Goal: Information Seeking & Learning: Check status

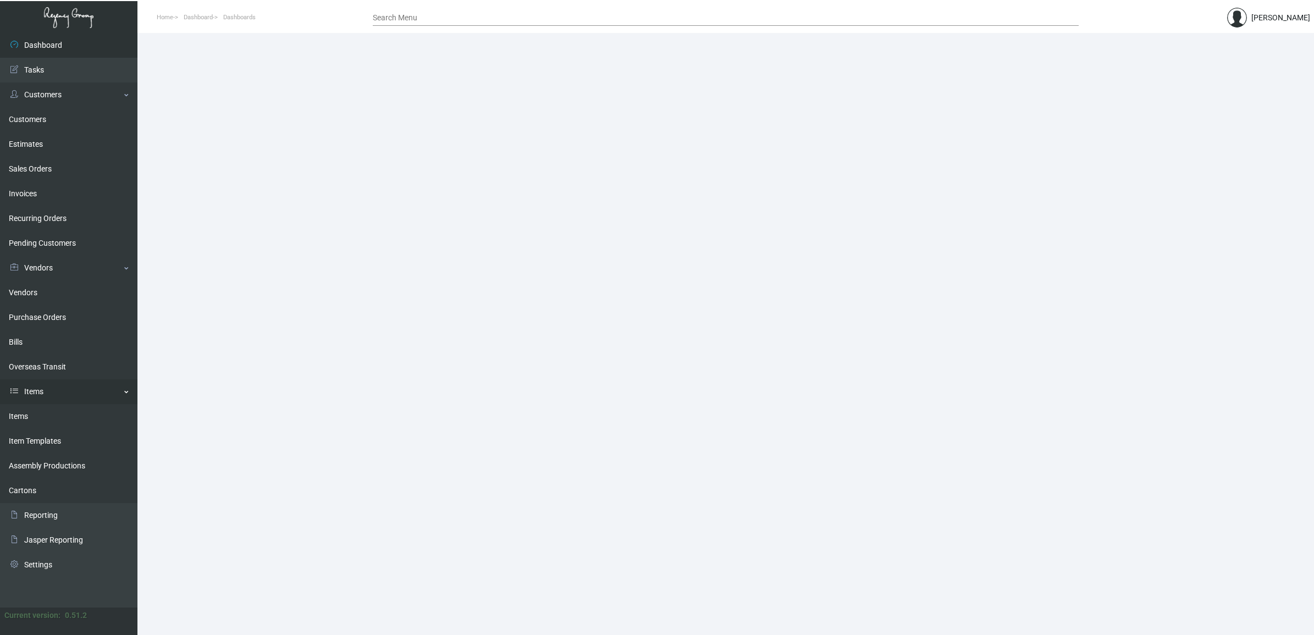
drag, startPoint x: 18, startPoint y: 416, endPoint x: 40, endPoint y: 397, distance: 28.9
click at [18, 416] on link "Items" at bounding box center [68, 416] width 137 height 25
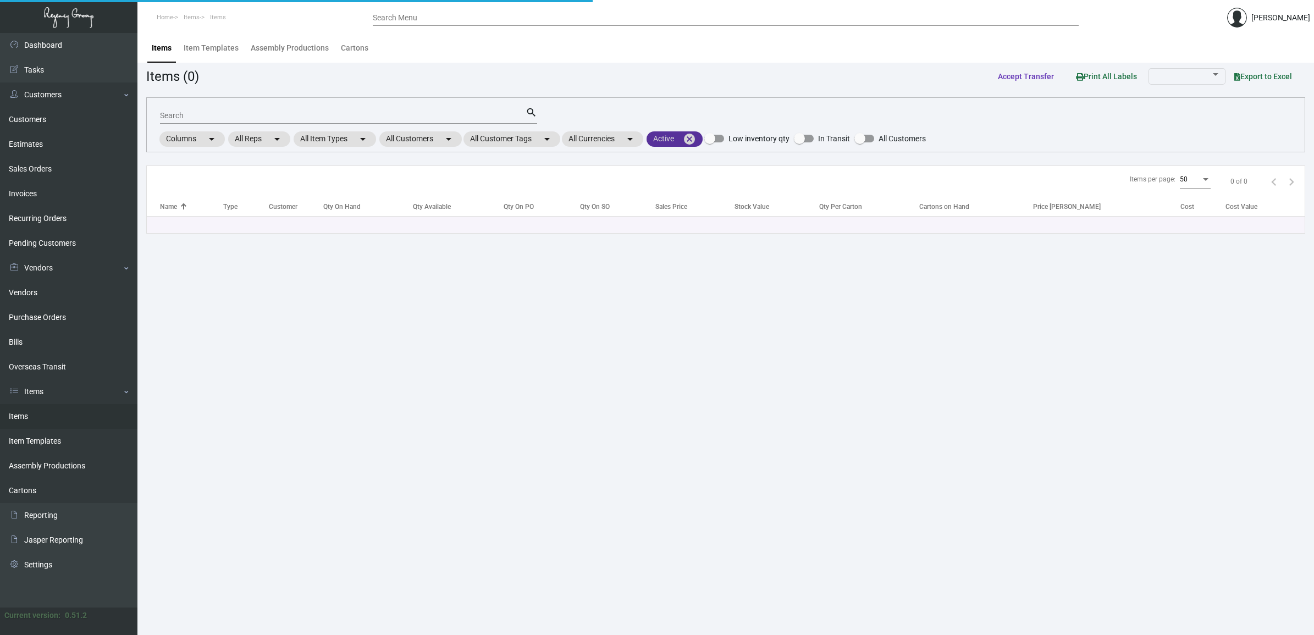
click at [696, 138] on mat-icon "cancel" at bounding box center [689, 139] width 13 height 13
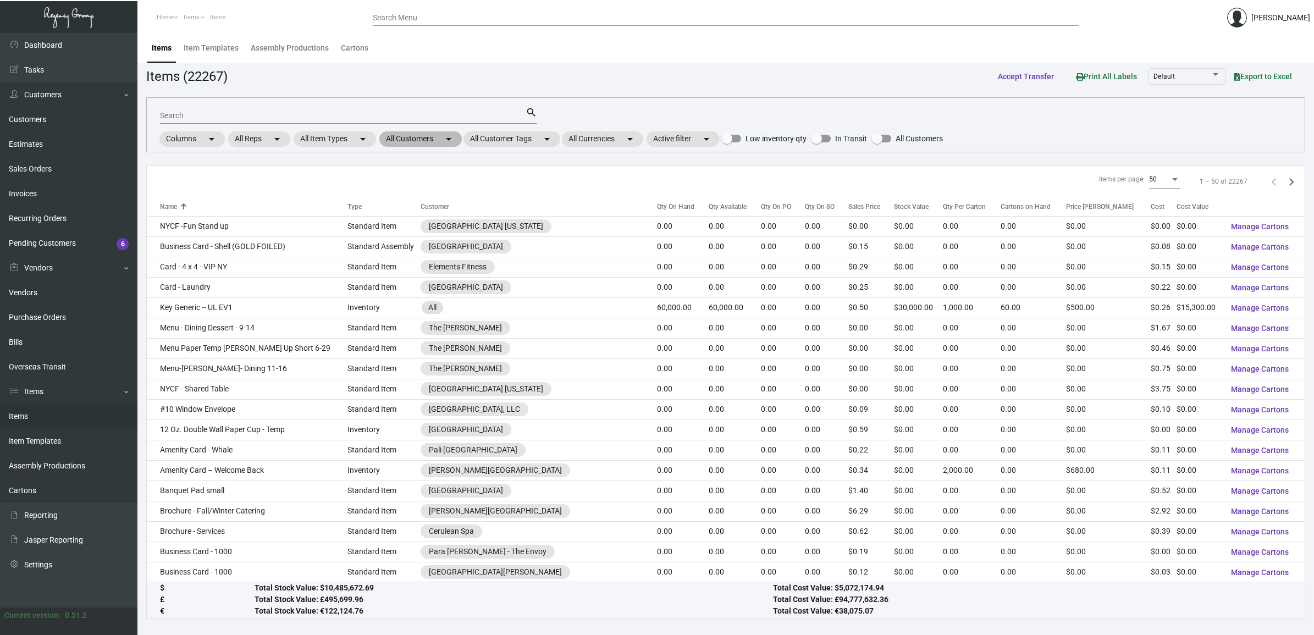
click at [424, 142] on mat-chip "All Customers arrow_drop_down" at bounding box center [420, 138] width 82 height 15
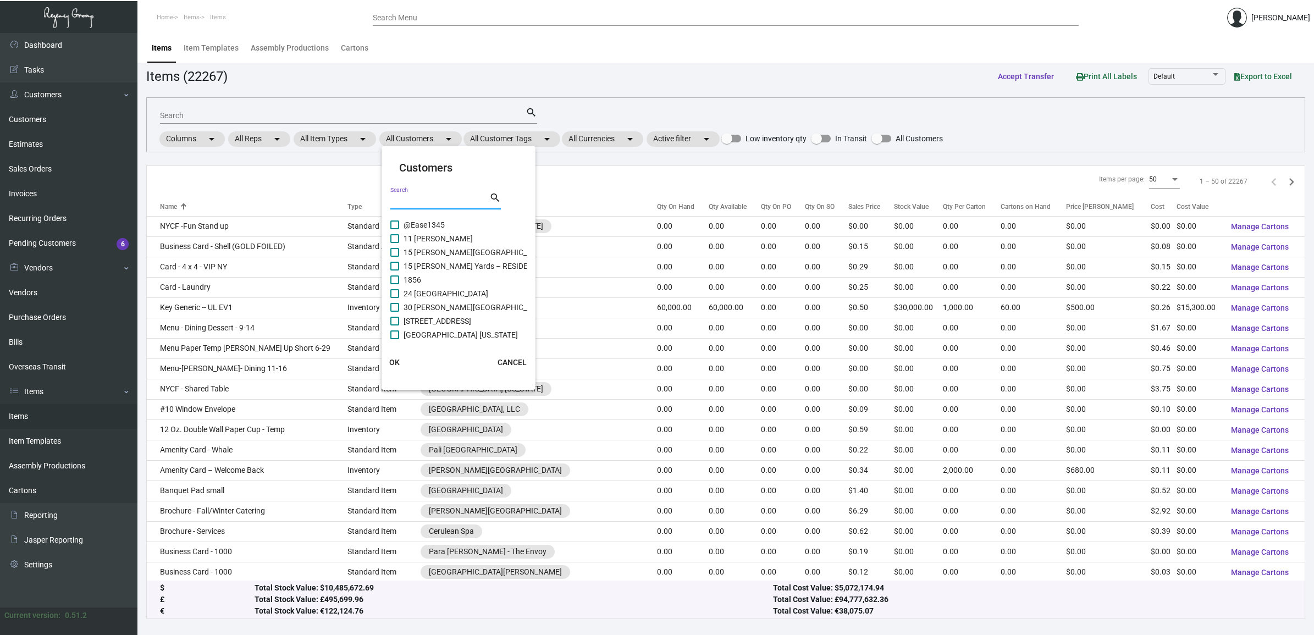
click at [437, 201] on input "Search" at bounding box center [439, 201] width 99 height 9
type input "delam"
click at [439, 220] on span "[PERSON_NAME] - [GEOGRAPHIC_DATA]" at bounding box center [473, 224] width 139 height 13
click at [395, 229] on input "[PERSON_NAME] - [GEOGRAPHIC_DATA]" at bounding box center [394, 229] width 1 height 1
checkbox input "true"
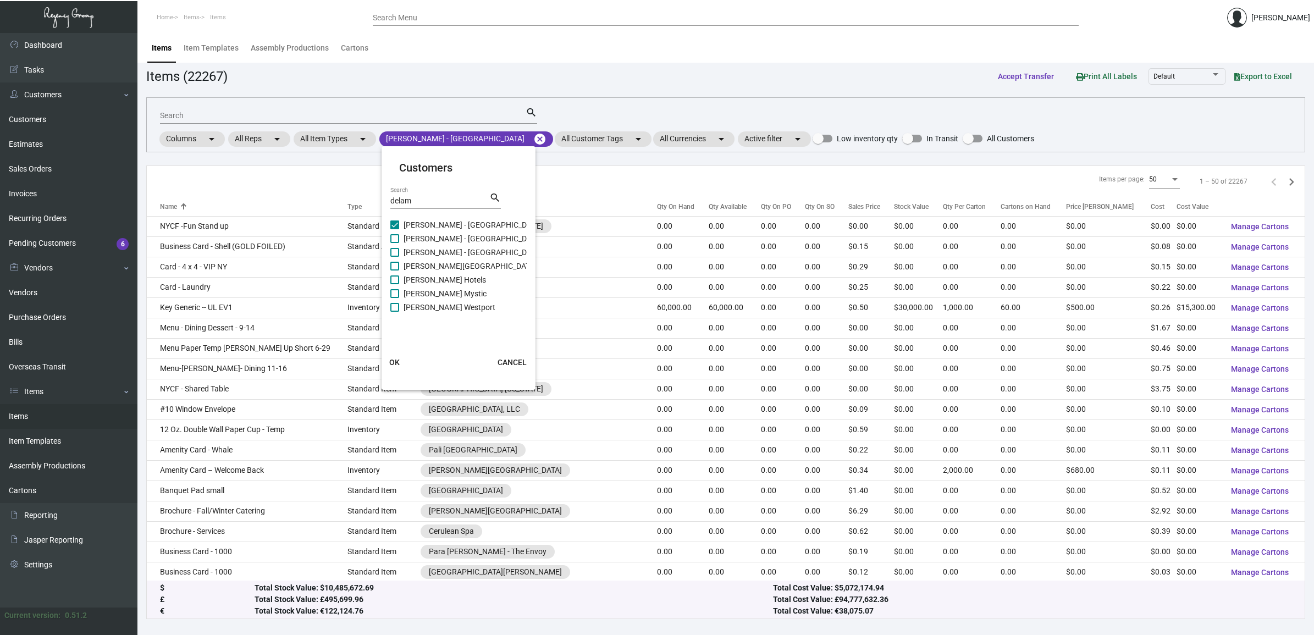
click at [439, 240] on span "[PERSON_NAME] - [GEOGRAPHIC_DATA]" at bounding box center [473, 238] width 139 height 13
click at [395, 243] on input "[PERSON_NAME] - [GEOGRAPHIC_DATA]" at bounding box center [394, 243] width 1 height 1
checkbox input "true"
click at [440, 253] on span "[PERSON_NAME] - [GEOGRAPHIC_DATA]" at bounding box center [473, 252] width 139 height 13
click at [395, 257] on input "[PERSON_NAME] - [GEOGRAPHIC_DATA]" at bounding box center [394, 257] width 1 height 1
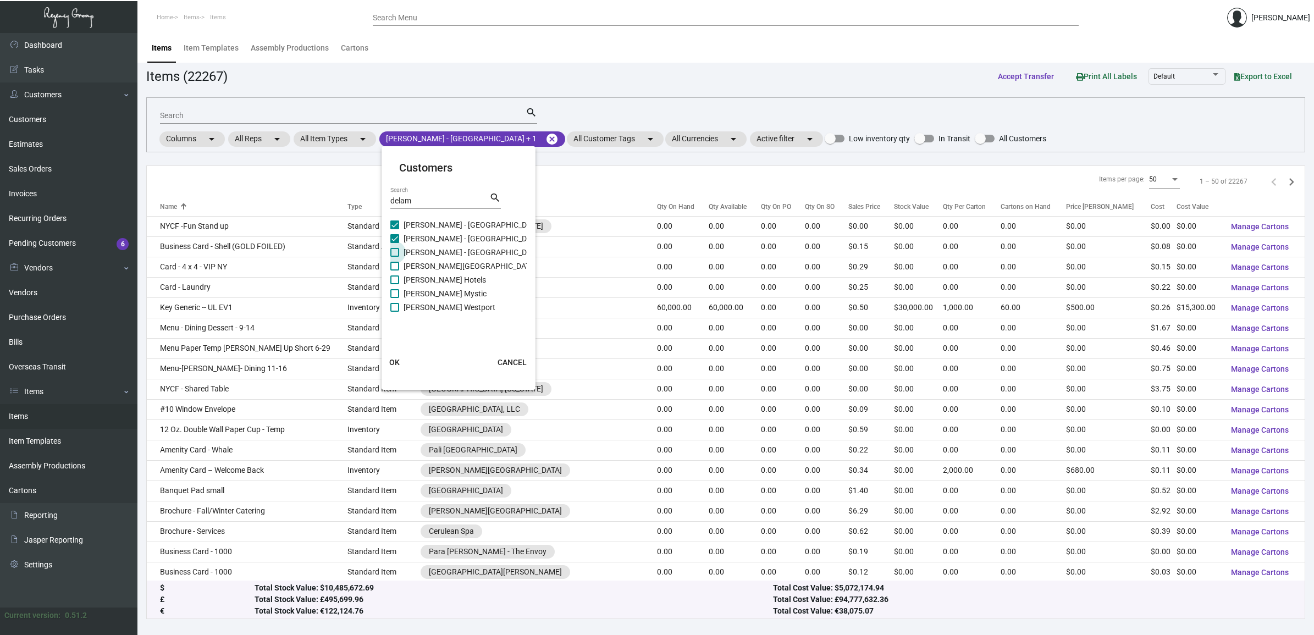
checkbox input "true"
click at [444, 270] on span "[PERSON_NAME][GEOGRAPHIC_DATA]" at bounding box center [470, 266] width 133 height 13
click at [395, 271] on input "[PERSON_NAME][GEOGRAPHIC_DATA]" at bounding box center [394, 271] width 1 height 1
checkbox input "true"
click at [444, 280] on span "[PERSON_NAME] Hotels" at bounding box center [445, 279] width 82 height 13
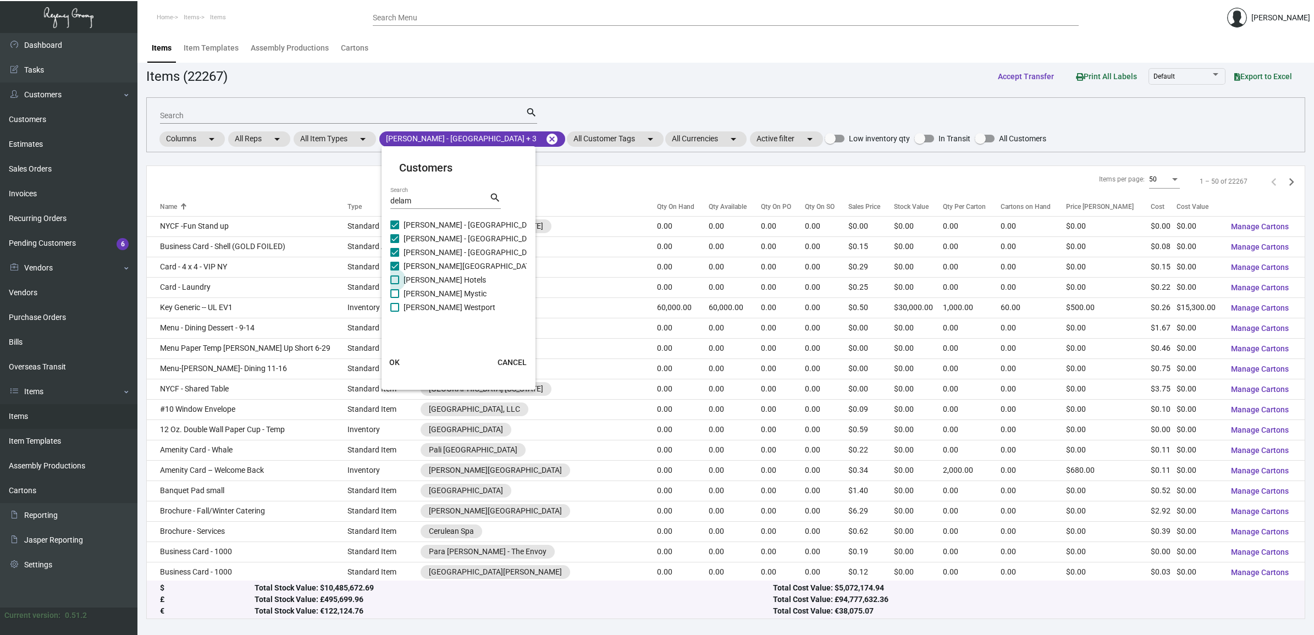
click at [395, 284] on input "[PERSON_NAME] Hotels" at bounding box center [394, 284] width 1 height 1
checkbox input "true"
click at [443, 290] on span "[PERSON_NAME] Mystic" at bounding box center [445, 293] width 83 height 13
click at [395, 298] on input "[PERSON_NAME] Mystic" at bounding box center [394, 298] width 1 height 1
checkbox input "true"
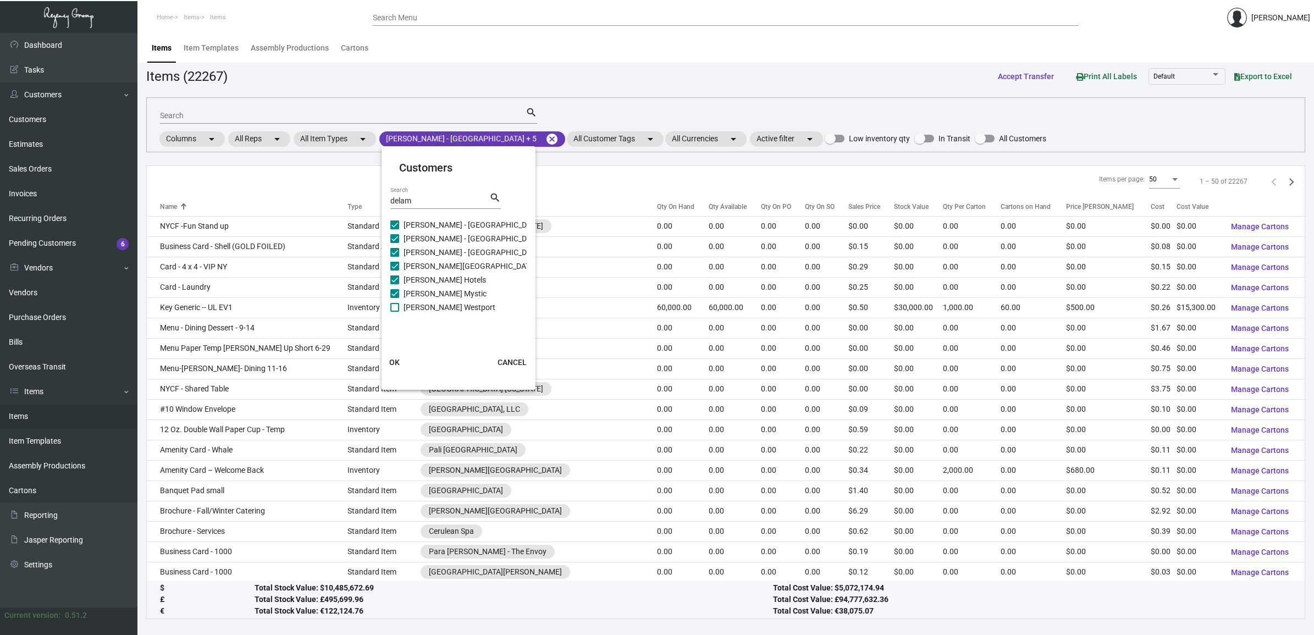
click at [443, 301] on span "[PERSON_NAME] Westport" at bounding box center [450, 307] width 92 height 13
click at [395, 312] on input "[PERSON_NAME] Westport" at bounding box center [394, 312] width 1 height 1
checkbox input "true"
click at [399, 360] on span "OK" at bounding box center [394, 362] width 10 height 9
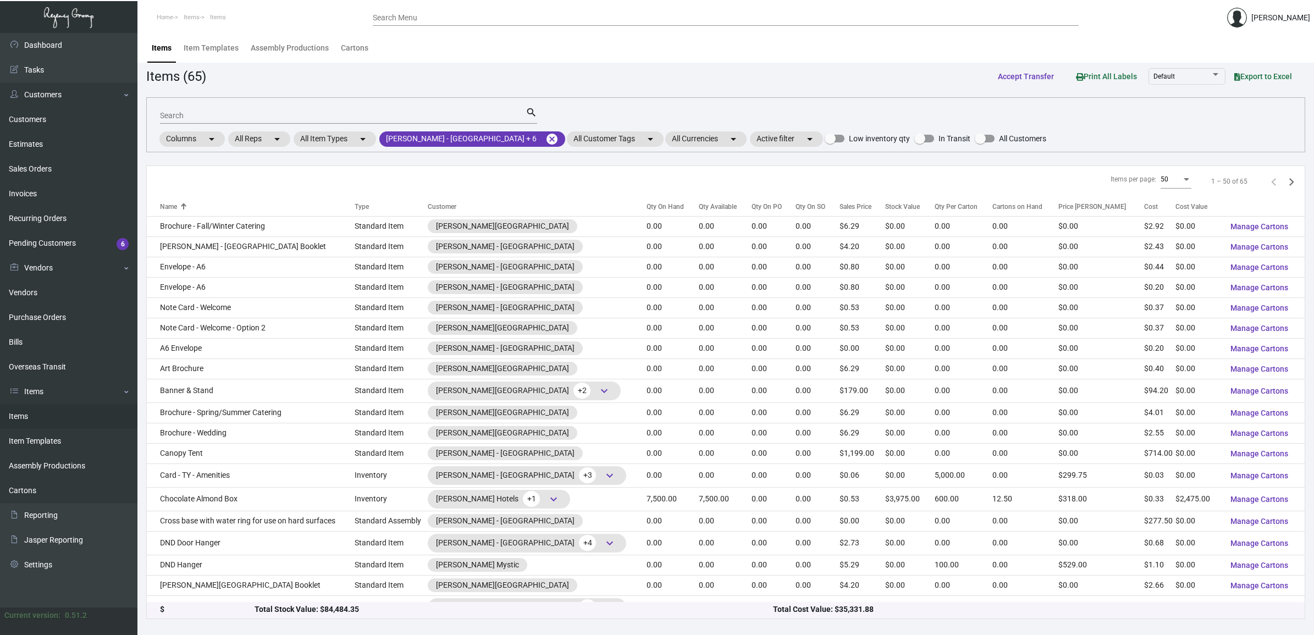
click at [313, 119] on input "Search" at bounding box center [343, 116] width 366 height 9
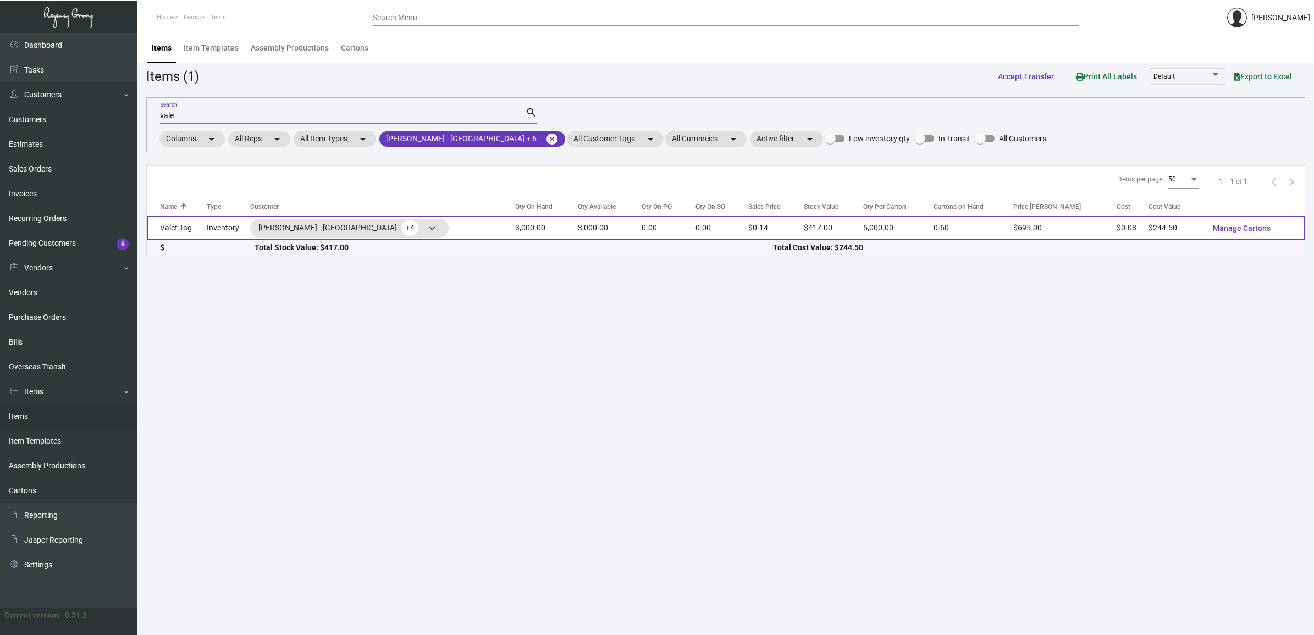
type input "vale"
click at [228, 230] on td "Inventory" at bounding box center [228, 228] width 43 height 24
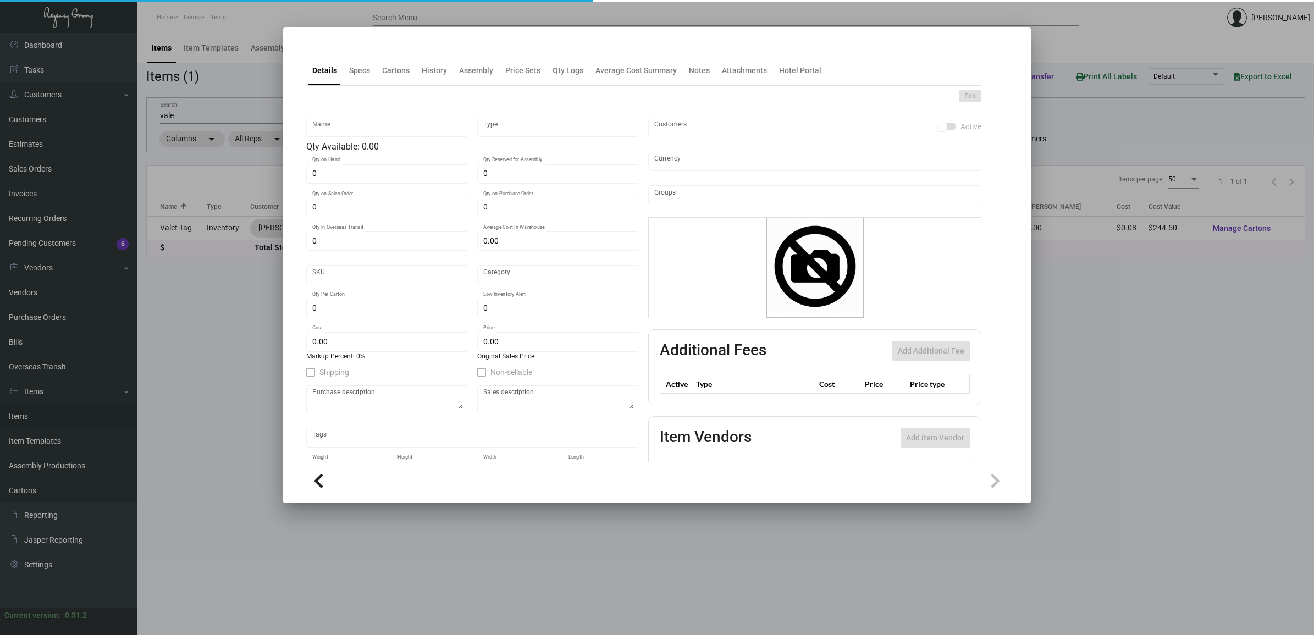
type input "Valet Tag"
type input "Inventory"
type input "3,000"
type input "$ 0.815"
type input "Standard"
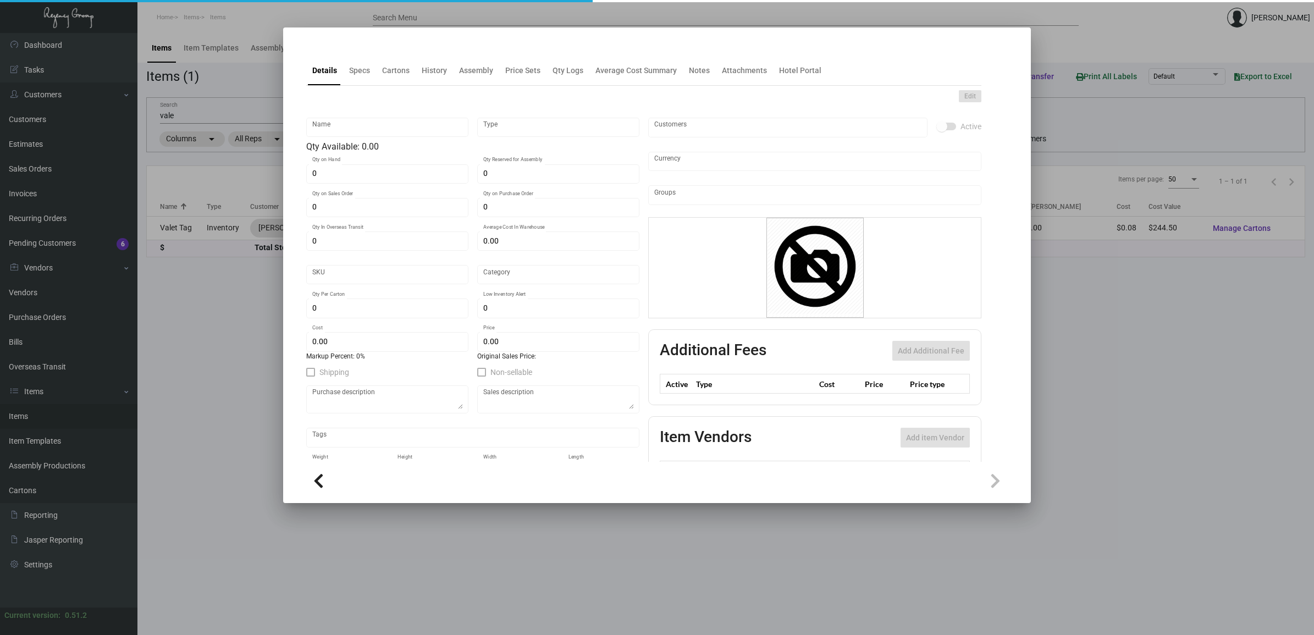
type input "5,000"
type input "1,000"
type input "$ 0.0815"
type input "$ 0.139"
checkbox input "true"
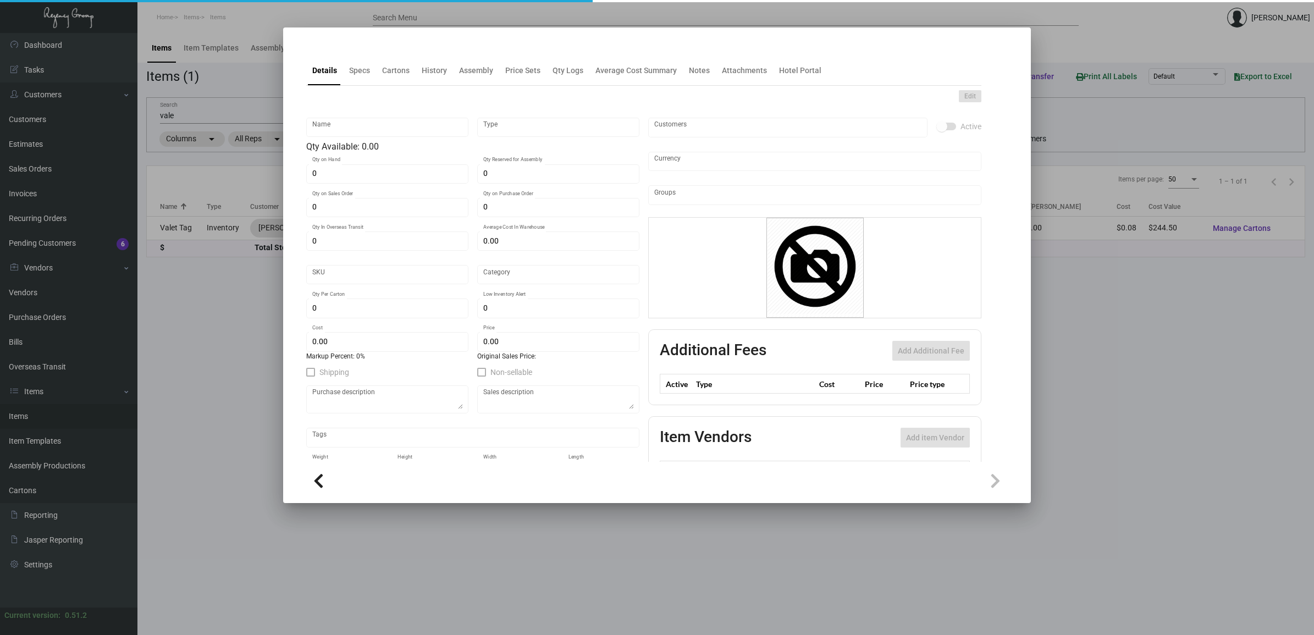
type input "United States Dollar $"
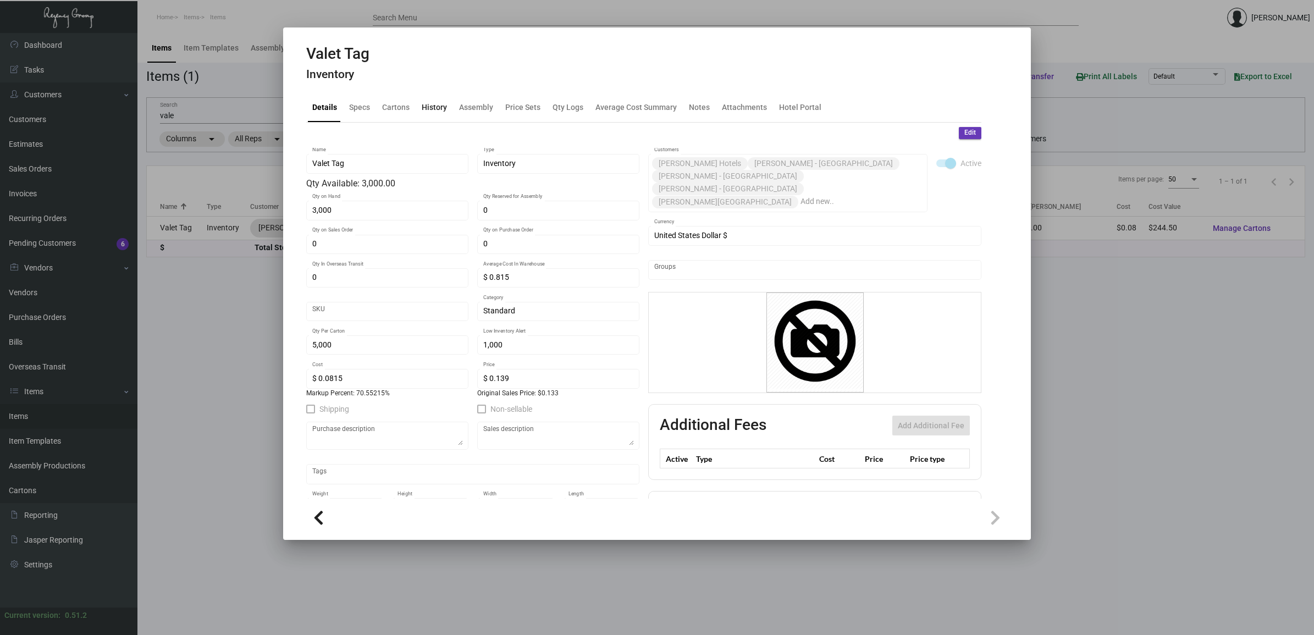
click at [435, 114] on div "History" at bounding box center [434, 107] width 34 height 26
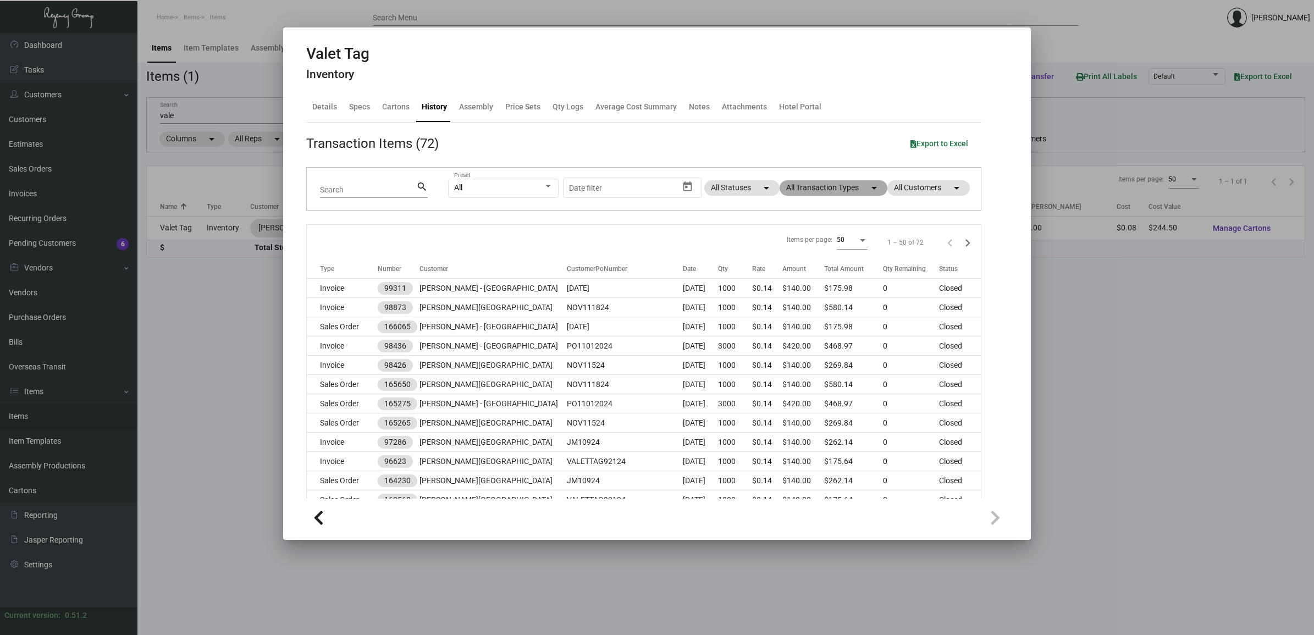
click at [800, 191] on mat-chip "All Transaction Types arrow_drop_down" at bounding box center [834, 187] width 108 height 15
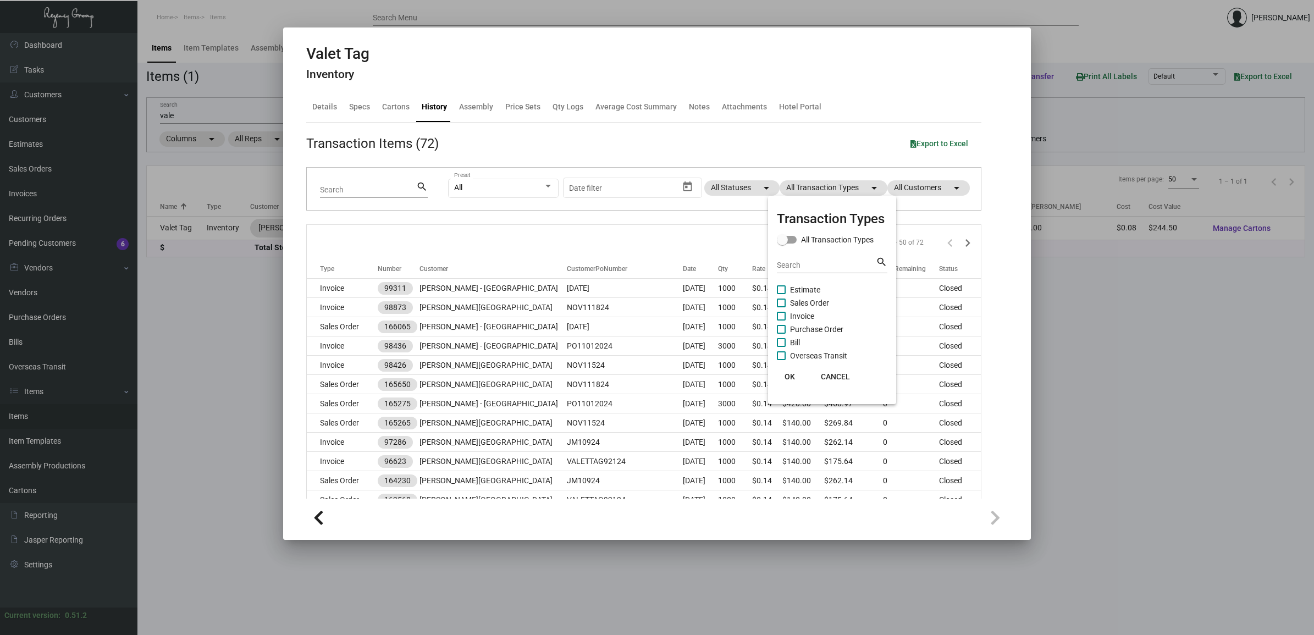
click at [814, 290] on span "Estimate" at bounding box center [805, 289] width 30 height 13
click at [781, 294] on input "Estimate" at bounding box center [781, 294] width 1 height 1
checkbox input "true"
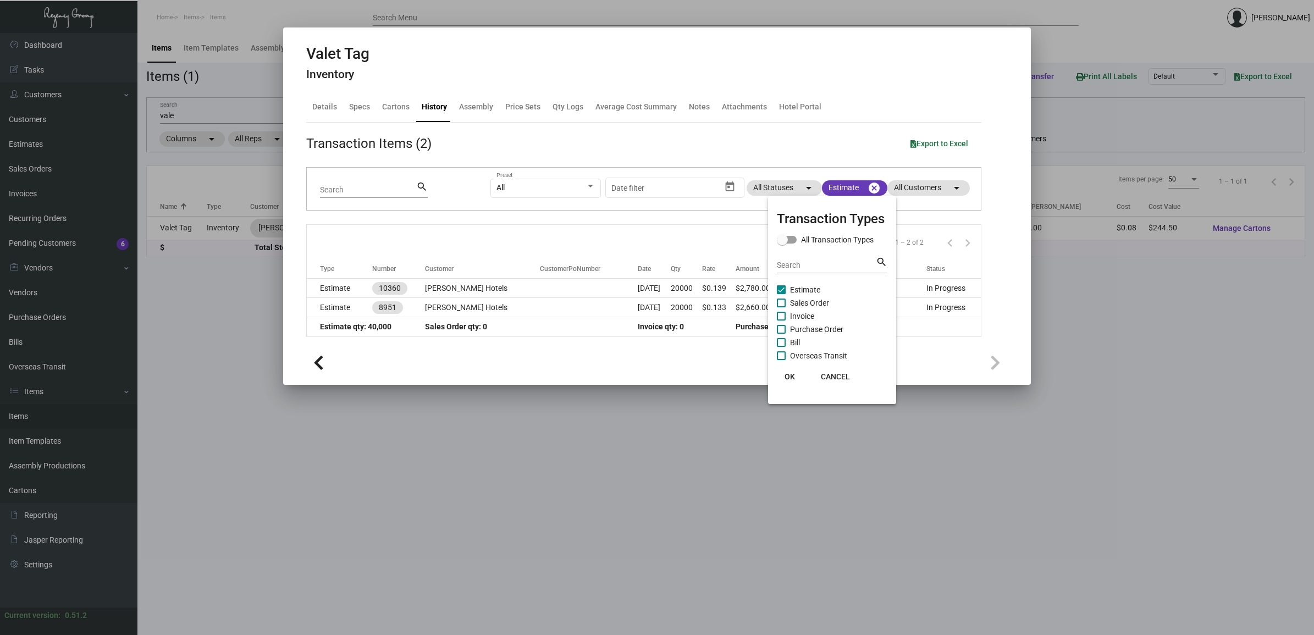
click at [872, 190] on div at bounding box center [657, 317] width 1314 height 635
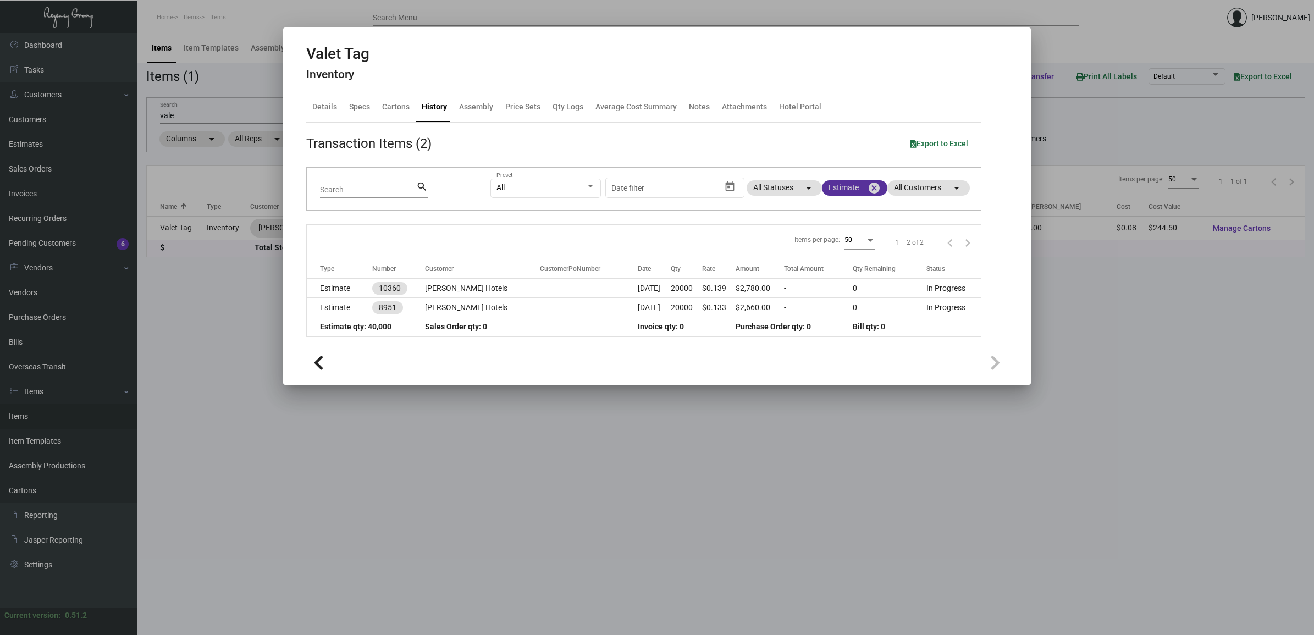
click at [872, 190] on mat-icon "cancel" at bounding box center [874, 187] width 13 height 13
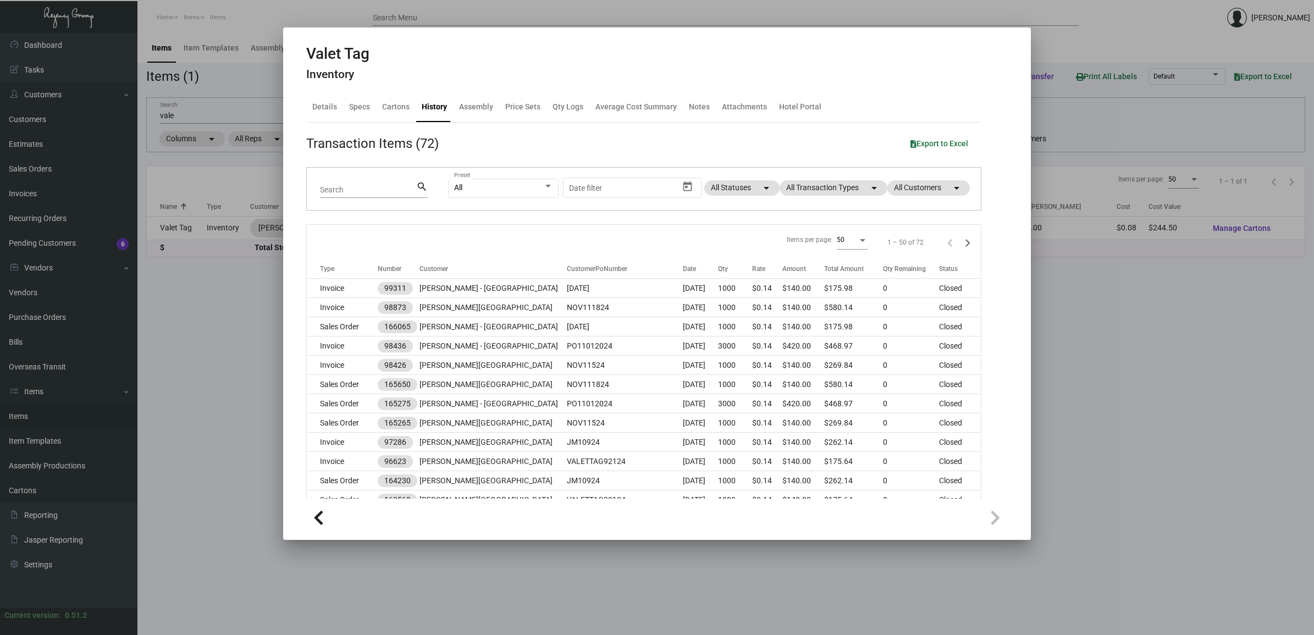
click at [215, 227] on div at bounding box center [657, 317] width 1314 height 635
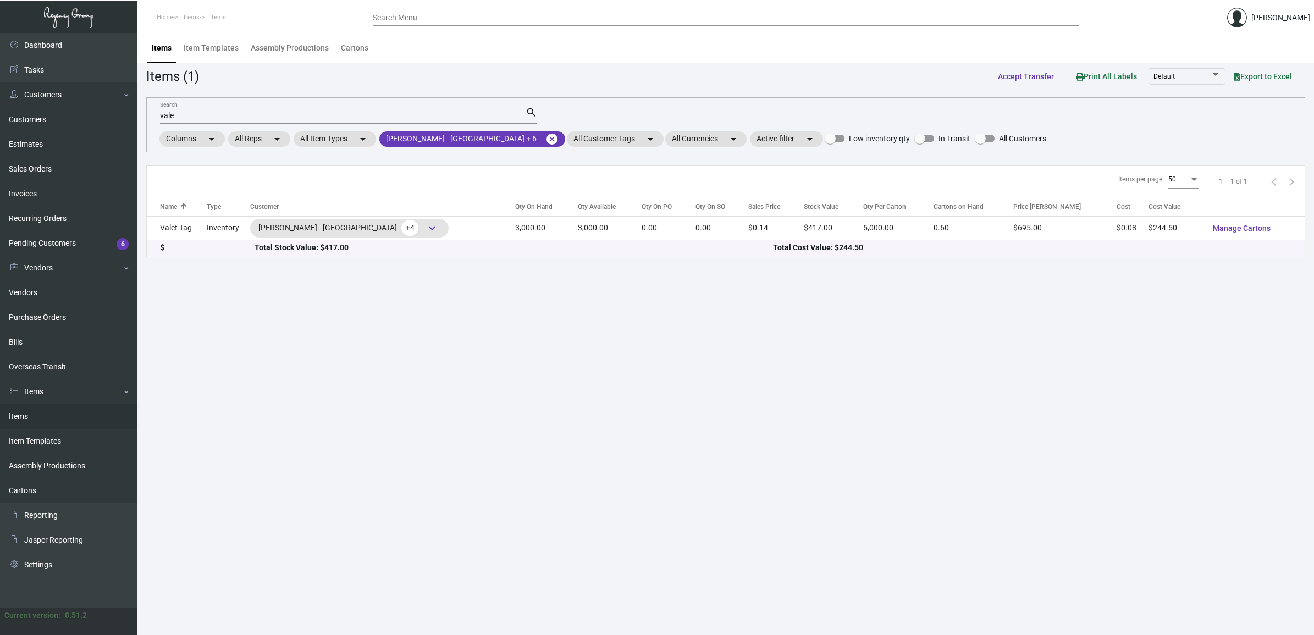
click at [214, 228] on td "Inventory" at bounding box center [228, 228] width 43 height 24
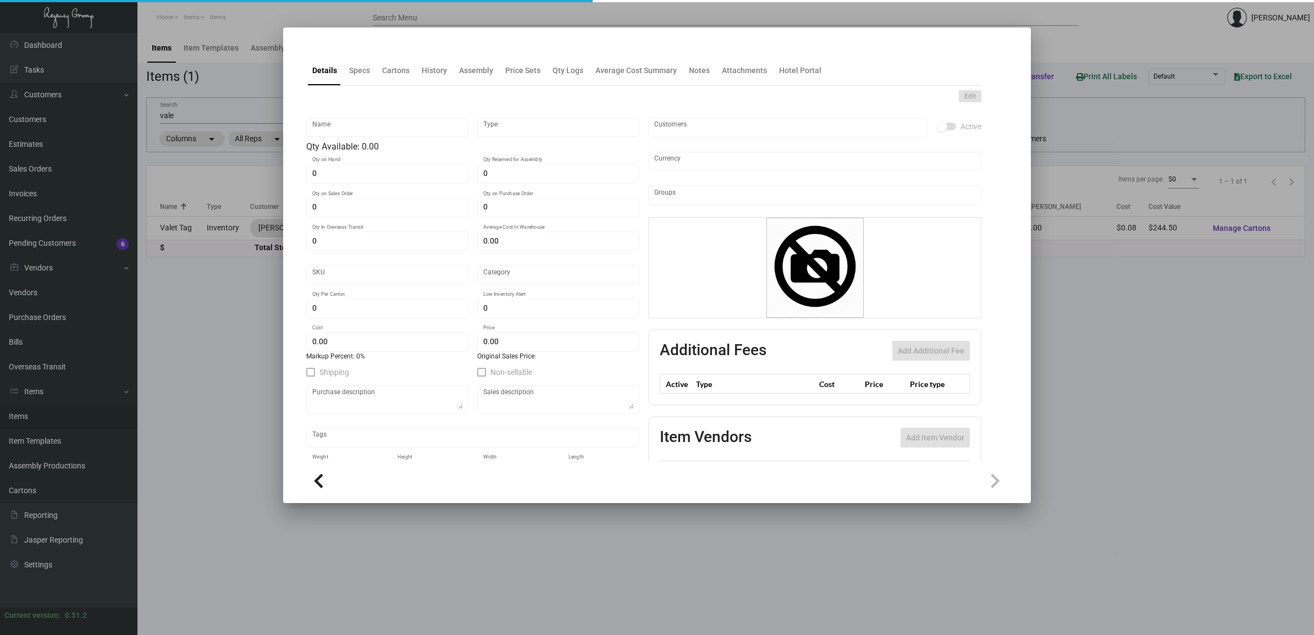
type input "Valet Tag"
type input "Inventory"
type input "3,000"
type input "$ 0.815"
type input "Standard"
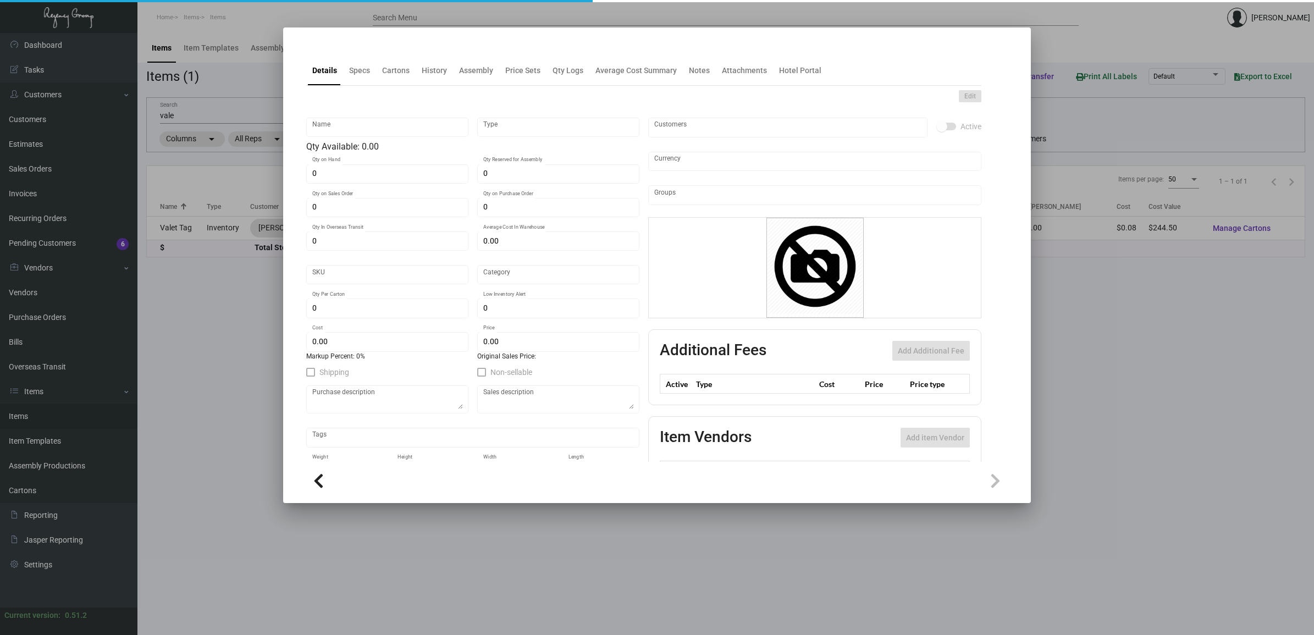
type input "5,000"
type input "1,000"
type input "$ 0.0815"
type input "$ 0.139"
checkbox input "true"
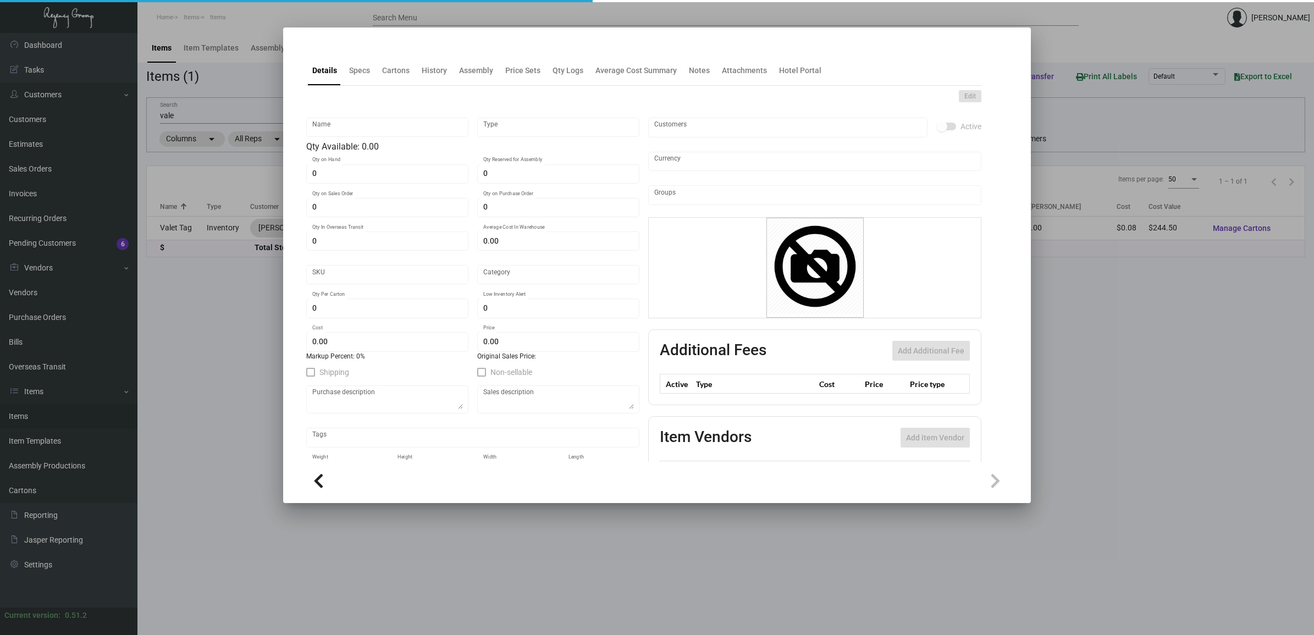
type input "United States Dollar $"
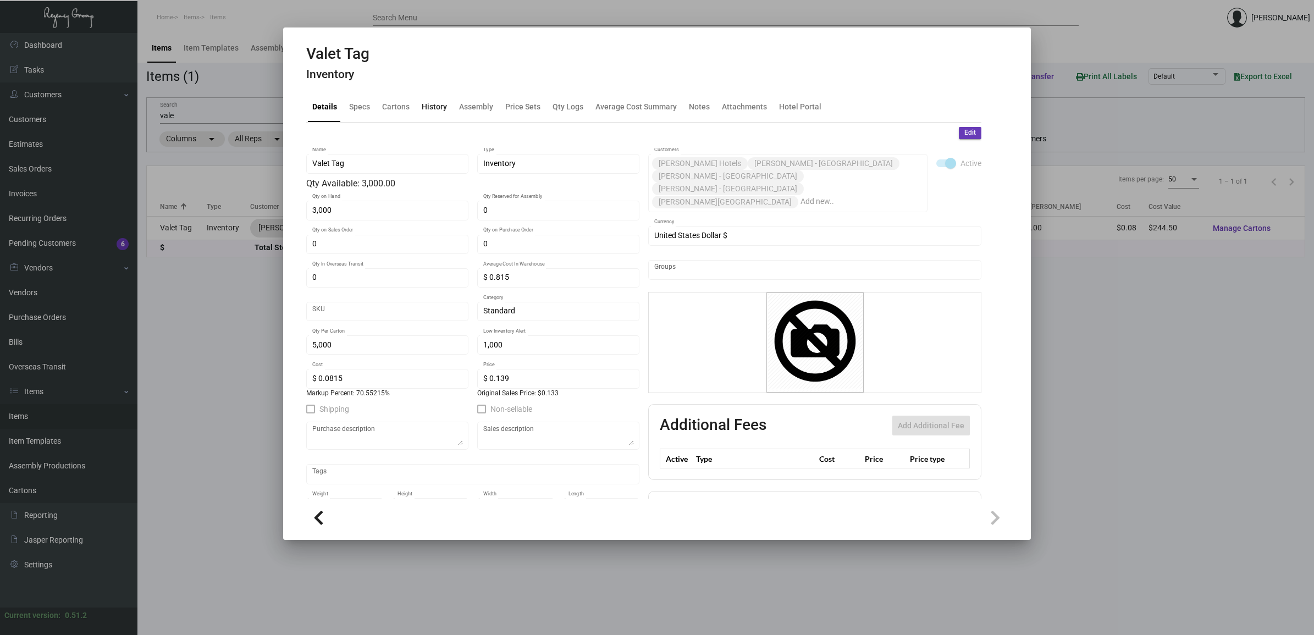
click at [422, 107] on div "History" at bounding box center [434, 107] width 25 height 12
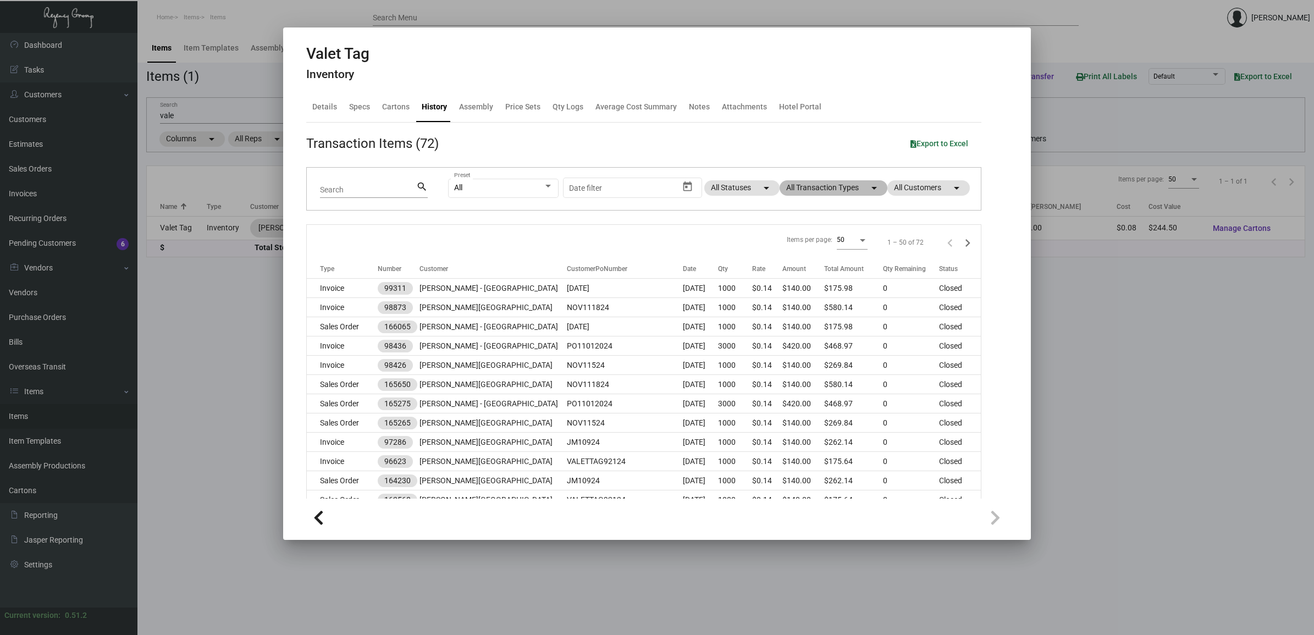
click at [808, 185] on mat-chip "All Transaction Types arrow_drop_down" at bounding box center [834, 187] width 108 height 15
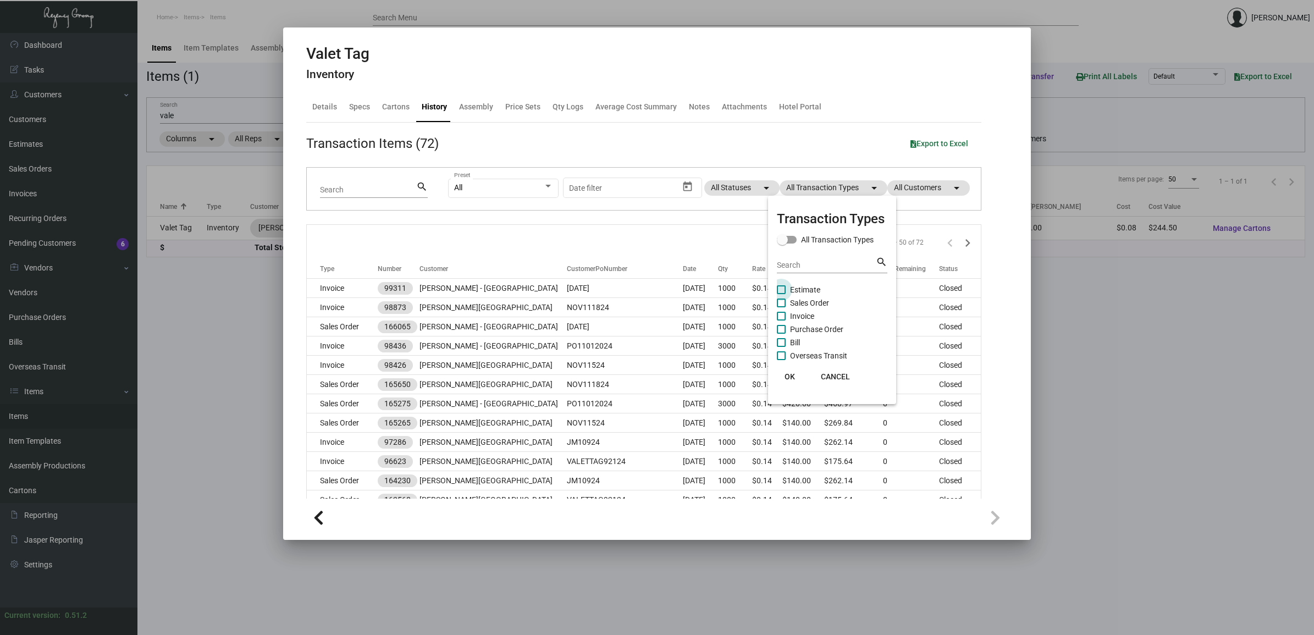
click at [810, 289] on span "Estimate" at bounding box center [805, 289] width 30 height 13
click at [781, 294] on input "Estimate" at bounding box center [781, 294] width 1 height 1
checkbox input "true"
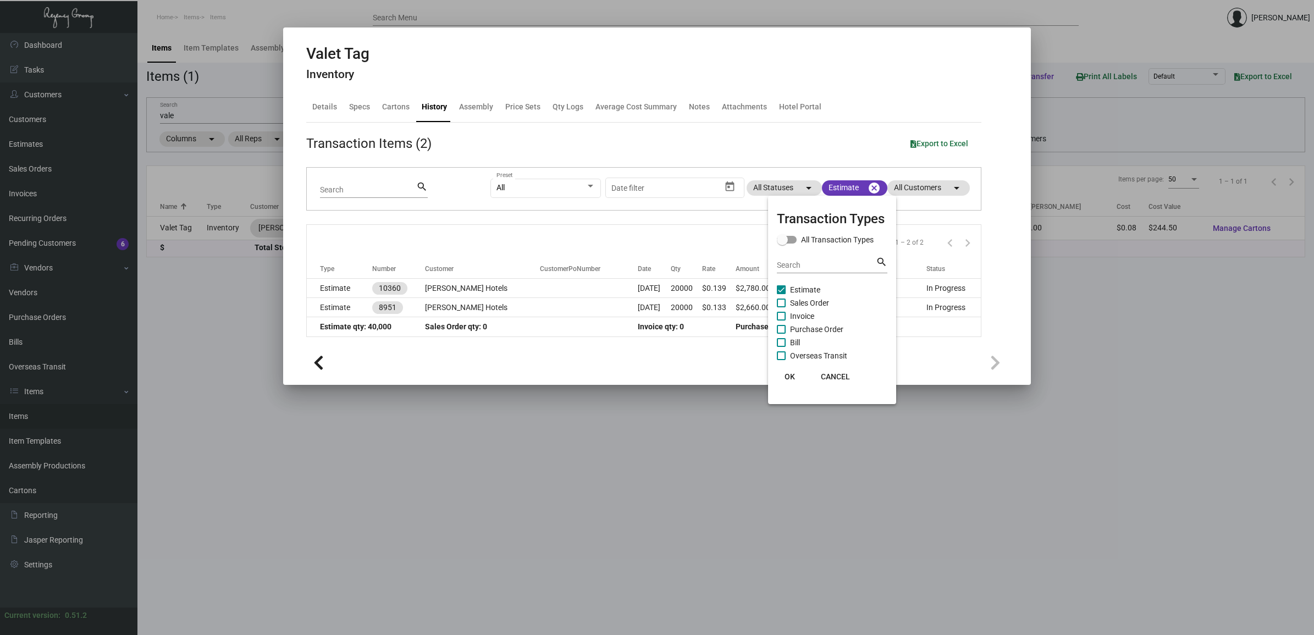
click at [508, 290] on div at bounding box center [657, 317] width 1314 height 635
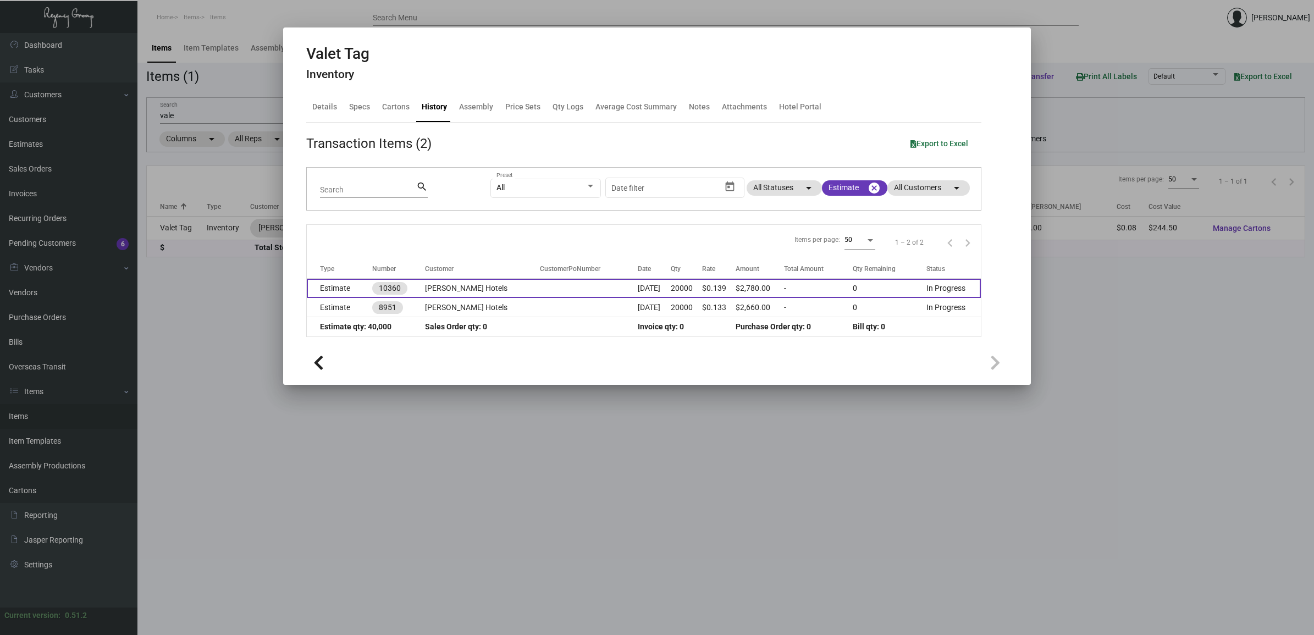
click at [540, 290] on td at bounding box center [589, 288] width 98 height 19
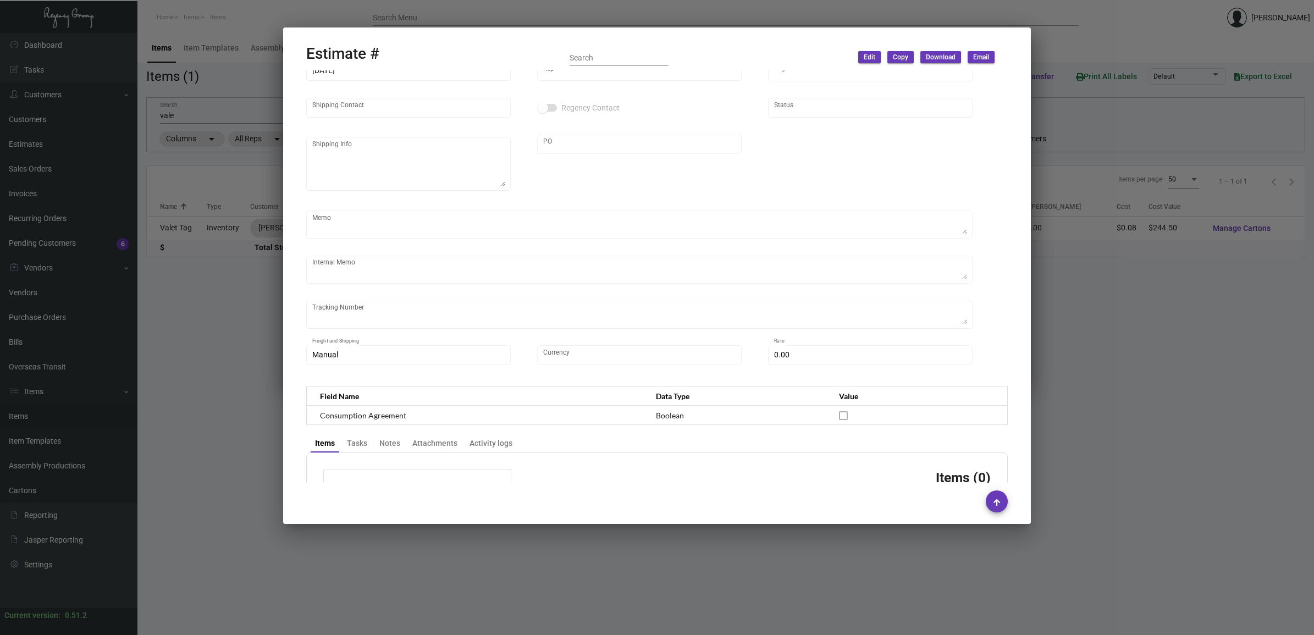
type input "[PERSON_NAME] Hotels"
type input "[PERSON_NAME]"
type input "10360"
type input "[DATE]"
type input "[PERSON_NAME]"
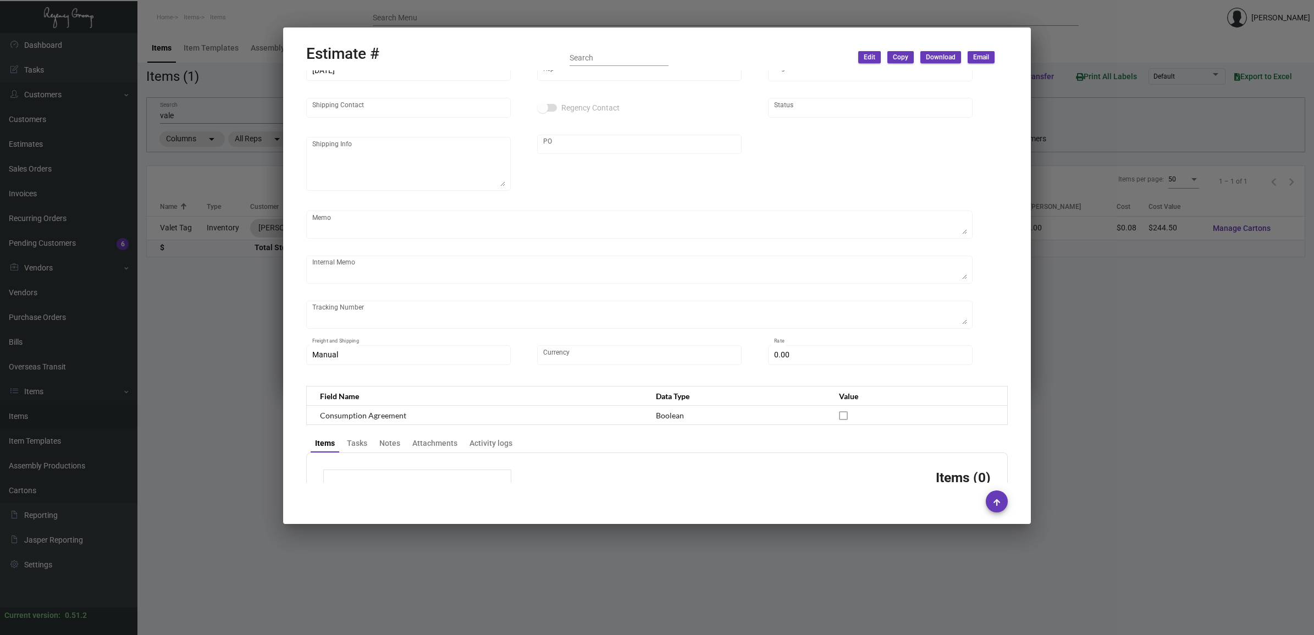
type textarea "NJ Warehouse."
type input "United States Dollar $"
type input "$ 0.00"
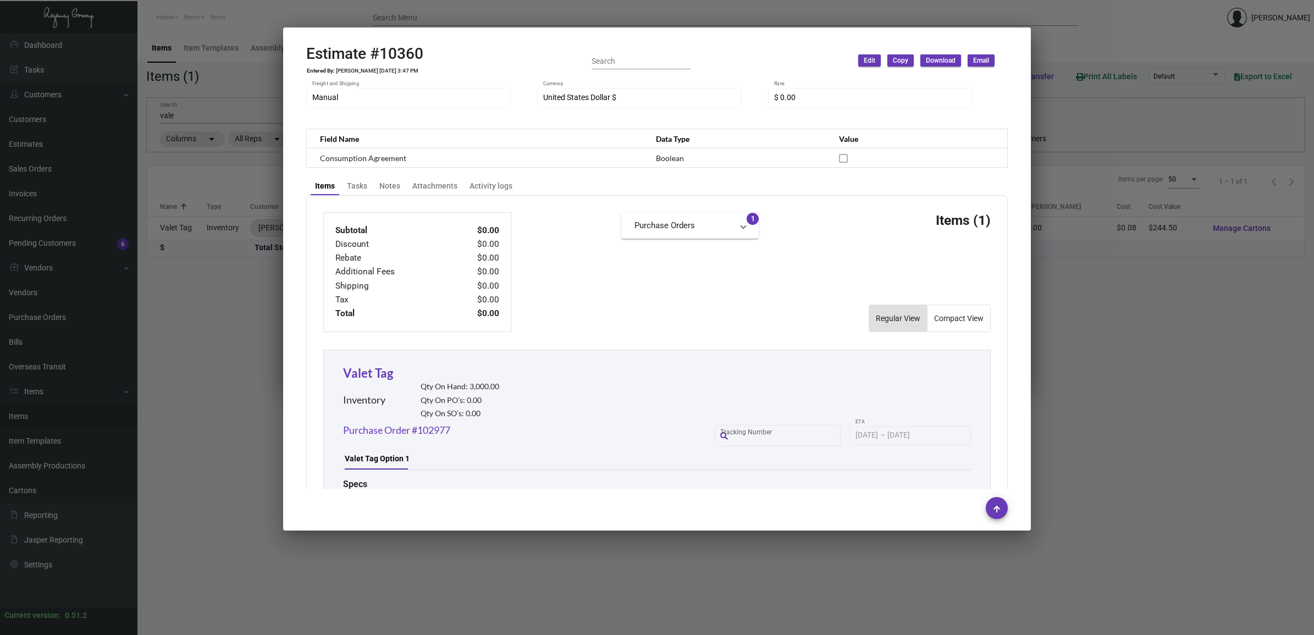
scroll to position [522, 0]
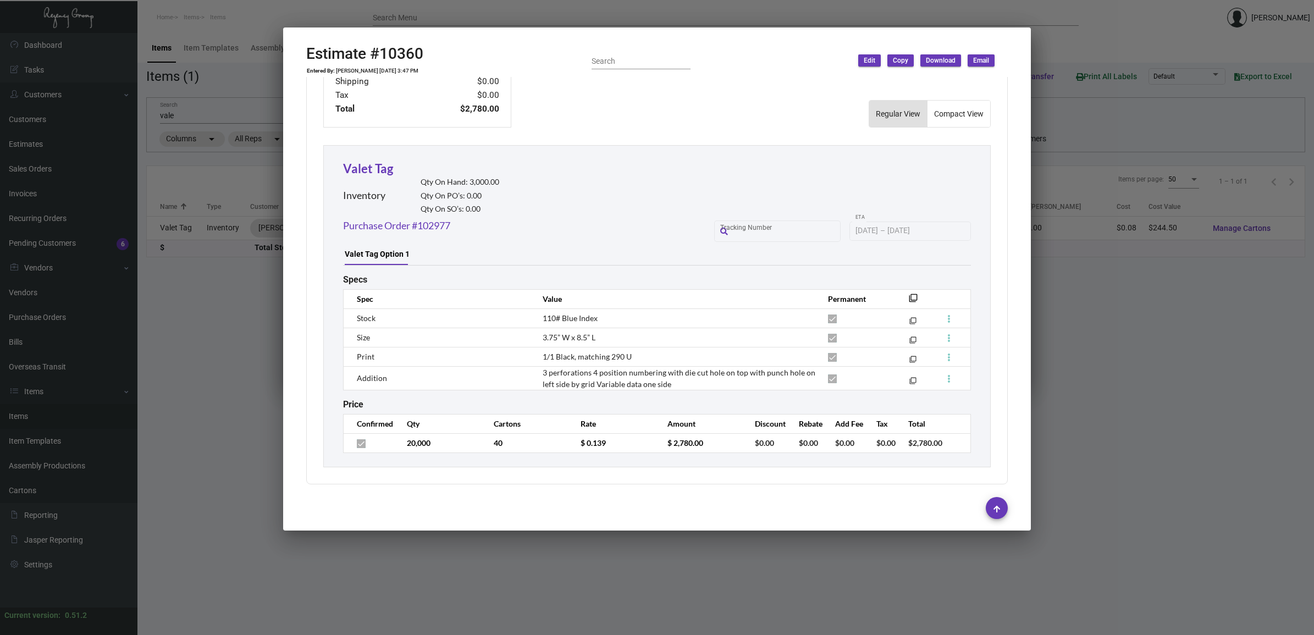
click at [1186, 339] on div at bounding box center [657, 317] width 1314 height 635
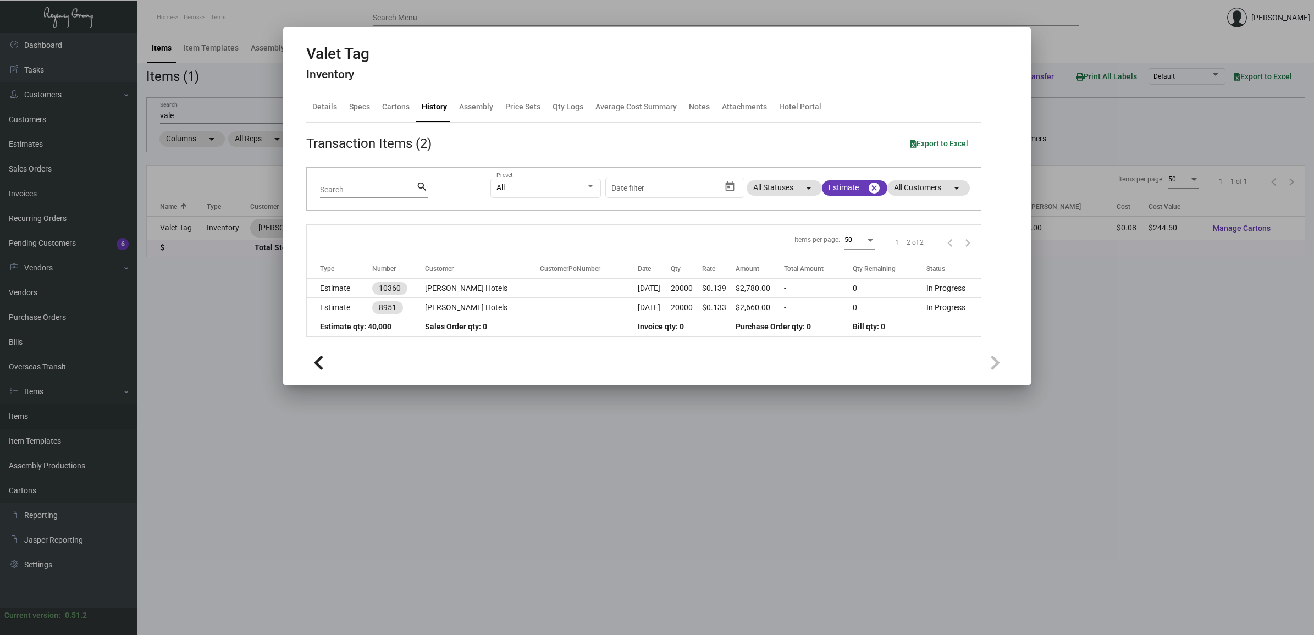
click at [177, 119] on div at bounding box center [657, 317] width 1314 height 635
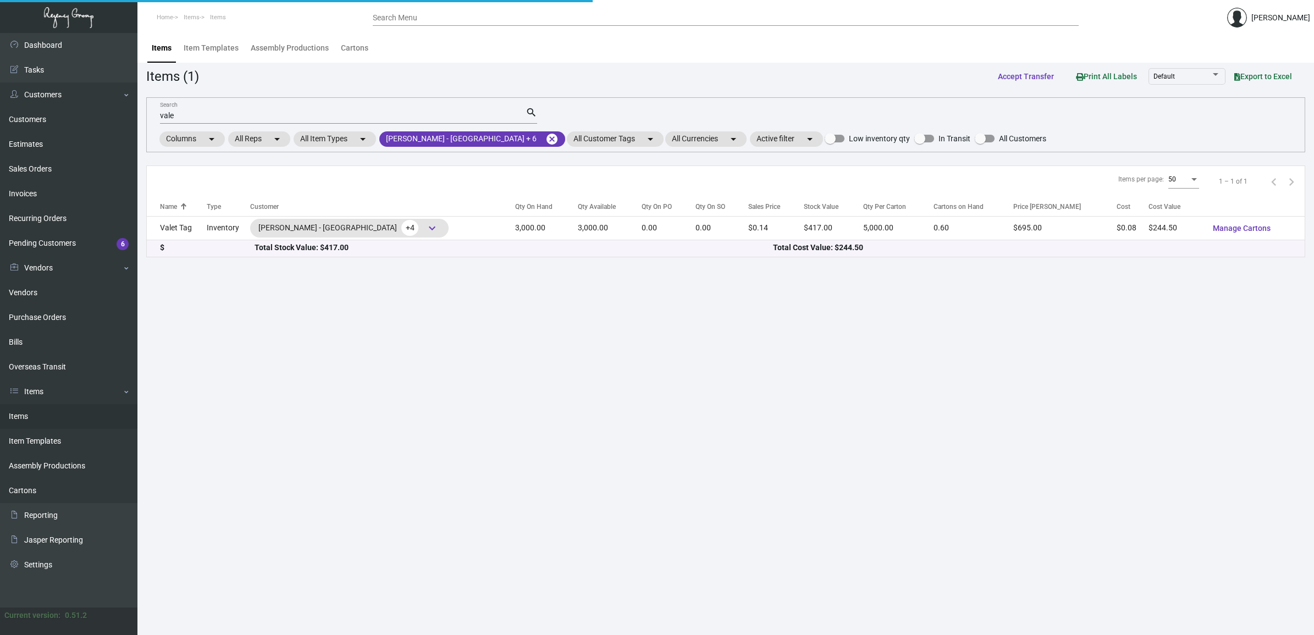
click at [171, 119] on input "vale" at bounding box center [343, 116] width 366 height 9
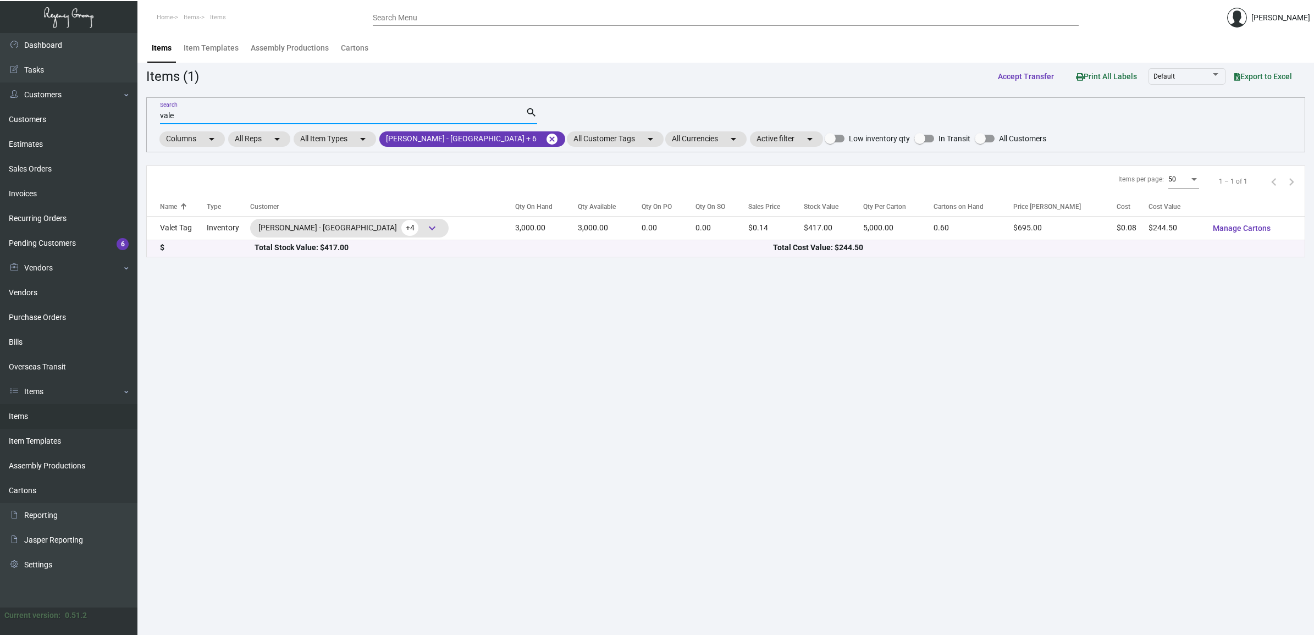
click at [171, 119] on input "vale" at bounding box center [343, 116] width 366 height 9
type input "slip"
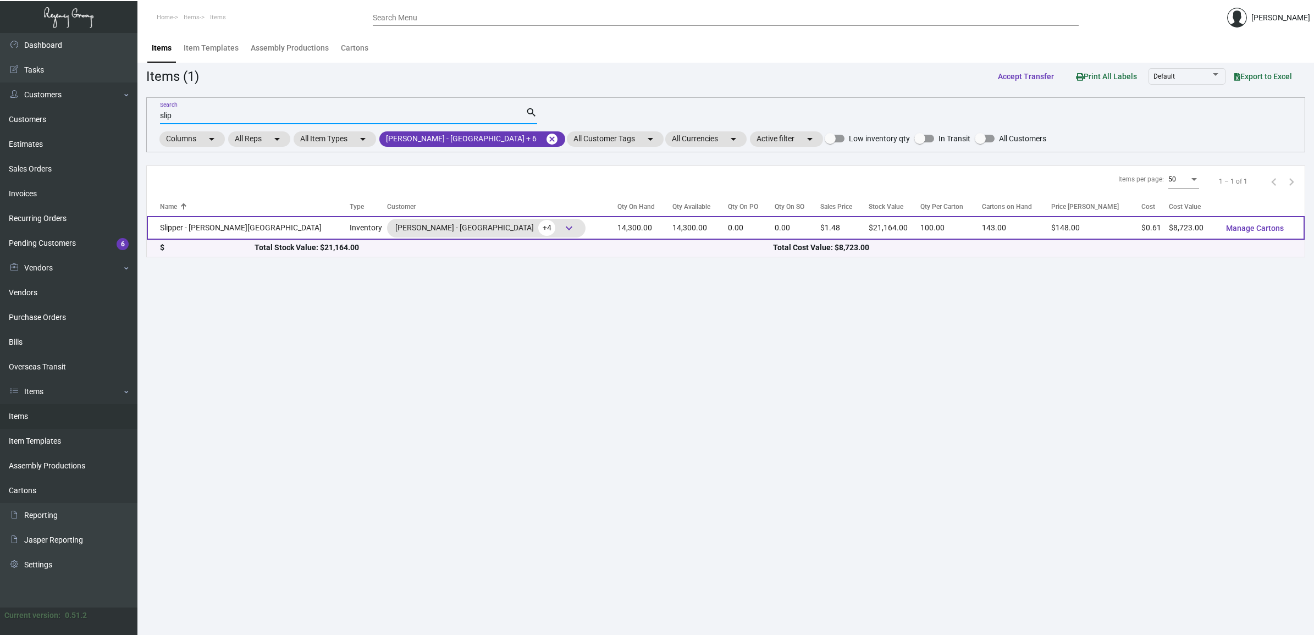
click at [223, 234] on td "Slipper - [PERSON_NAME][GEOGRAPHIC_DATA]" at bounding box center [248, 228] width 203 height 24
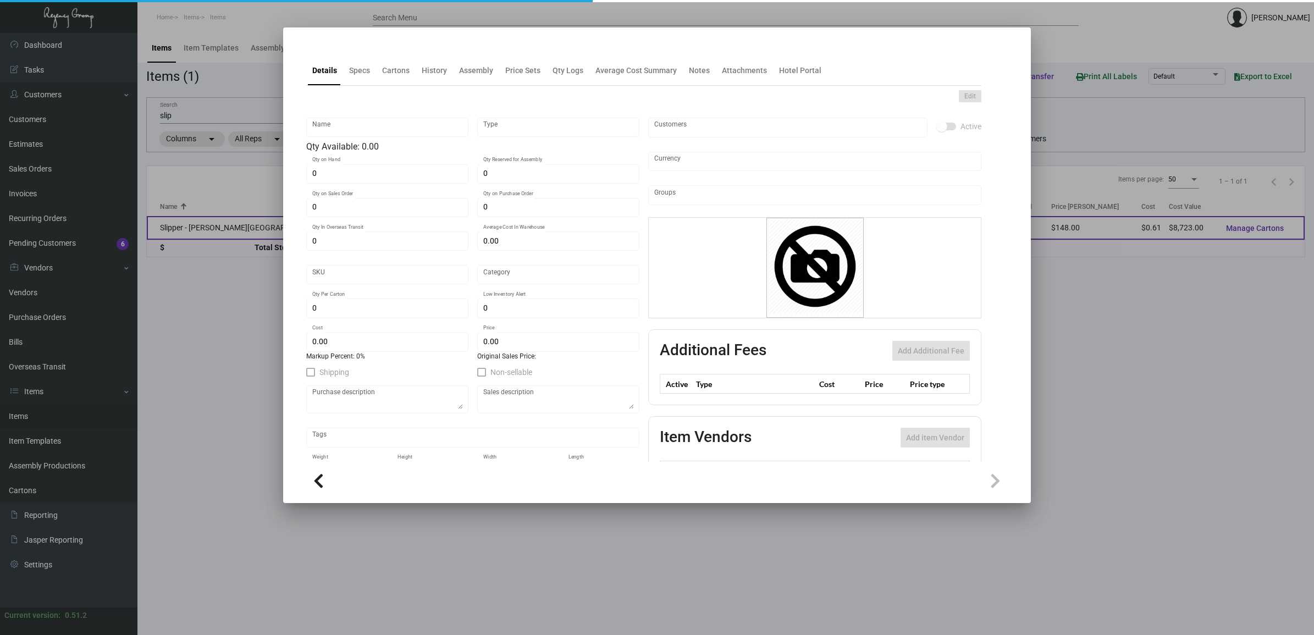
type input "Slipper - [PERSON_NAME][GEOGRAPHIC_DATA]"
type input "Inventory"
type input "14,300"
type input "$ 0.61"
type input "Overseas"
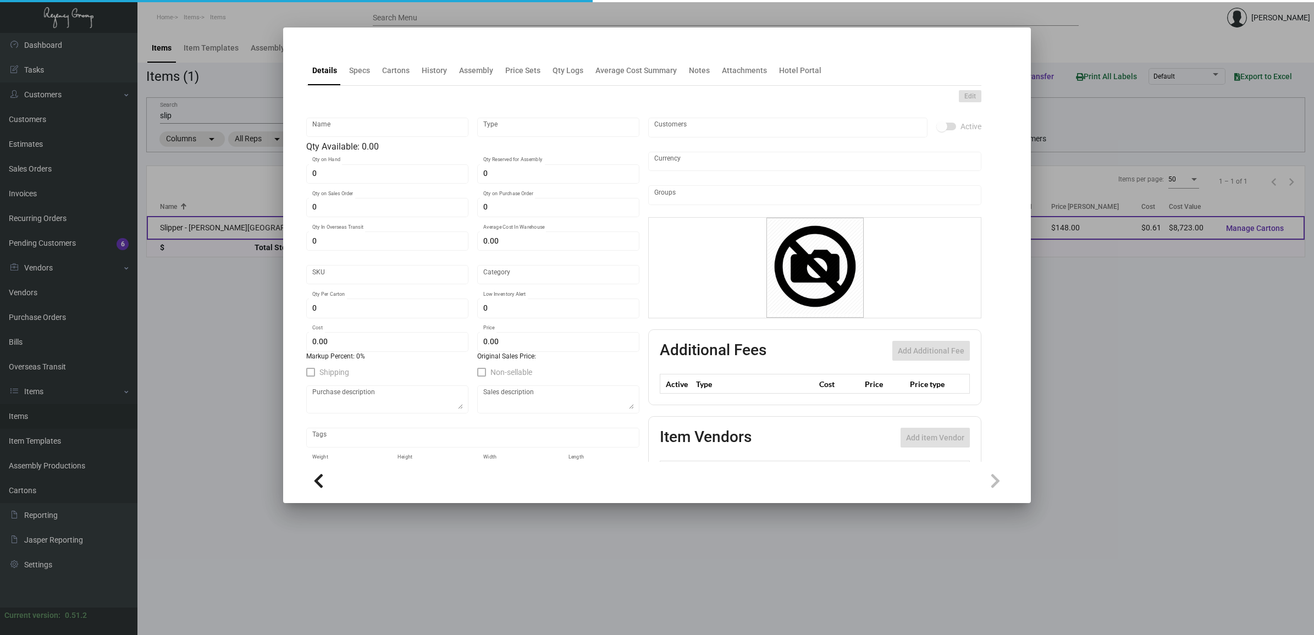
type input "100"
type input "$ 0.61"
type input "$ 1.48"
checkbox input "true"
type input "United States Dollar $"
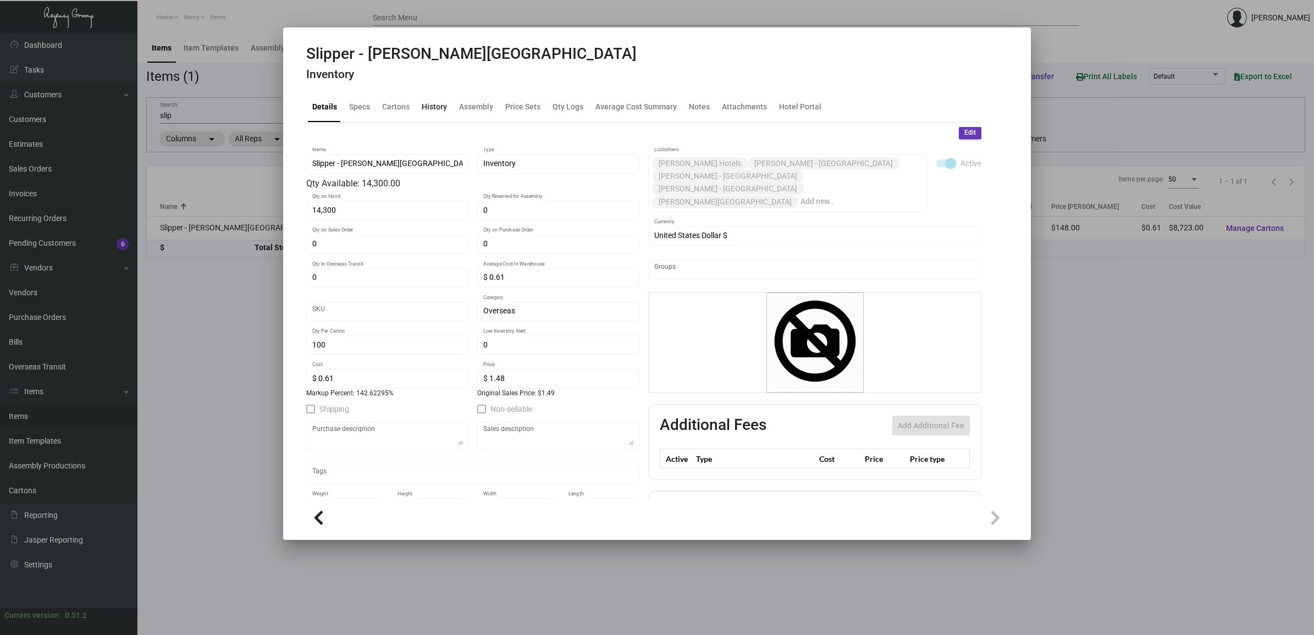
click at [432, 108] on div "History" at bounding box center [434, 107] width 25 height 12
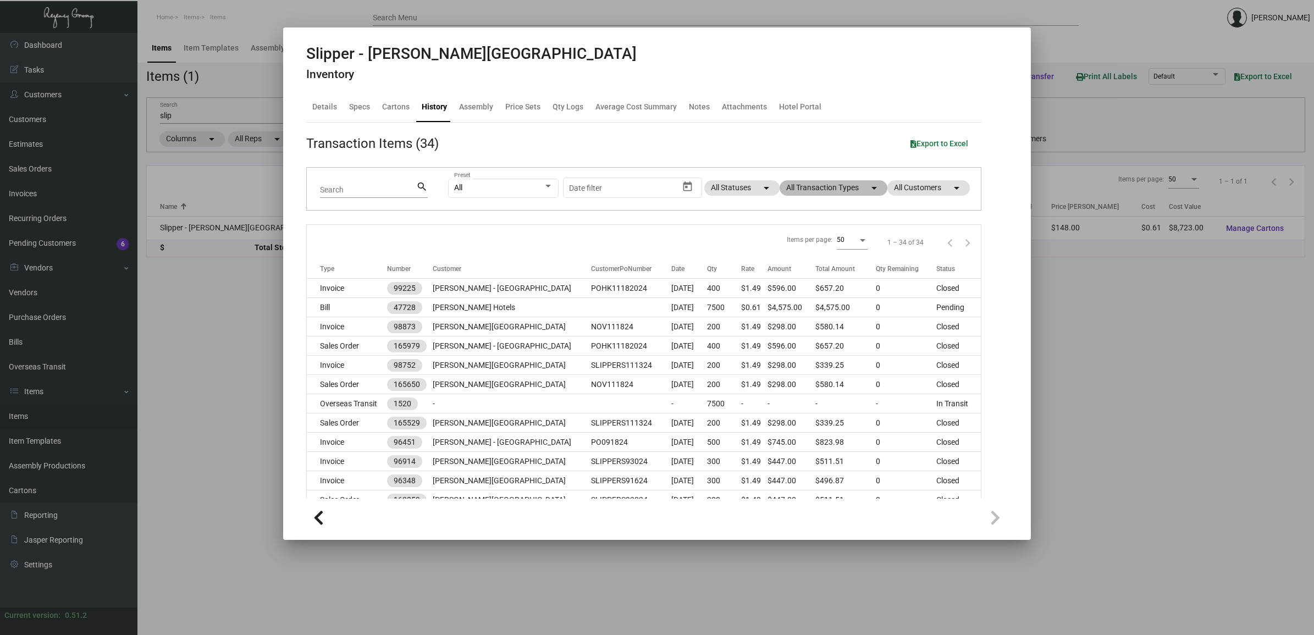
click at [813, 193] on mat-chip "All Transaction Types arrow_drop_down" at bounding box center [834, 187] width 108 height 15
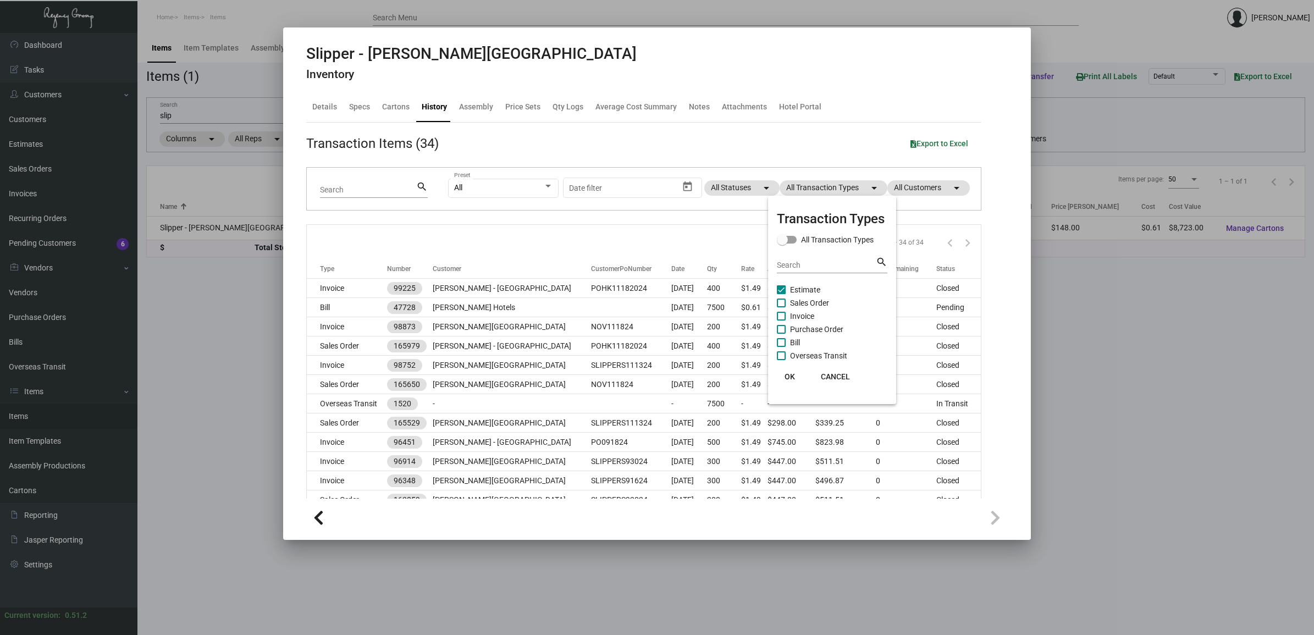
click at [795, 285] on span "Estimate" at bounding box center [805, 289] width 30 height 13
click at [781, 294] on input "Estimate" at bounding box center [781, 294] width 1 height 1
checkbox input "false"
click at [813, 324] on span "Purchase Order" at bounding box center [816, 329] width 53 height 13
click at [781, 334] on input "Purchase Order" at bounding box center [781, 334] width 1 height 1
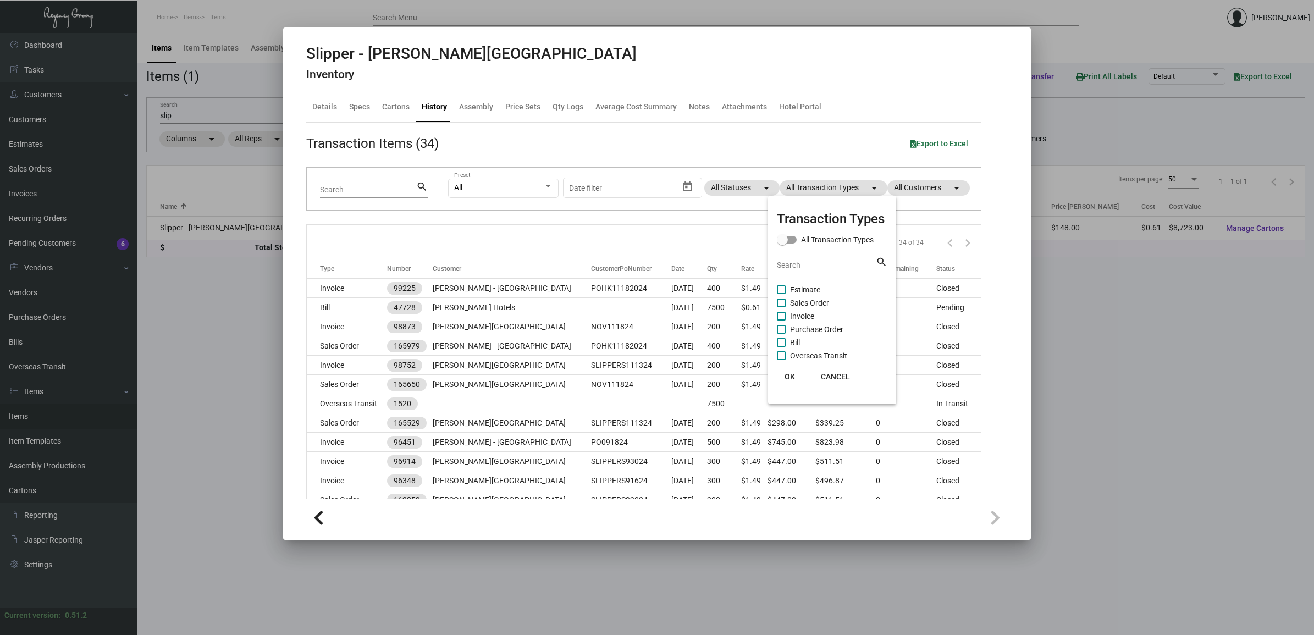
checkbox input "true"
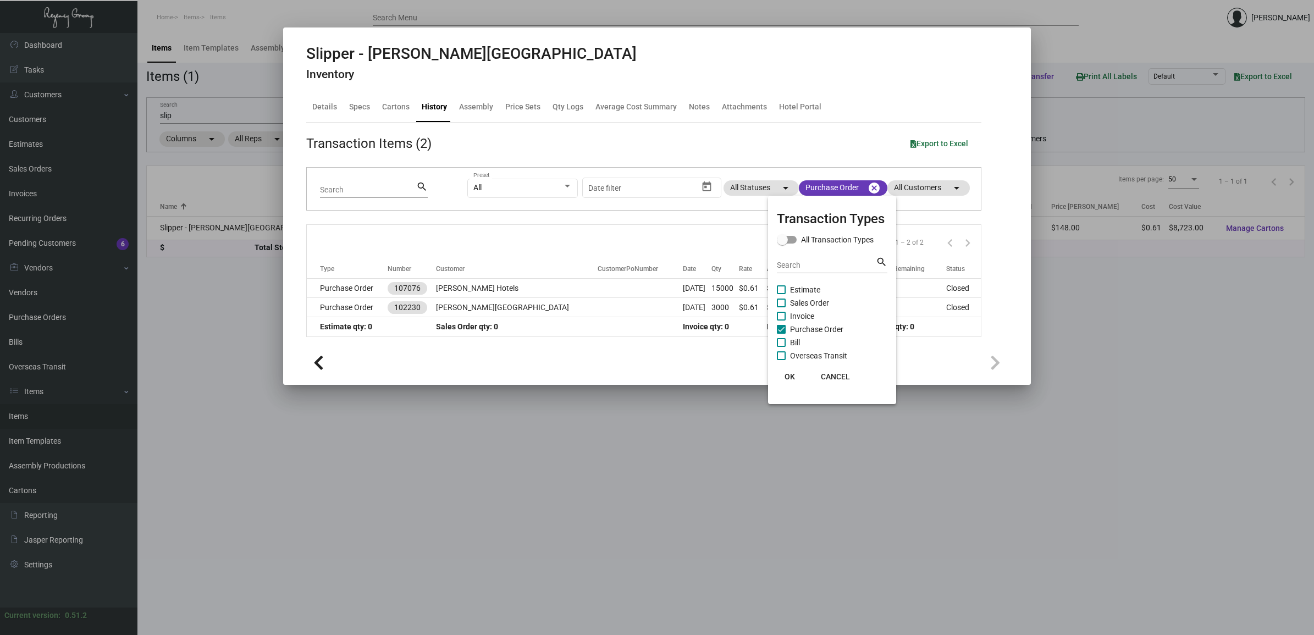
click at [333, 285] on div at bounding box center [657, 317] width 1314 height 635
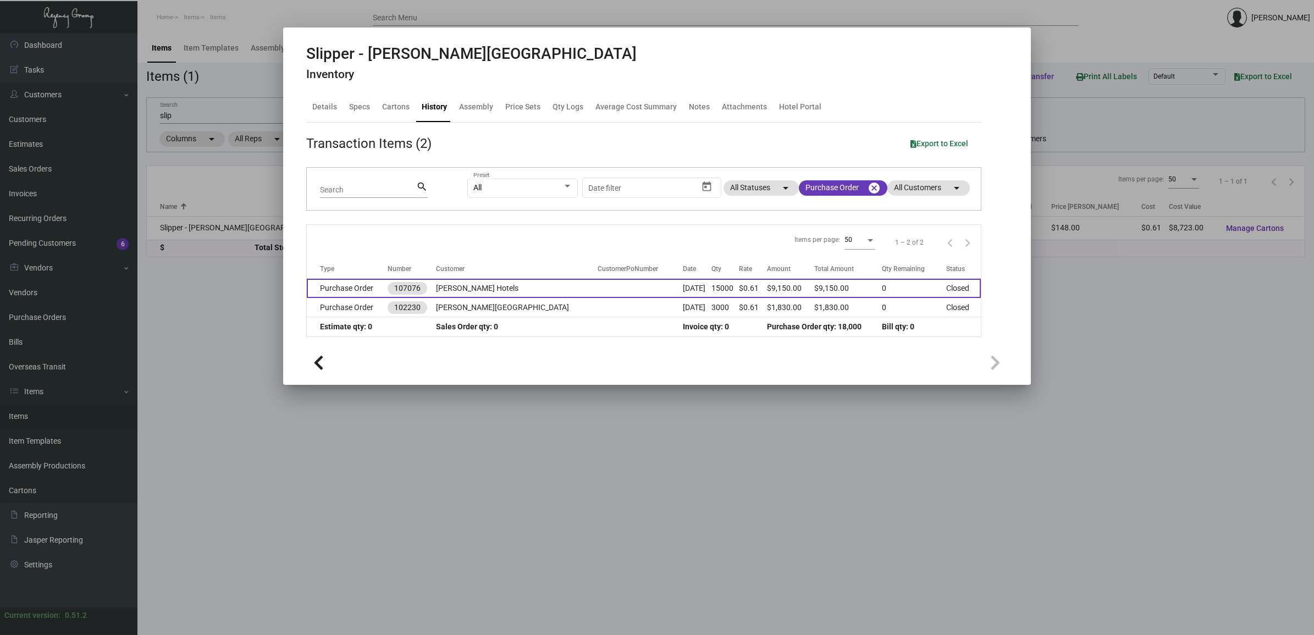
click at [334, 290] on td "Purchase Order" at bounding box center [347, 288] width 81 height 19
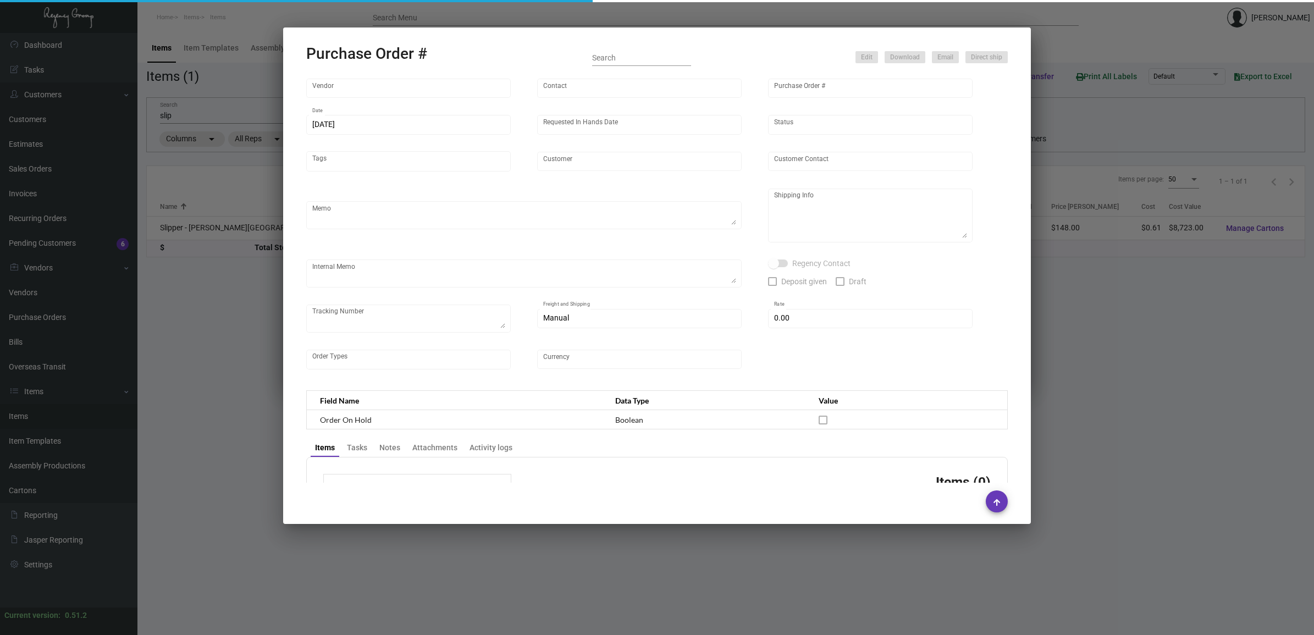
type input "HIGH HOPE JIANGSU FOCUS GARMENT CO, LTD"
type input "[PERSON_NAME]"
type input "107076"
type input "[DATE]"
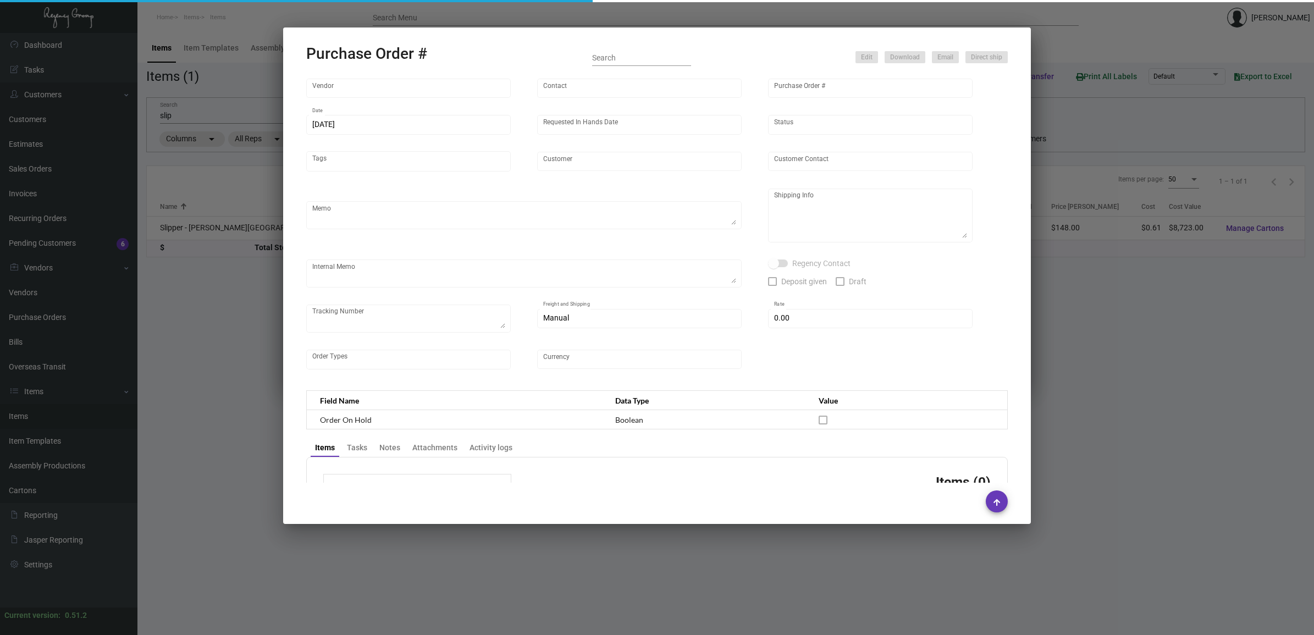
type input "[PERSON_NAME] Hotels"
type textarea "Ship 7.5K right away, leftover 7.5K [DATE]."
type textarea "Regency Group NJ - [PERSON_NAME] [STREET_ADDRESS]"
checkbox input "true"
type input "$ 0.00"
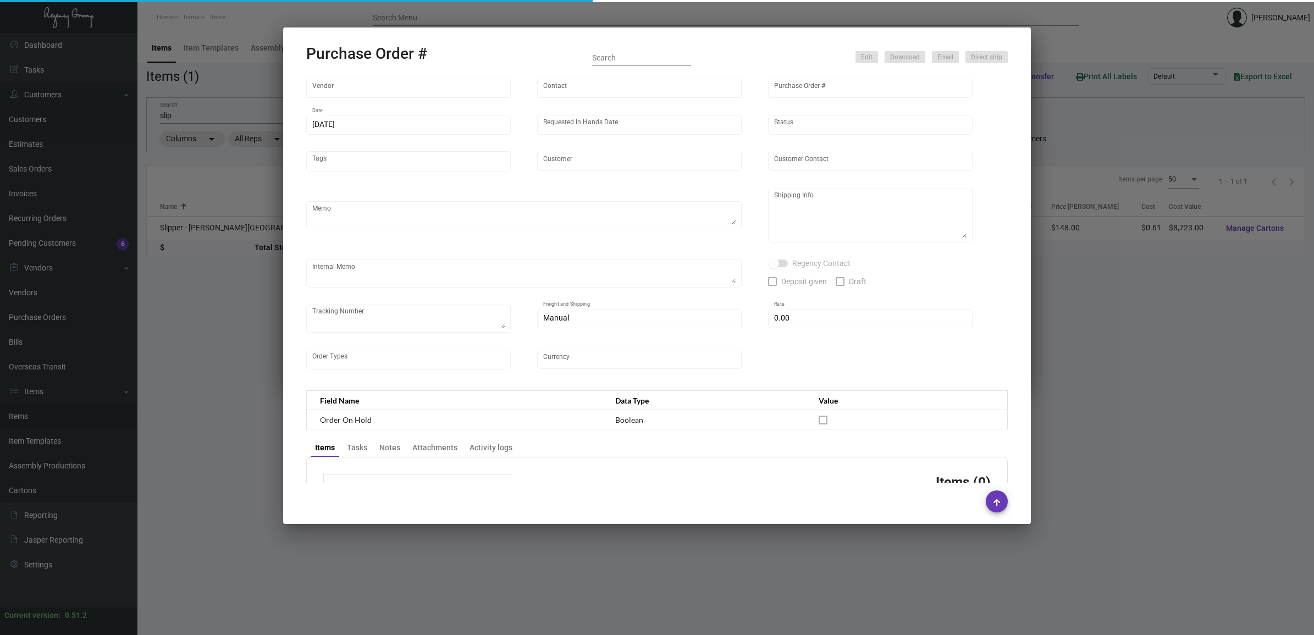
type input "United States Dollar $"
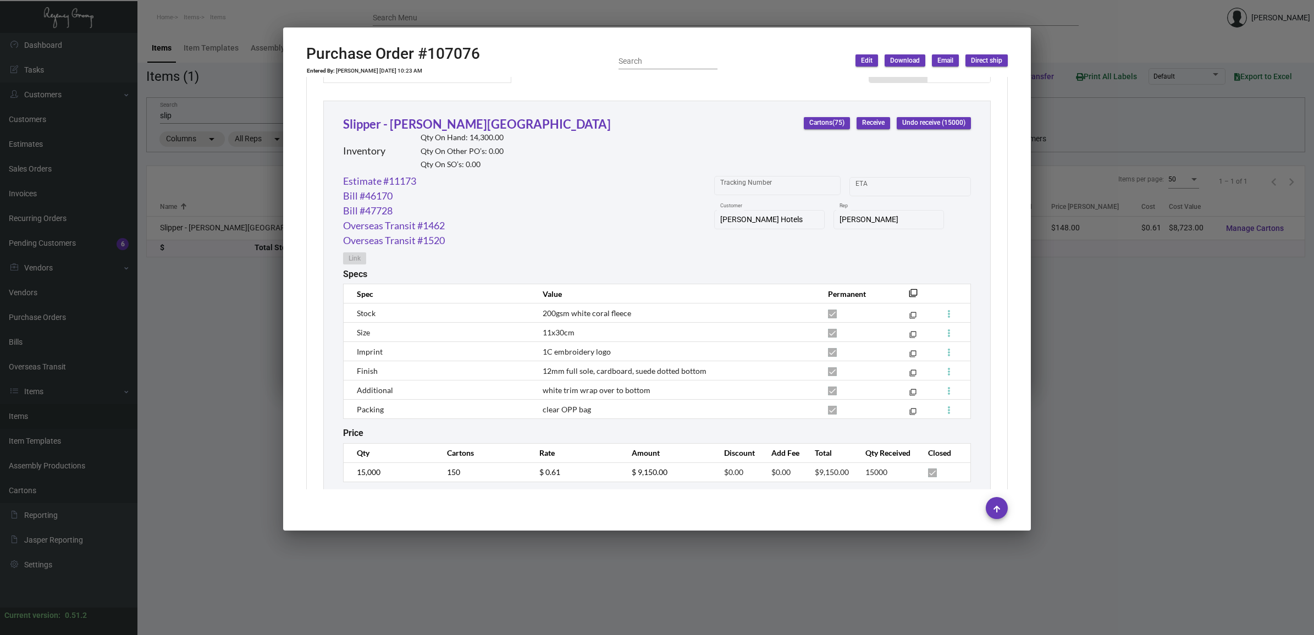
scroll to position [519, 0]
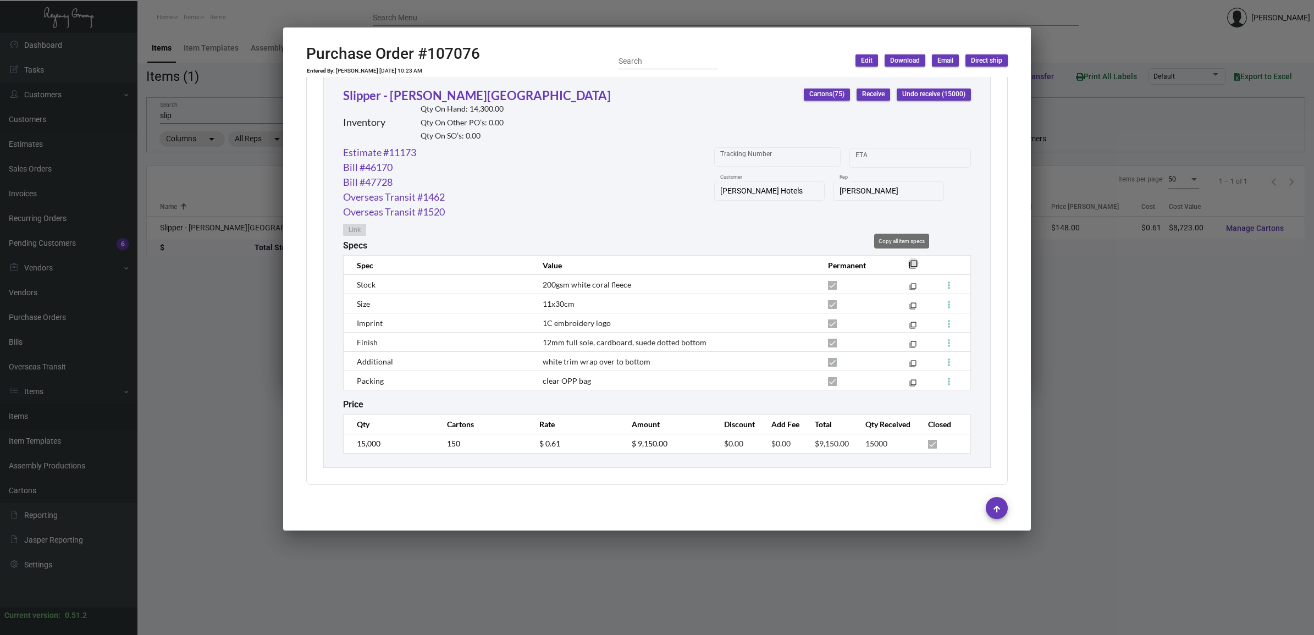
click at [909, 263] on mat-icon "filter_none" at bounding box center [913, 267] width 9 height 9
click at [399, 49] on h2 "Purchase Order #107076" at bounding box center [393, 54] width 174 height 19
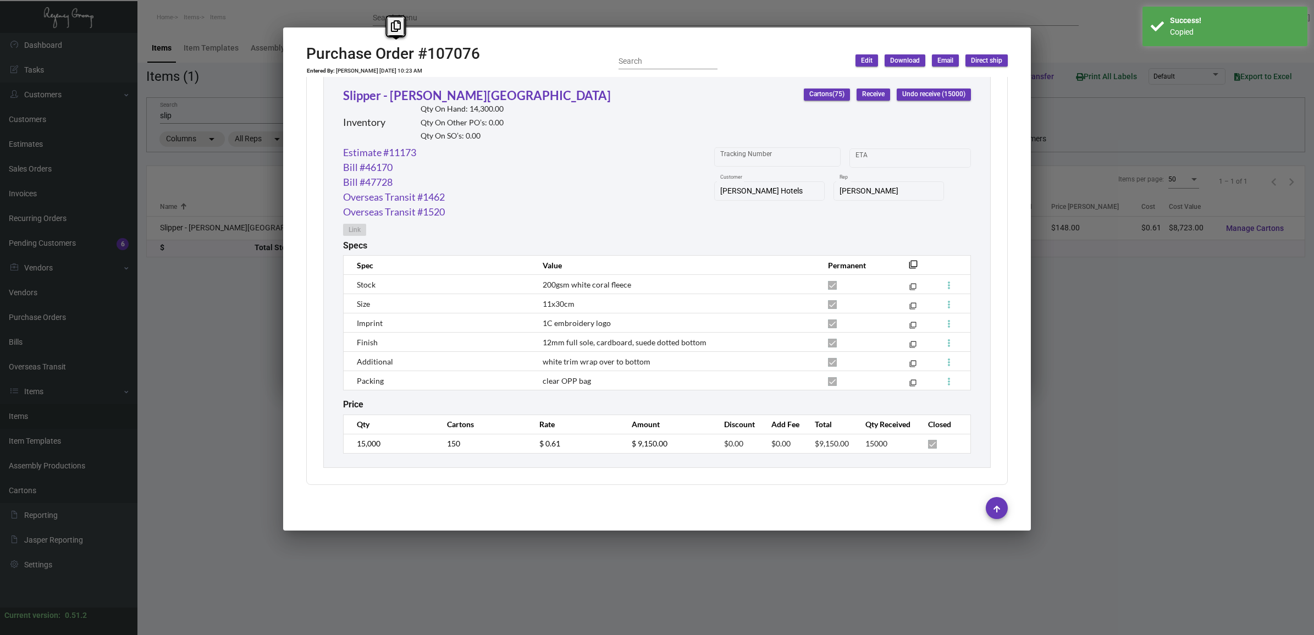
click at [399, 49] on h2 "Purchase Order #107076" at bounding box center [393, 54] width 174 height 19
copy h2 "Order"
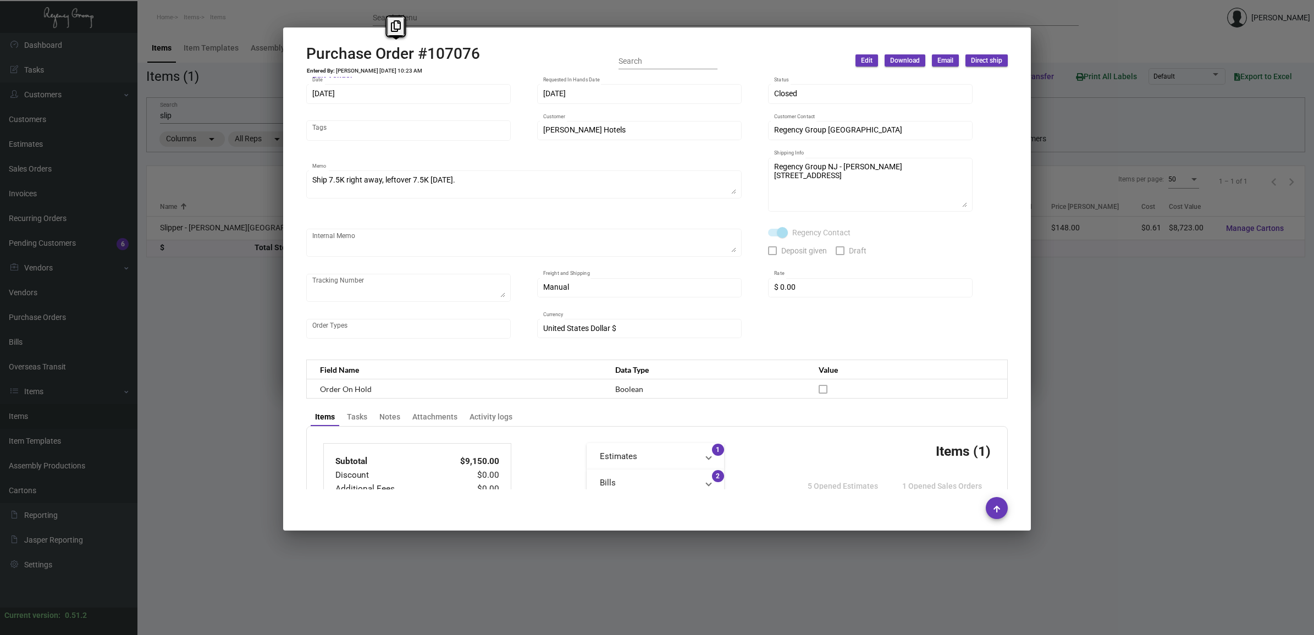
click at [374, 69] on td "[PERSON_NAME] [DATE] 10:23 AM" at bounding box center [378, 71] width 87 height 7
copy td "[PERSON_NAME] [DATE] 10:23 AM"
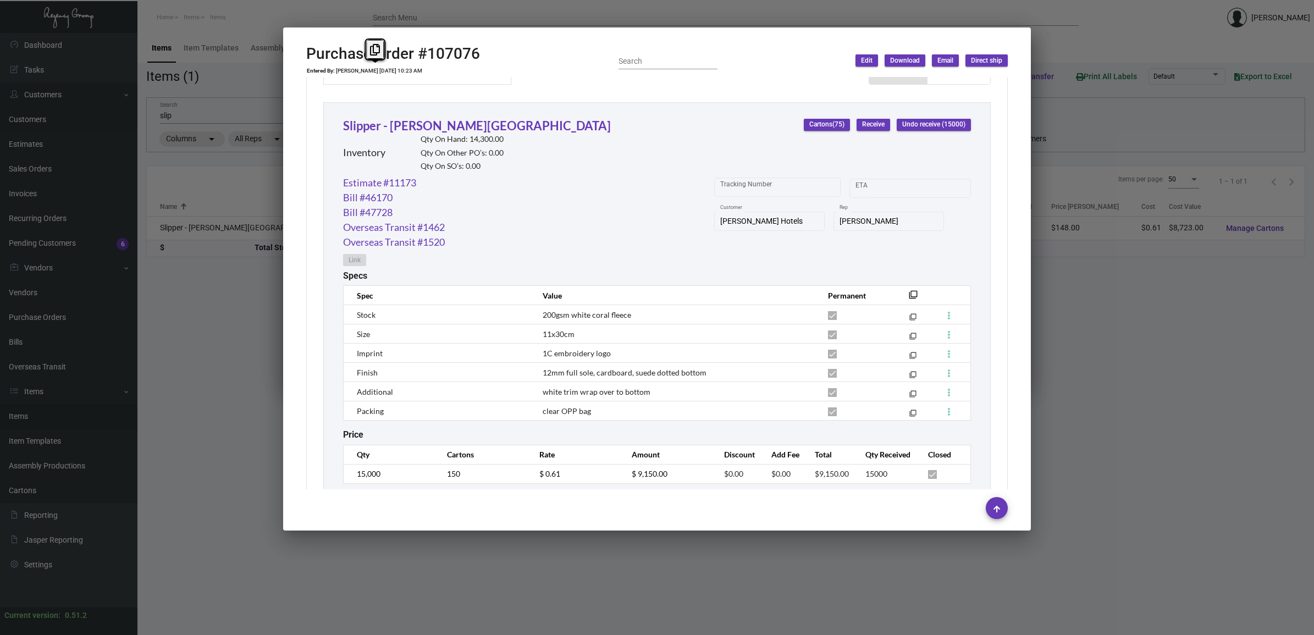
scroll to position [519, 0]
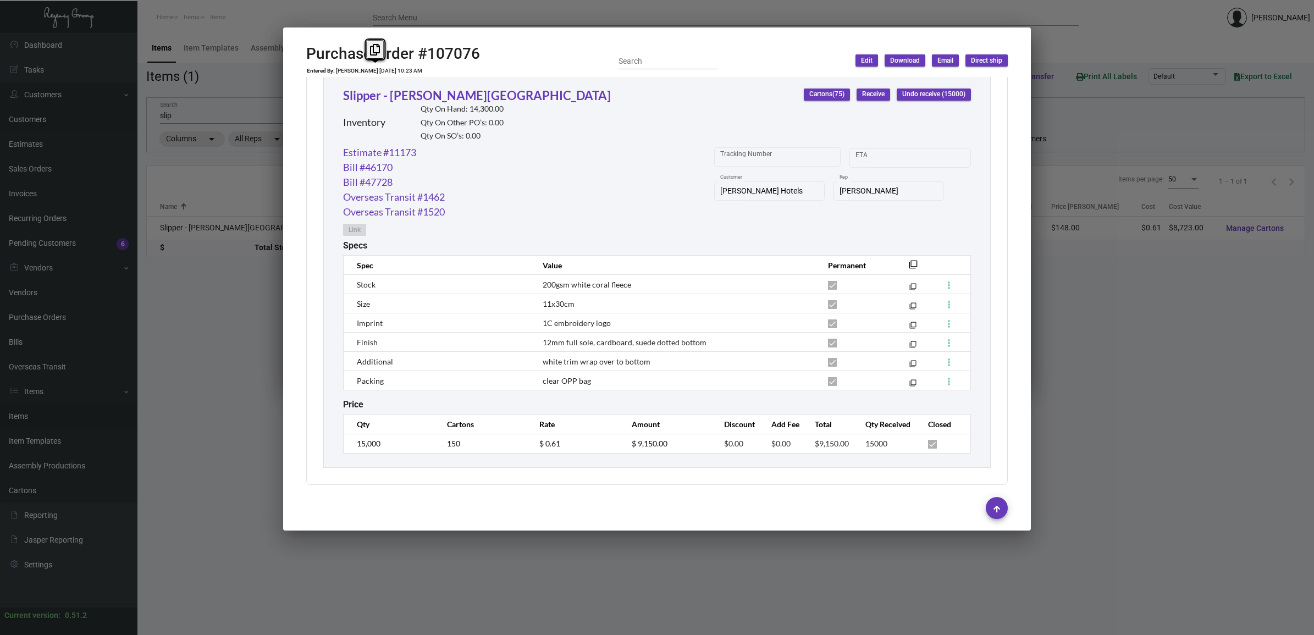
click at [355, 445] on td "15,000" at bounding box center [390, 443] width 92 height 19
click at [1138, 355] on div at bounding box center [657, 317] width 1314 height 635
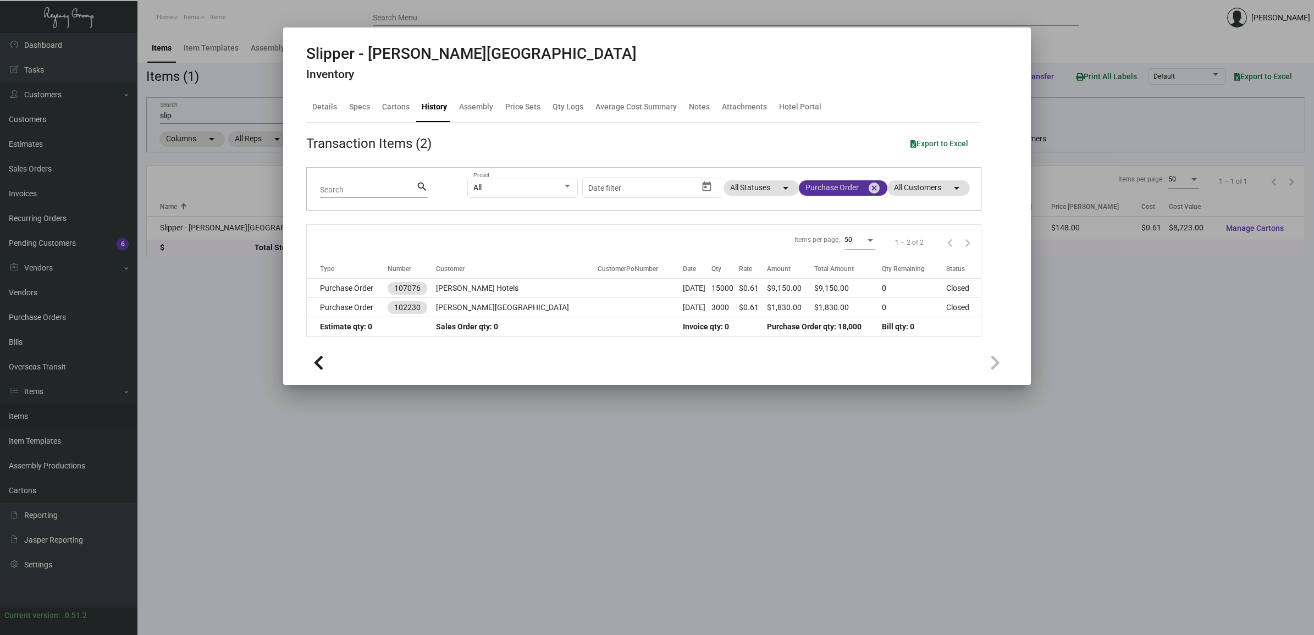
click at [870, 185] on mat-icon "cancel" at bounding box center [874, 187] width 13 height 13
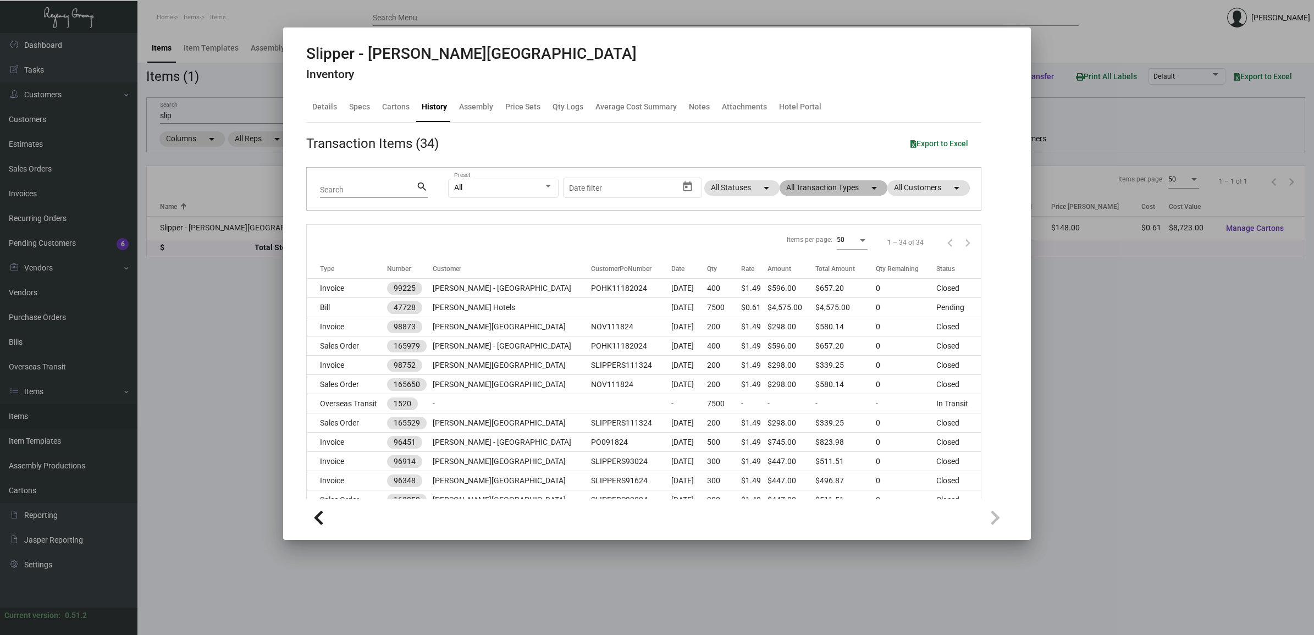
click at [839, 193] on mat-chip "All Transaction Types arrow_drop_down" at bounding box center [834, 187] width 108 height 15
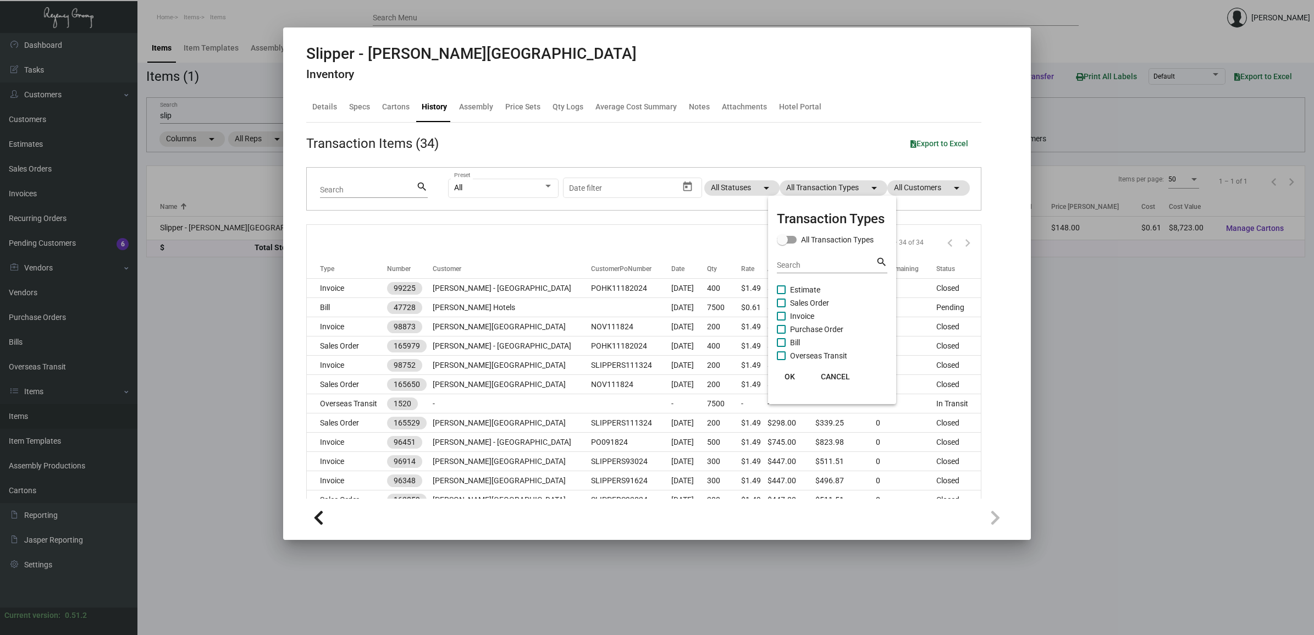
click at [806, 288] on span "Estimate" at bounding box center [805, 289] width 30 height 13
click at [781, 294] on input "Estimate" at bounding box center [781, 294] width 1 height 1
checkbox input "true"
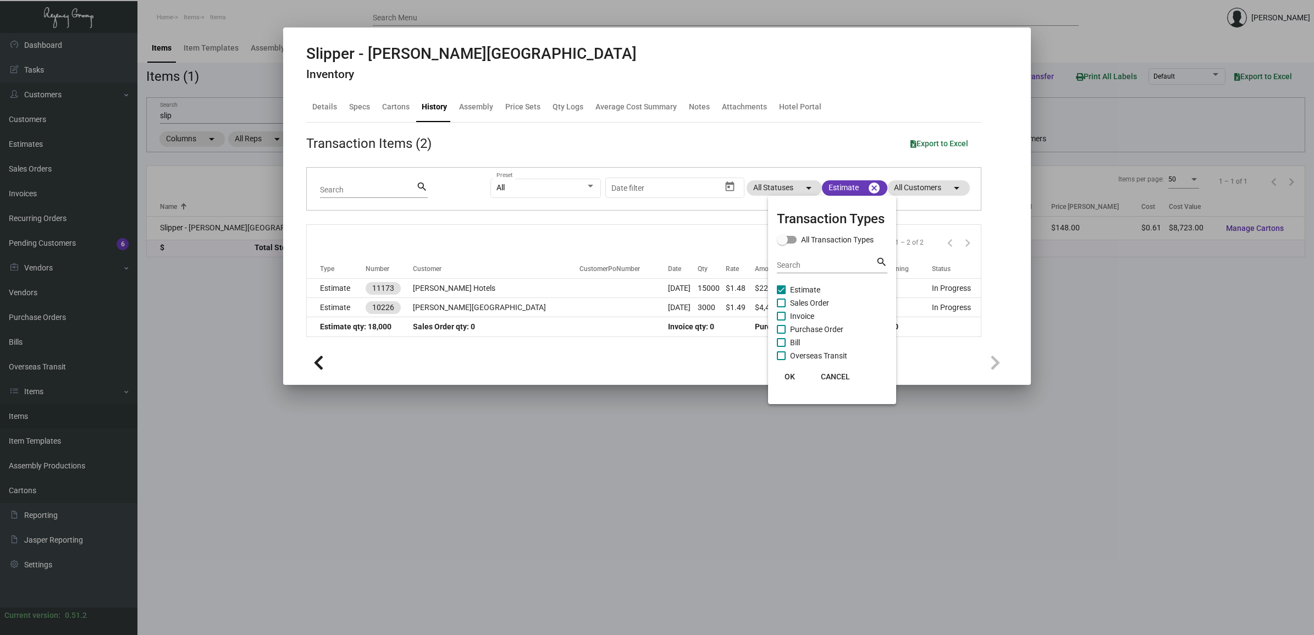
click at [322, 293] on div at bounding box center [657, 317] width 1314 height 635
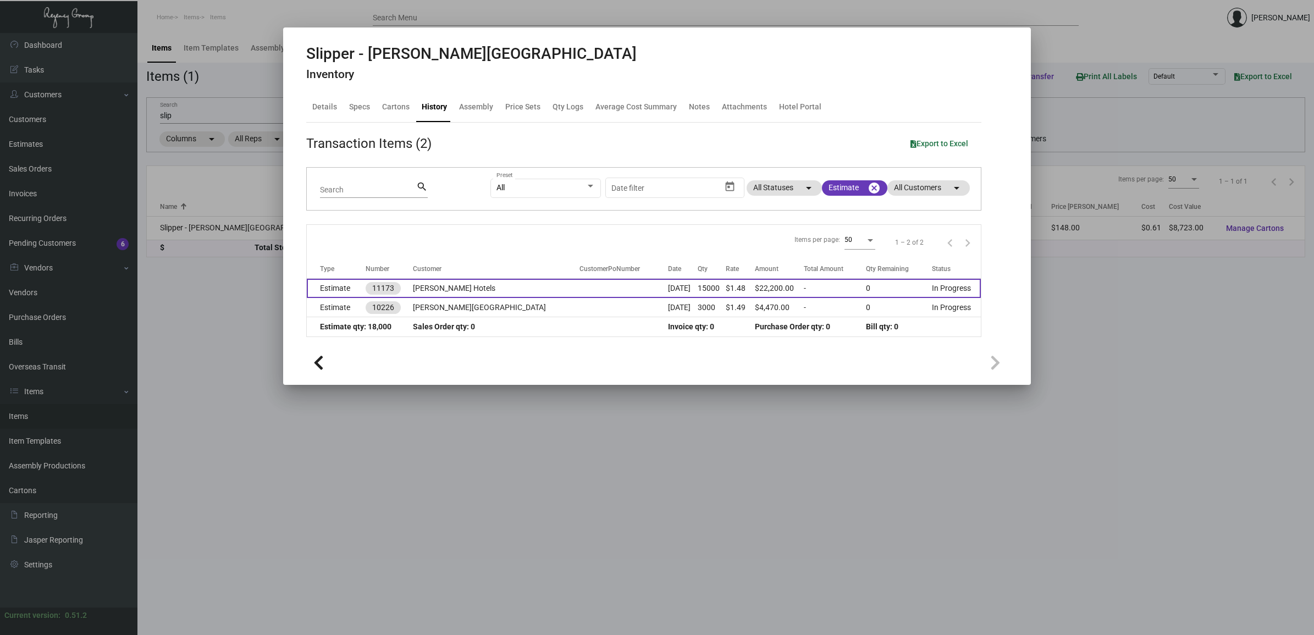
click at [324, 292] on td "Estimate" at bounding box center [336, 288] width 59 height 19
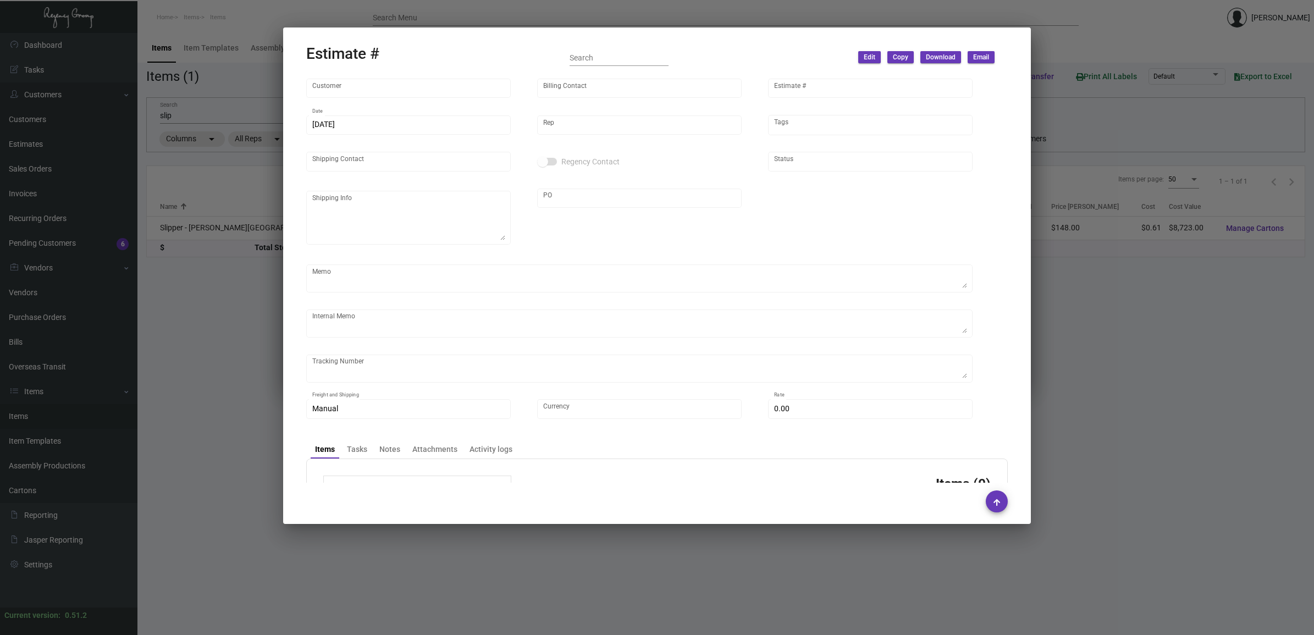
type input "[PERSON_NAME] Hotels"
type input "[PERSON_NAME]"
type input "11173"
type input "[DATE]"
type input "[PERSON_NAME]"
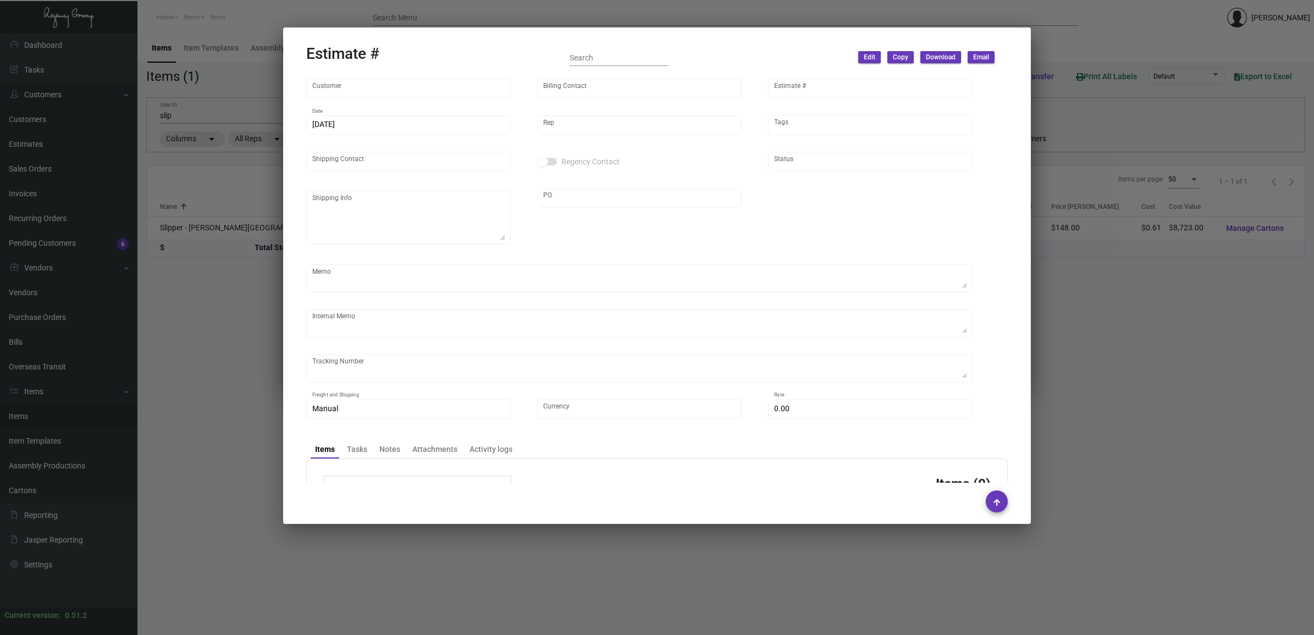
type input "United States Dollar $"
type input "$ 0.00"
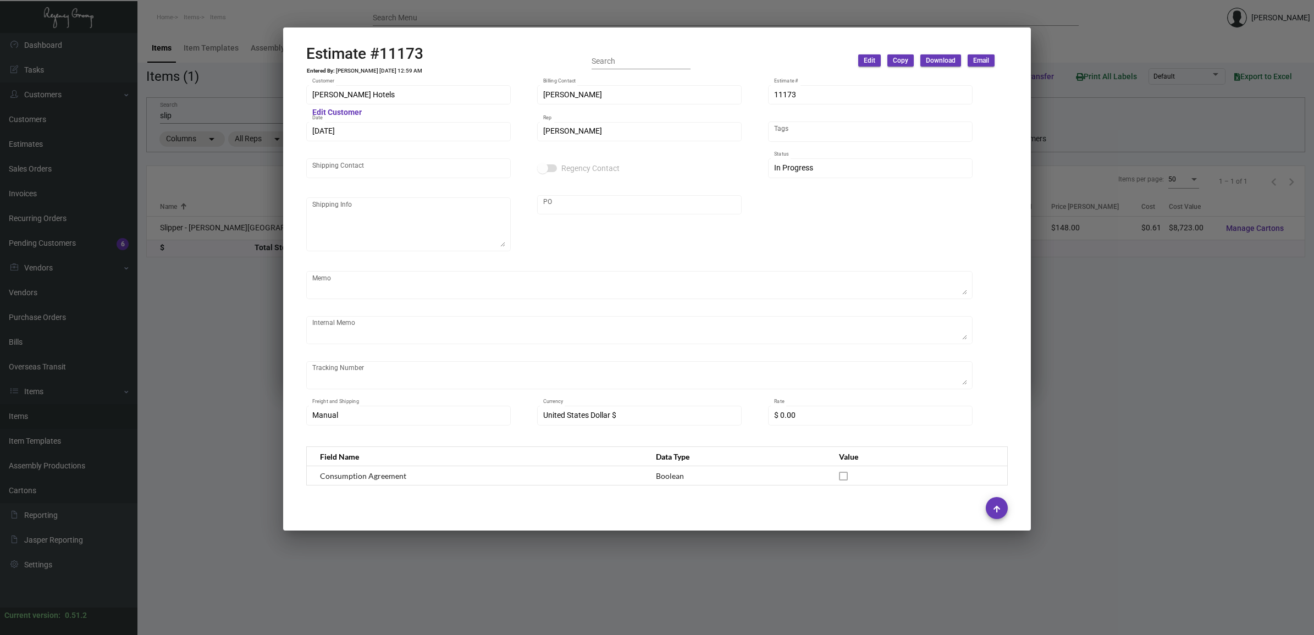
click at [383, 51] on h2 "Estimate #11173" at bounding box center [364, 54] width 117 height 19
click at [382, 49] on h2 "Estimate #11173" at bounding box center [364, 54] width 117 height 19
copy h2 "11173"
click at [392, 70] on td "[PERSON_NAME] [DATE] 12:59 AM" at bounding box center [378, 71] width 87 height 7
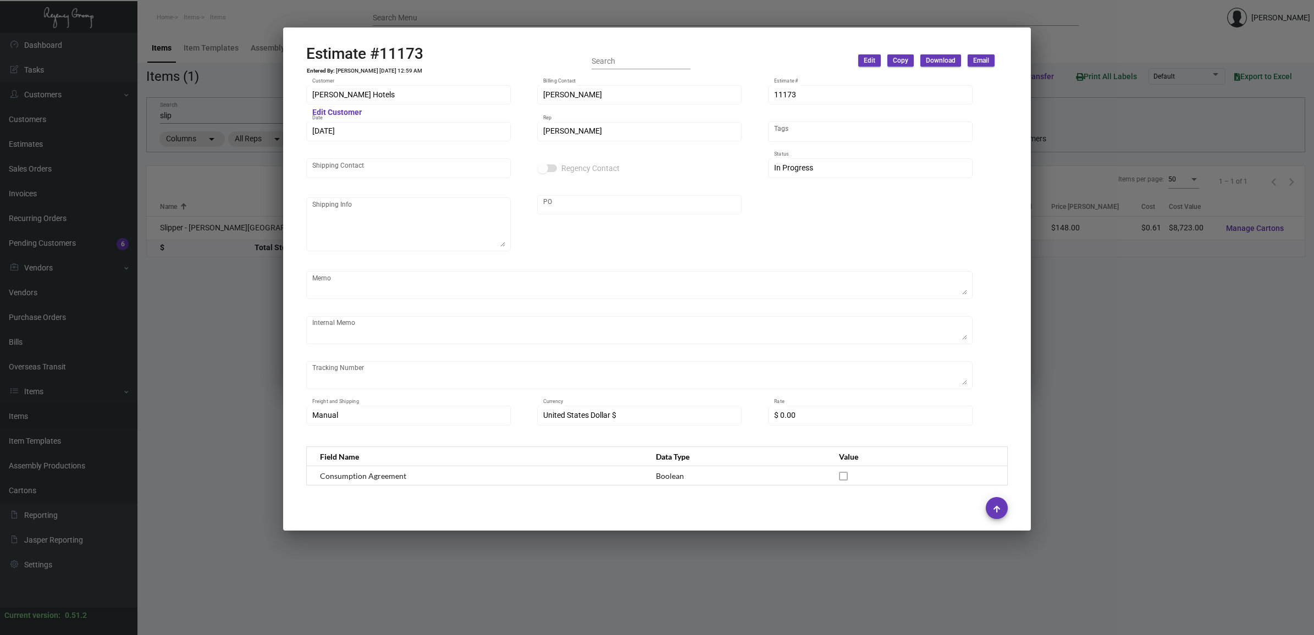
click at [392, 70] on td "[PERSON_NAME] [DATE] 12:59 AM" at bounding box center [378, 71] width 87 height 7
copy td "[PERSON_NAME] [DATE] 12:59 AM"
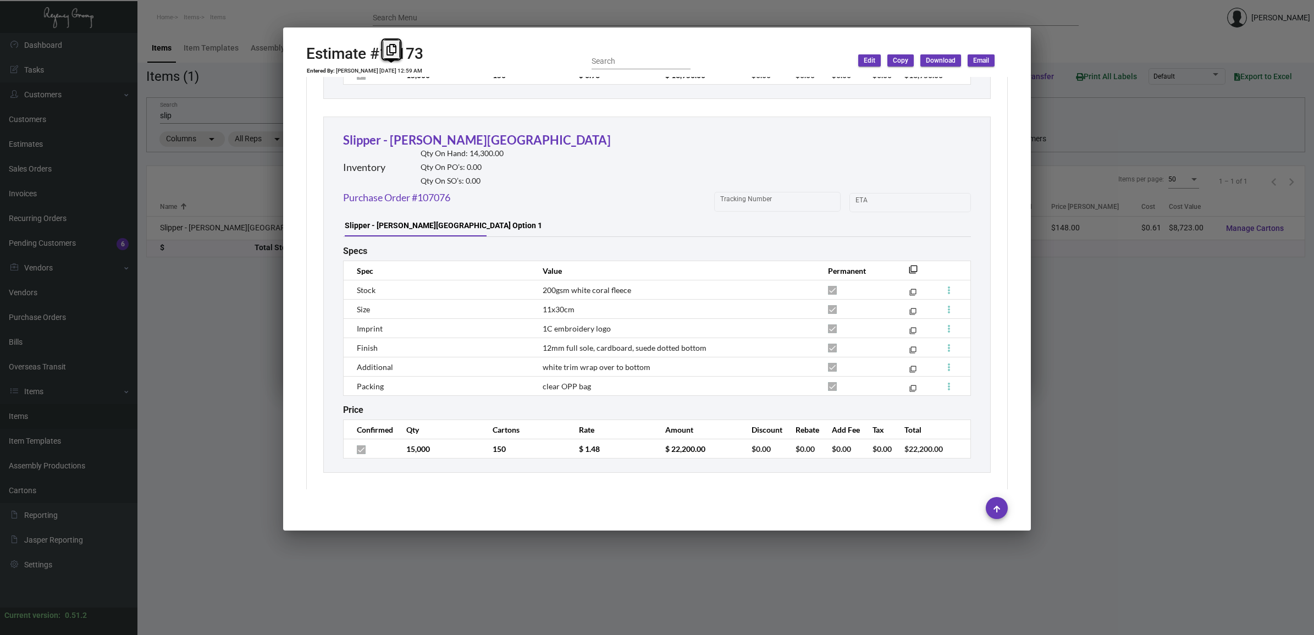
scroll to position [1650, 0]
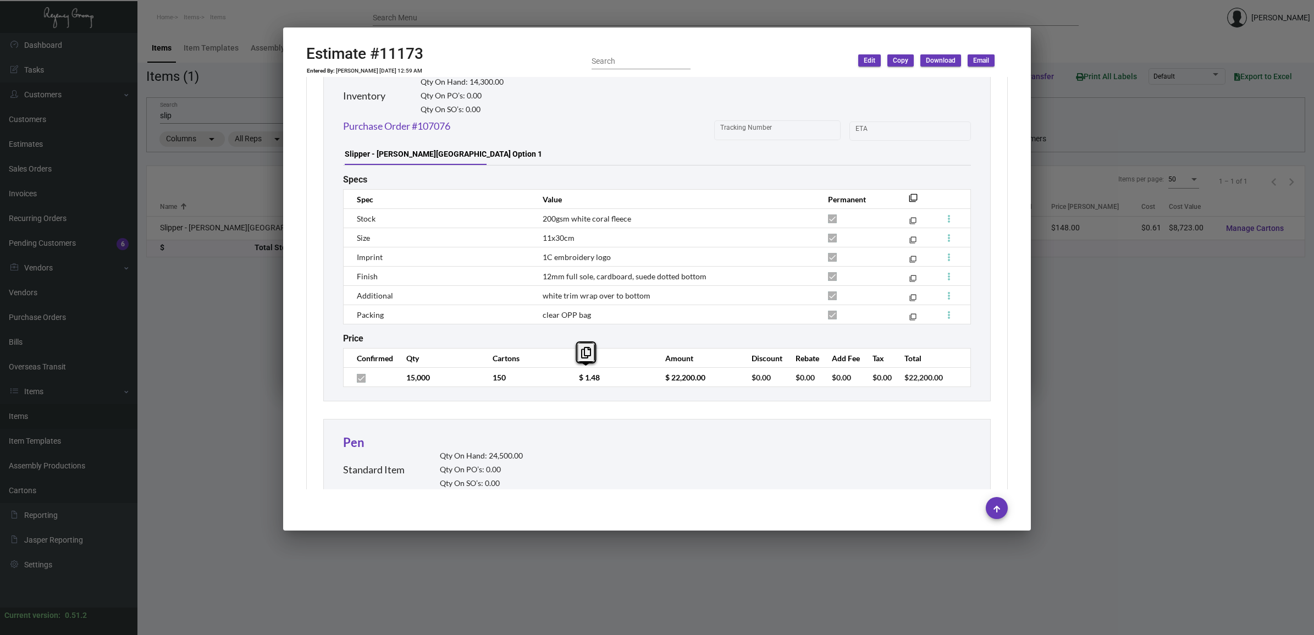
click at [1107, 271] on div at bounding box center [657, 317] width 1314 height 635
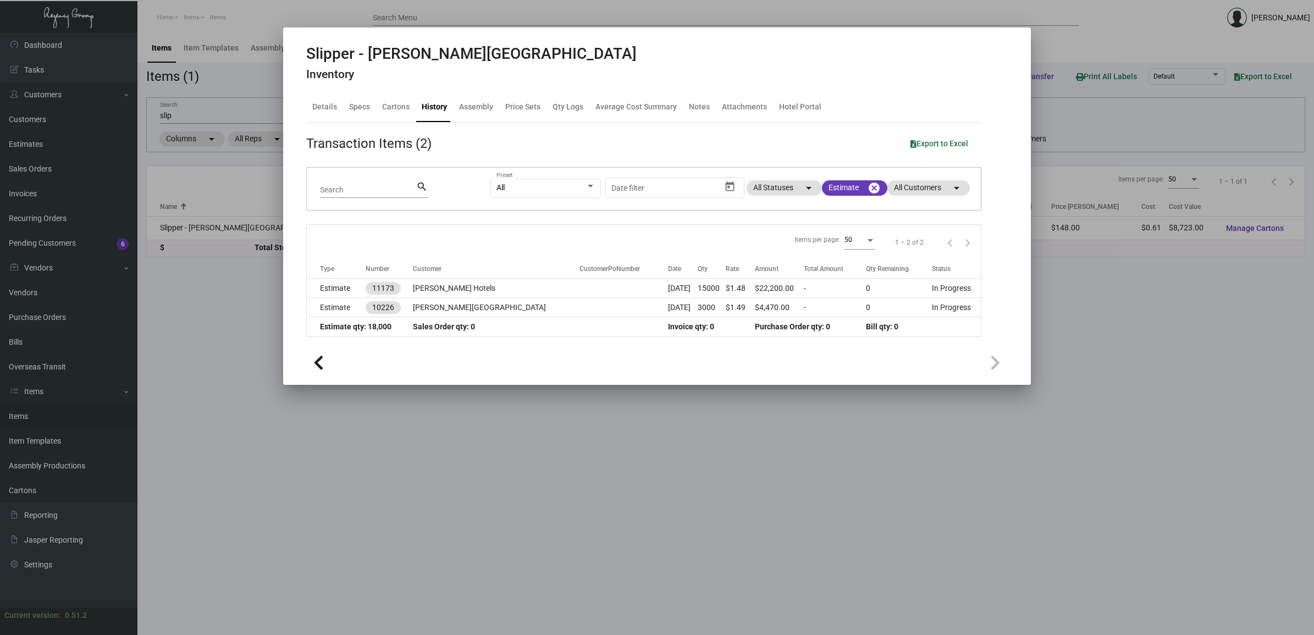
click at [194, 112] on div at bounding box center [657, 317] width 1314 height 635
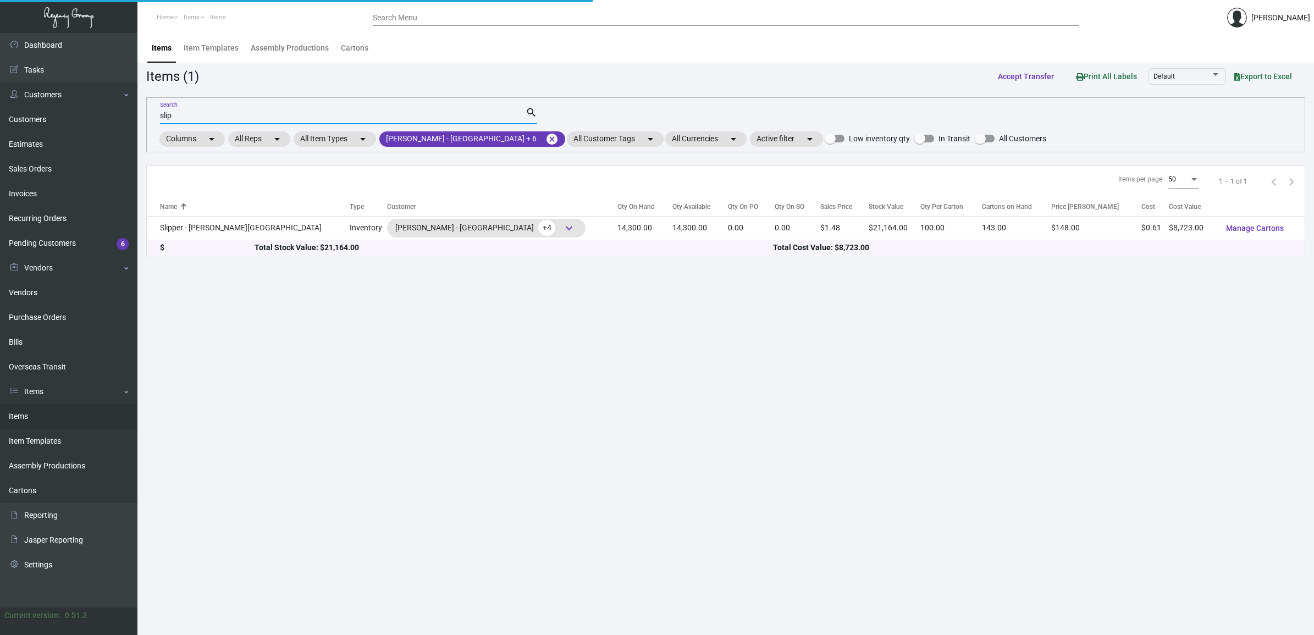
click at [190, 114] on input "slip" at bounding box center [343, 116] width 366 height 9
type input "pen"
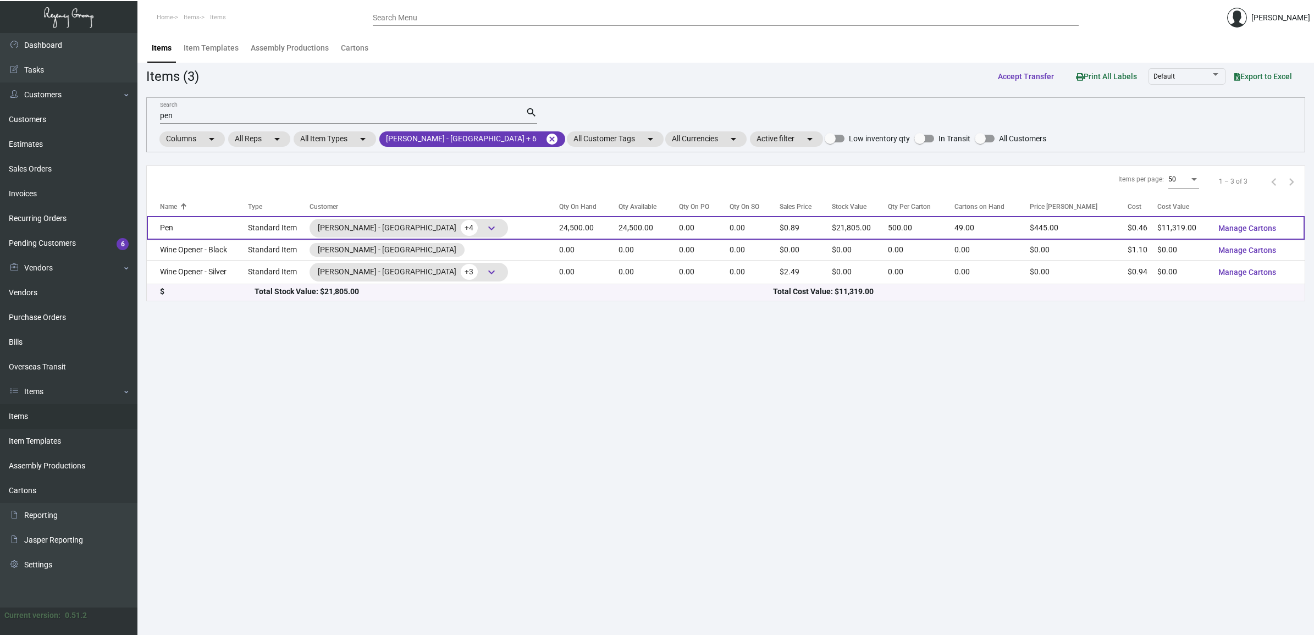
click at [227, 227] on td "Pen" at bounding box center [197, 228] width 101 height 24
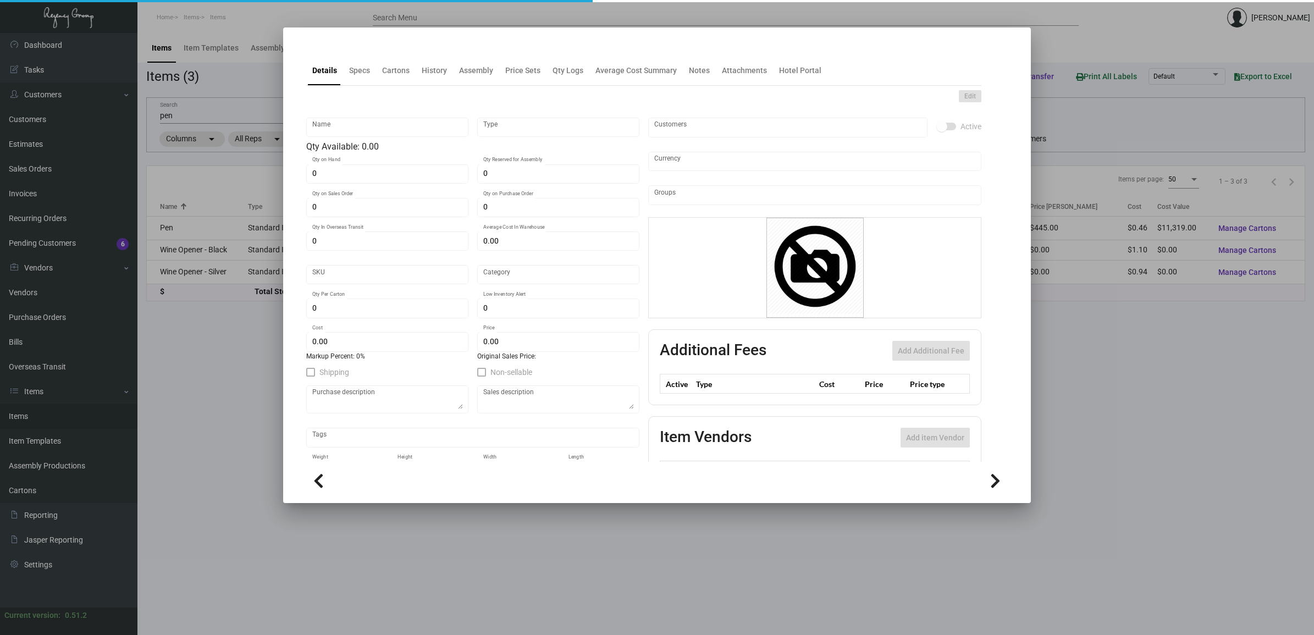
type input "Pen"
type input "Standard Item"
type input "24,500"
type input "20,000"
type input "$ 0.46391"
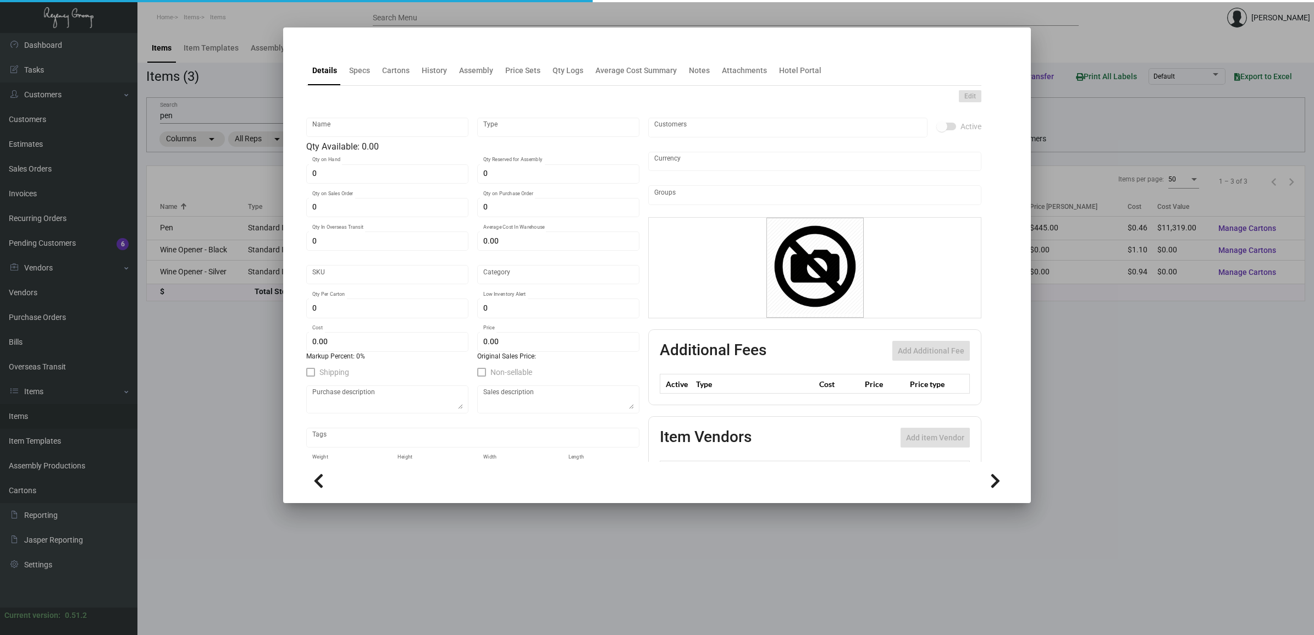
type input "Overseas"
type input "500"
type input "$ 0.462"
type input "$ 0.89"
checkbox input "true"
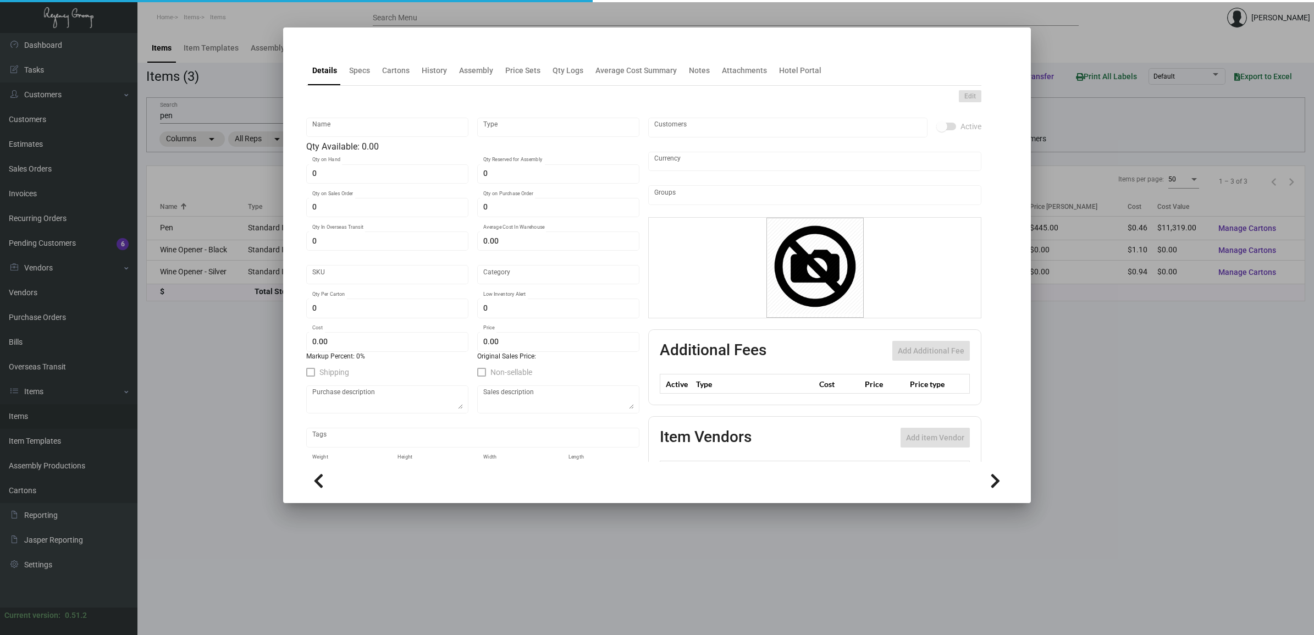
checkbox input "true"
type input "United States Dollar $"
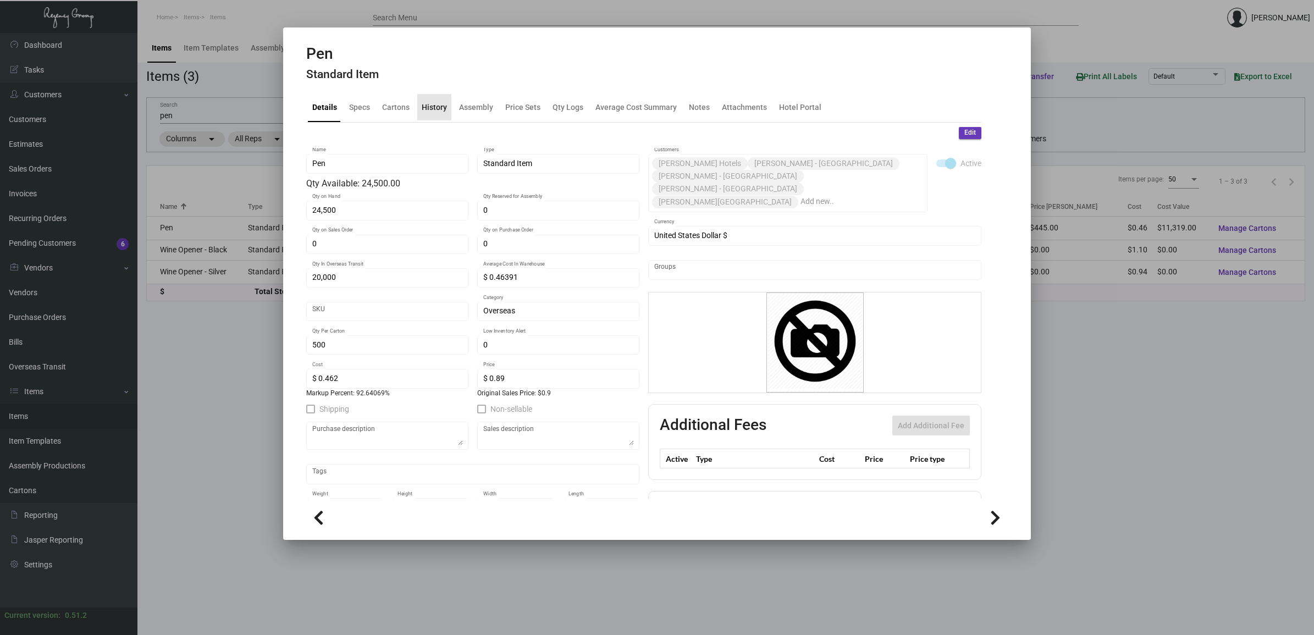
click at [437, 111] on div "History" at bounding box center [434, 107] width 25 height 12
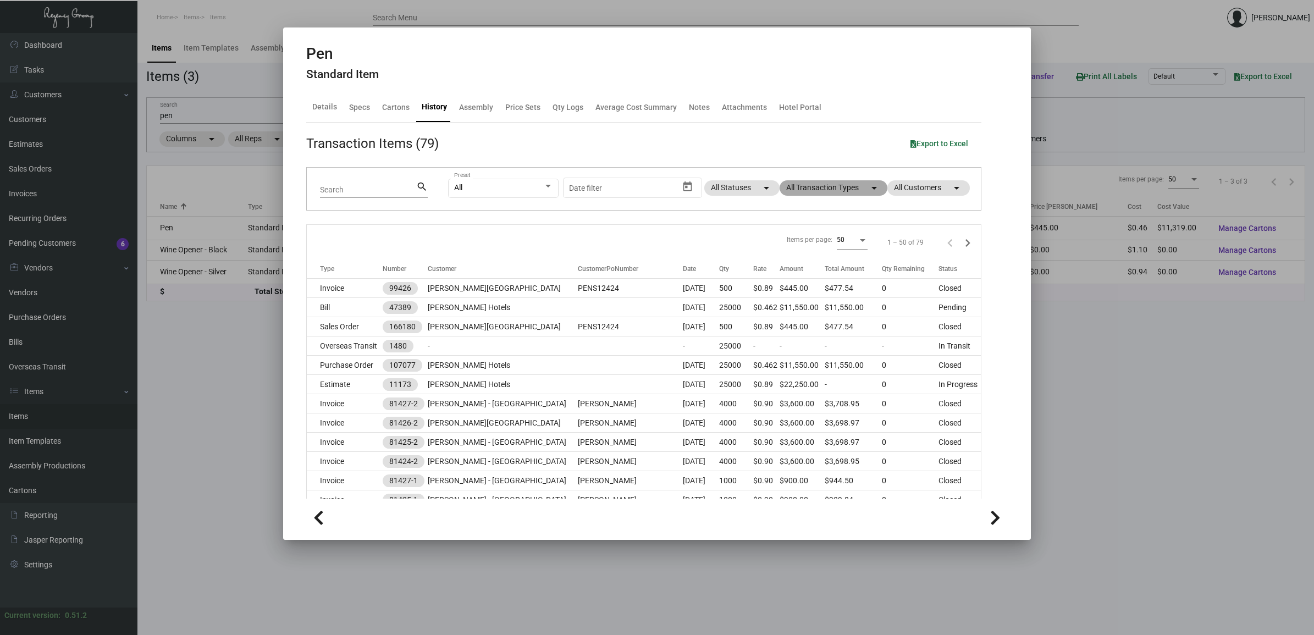
click at [846, 190] on mat-chip "All Transaction Types arrow_drop_down" at bounding box center [834, 187] width 108 height 15
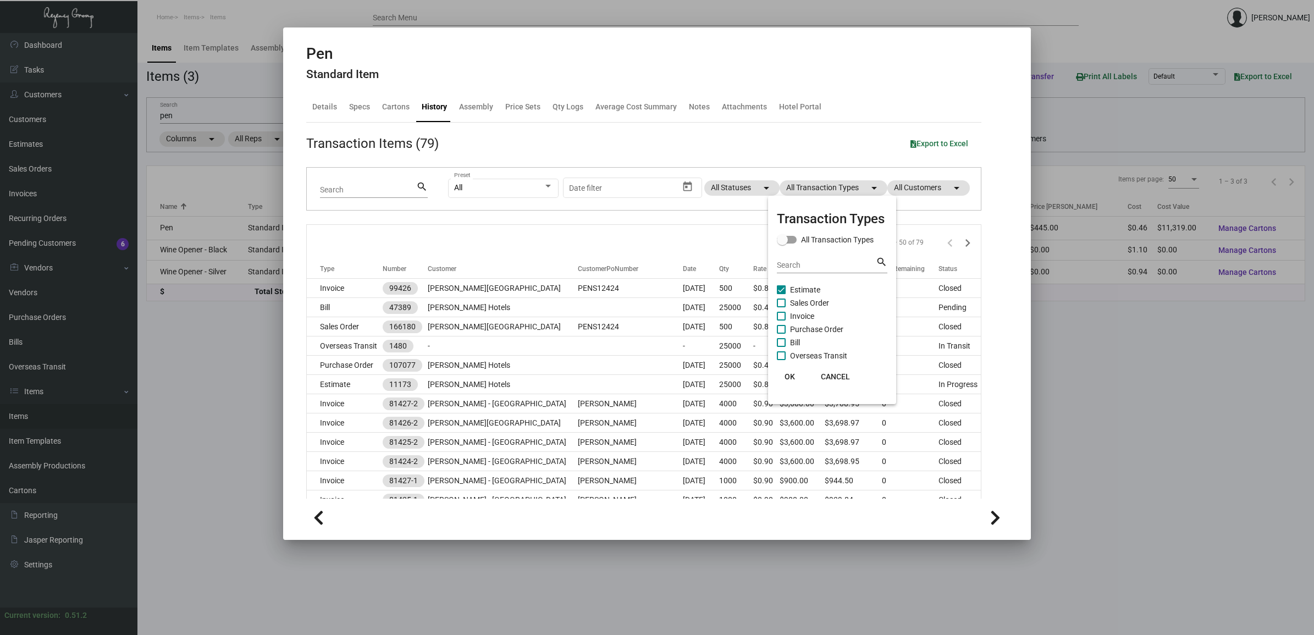
click at [806, 289] on span "Estimate" at bounding box center [805, 289] width 30 height 13
click at [781, 294] on input "Estimate" at bounding box center [781, 294] width 1 height 1
checkbox input "false"
click at [813, 321] on span "Invoice" at bounding box center [802, 316] width 24 height 13
click at [781, 321] on input "Invoice" at bounding box center [781, 321] width 1 height 1
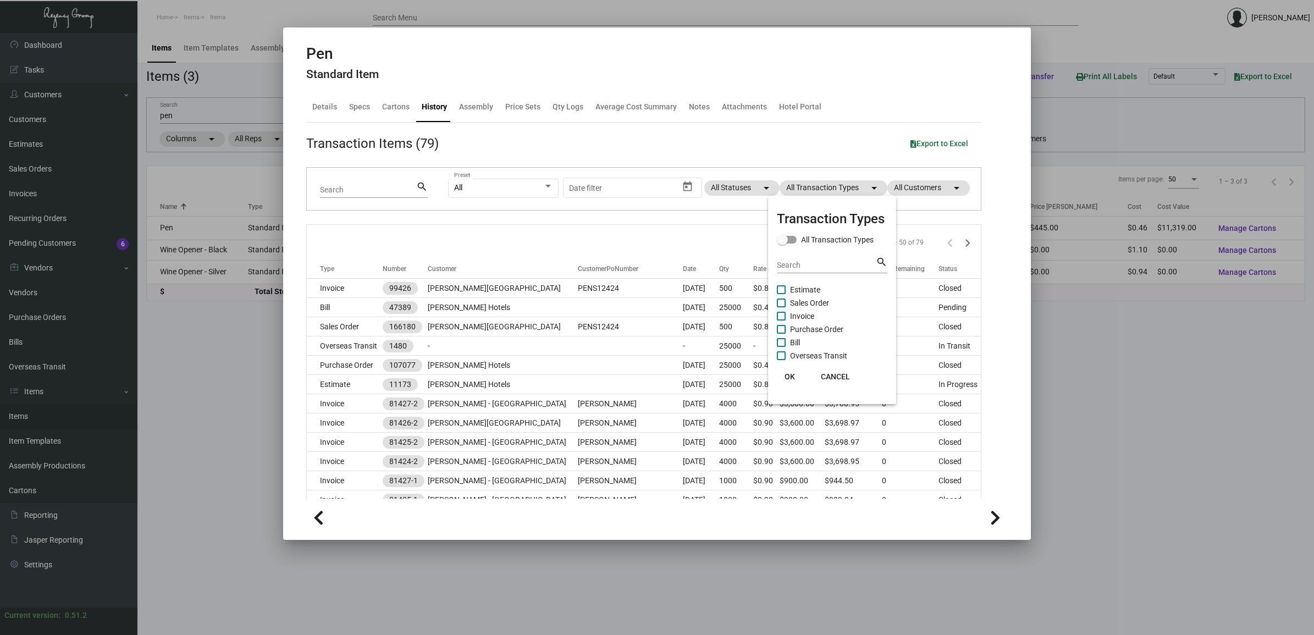
checkbox input "true"
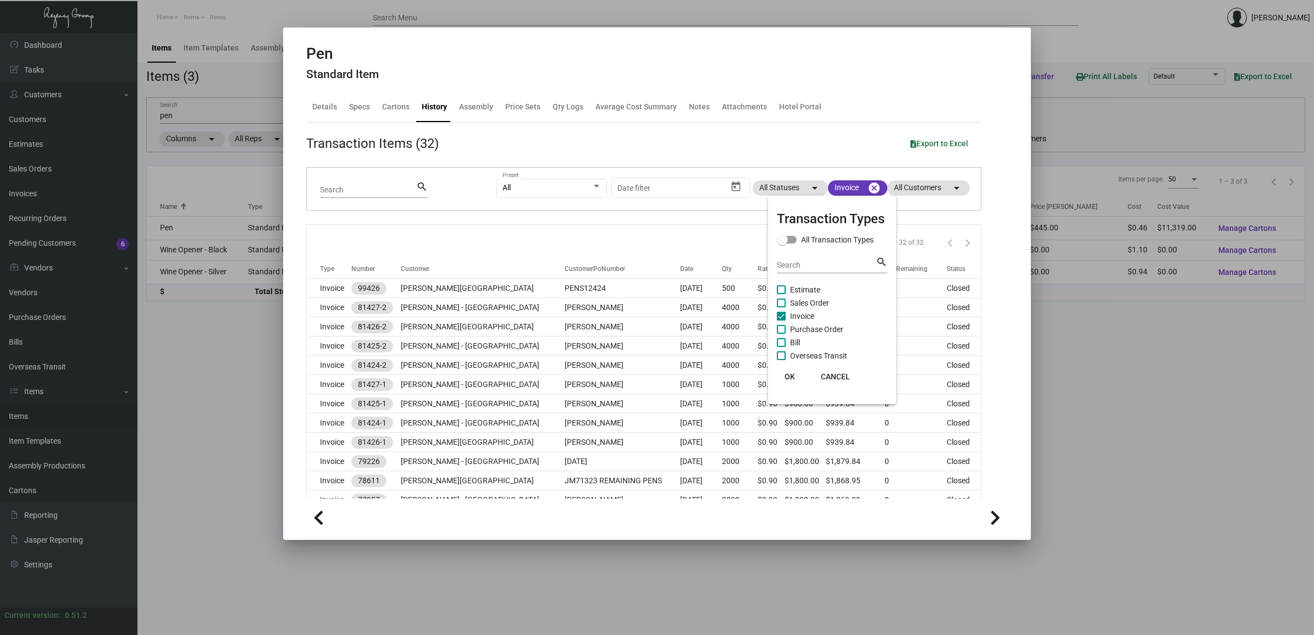
click at [815, 327] on span "Purchase Order" at bounding box center [816, 329] width 53 height 13
click at [781, 334] on input "Purchase Order" at bounding box center [781, 334] width 1 height 1
checkbox input "true"
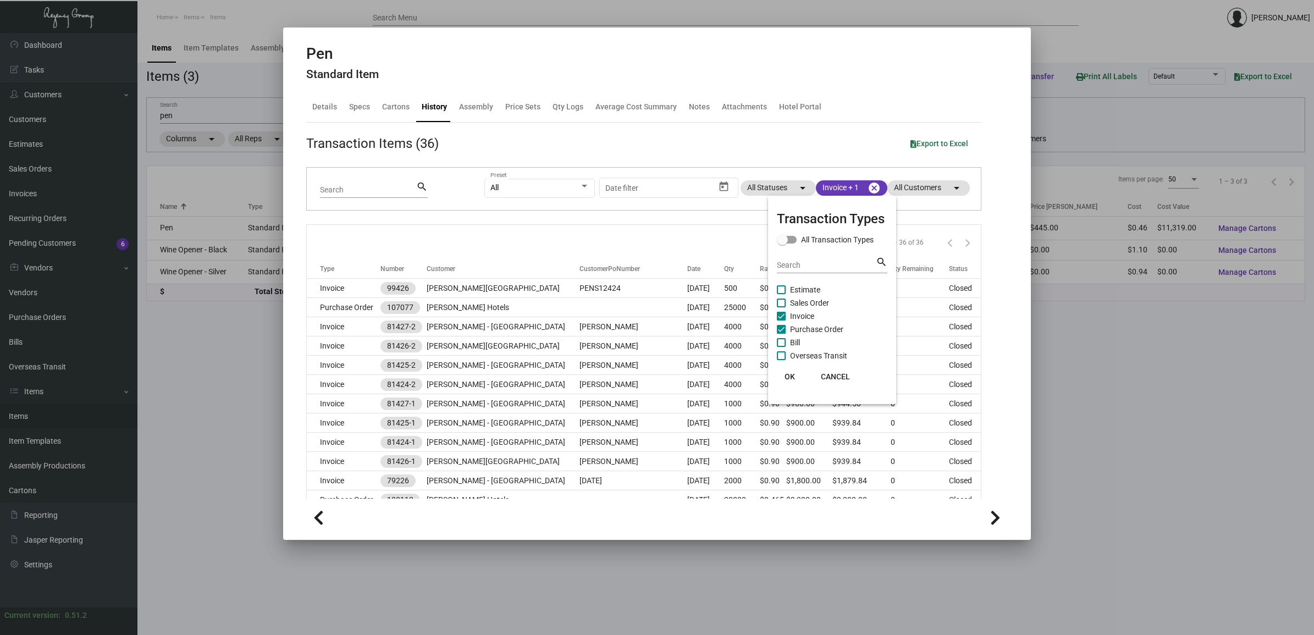
click at [810, 318] on span "Invoice" at bounding box center [802, 316] width 24 height 13
click at [781, 321] on input "Invoice" at bounding box center [781, 321] width 1 height 1
checkbox input "false"
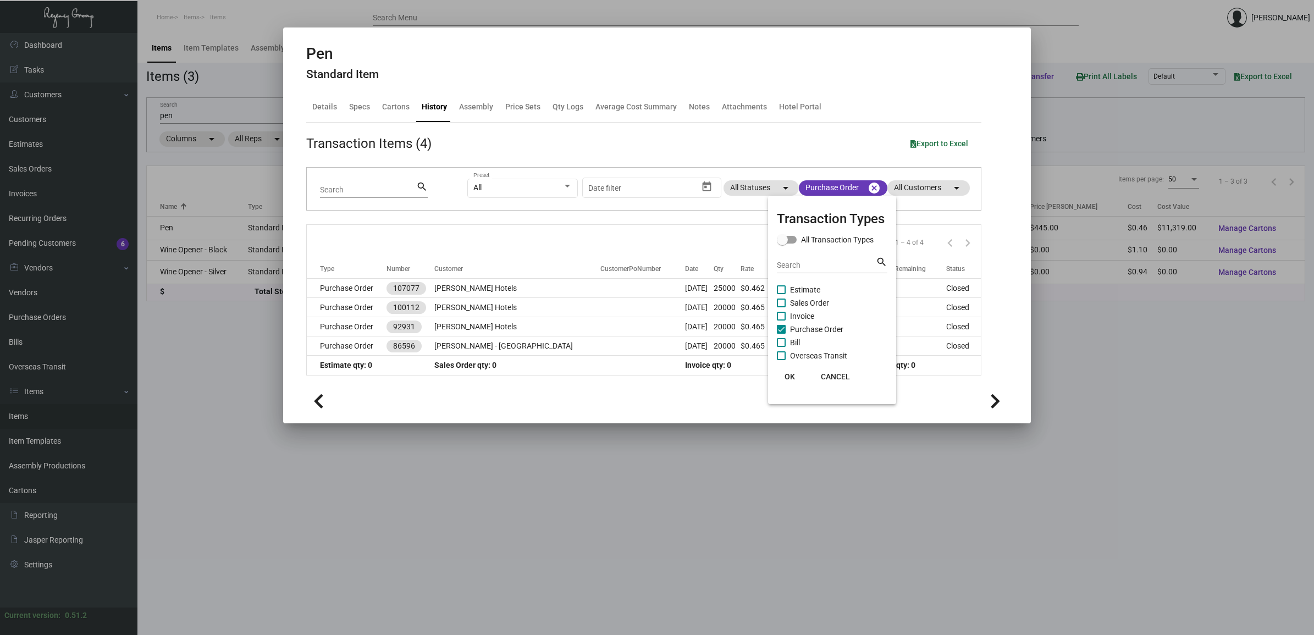
click at [812, 325] on span "Purchase Order" at bounding box center [816, 329] width 53 height 13
click at [781, 334] on input "Purchase Order" at bounding box center [781, 334] width 1 height 1
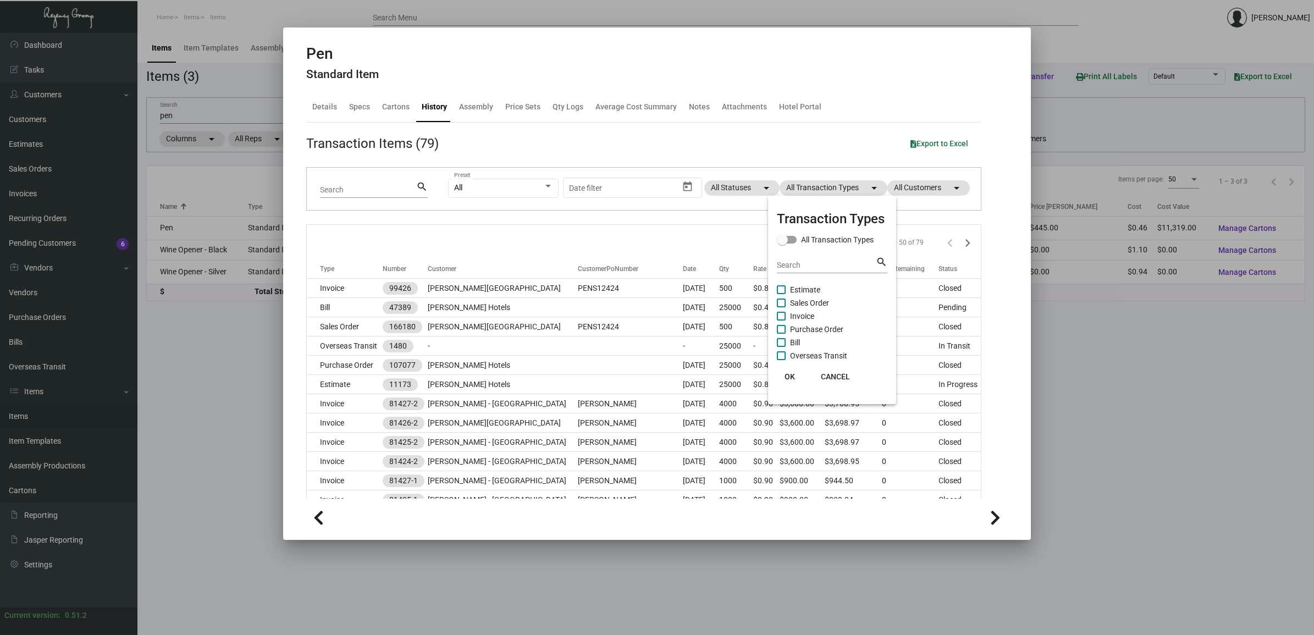
click at [812, 325] on span "Purchase Order" at bounding box center [816, 329] width 53 height 13
click at [781, 334] on input "Purchase Order" at bounding box center [781, 334] width 1 height 1
checkbox input "true"
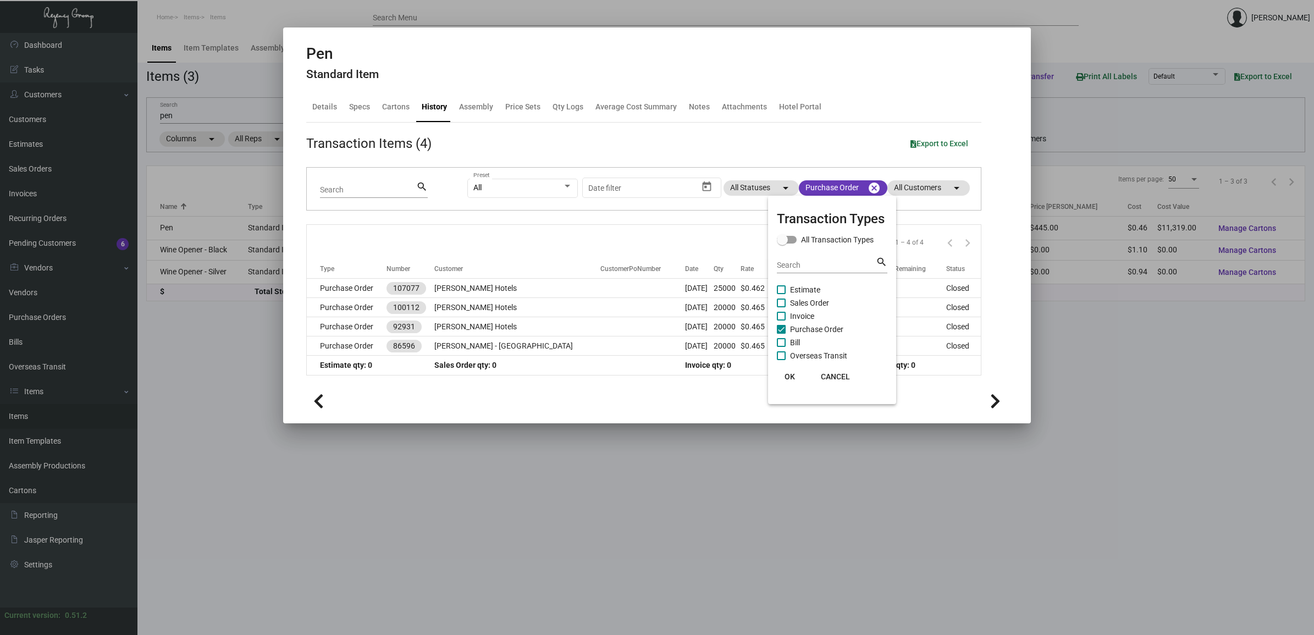
click at [568, 285] on div at bounding box center [657, 317] width 1314 height 635
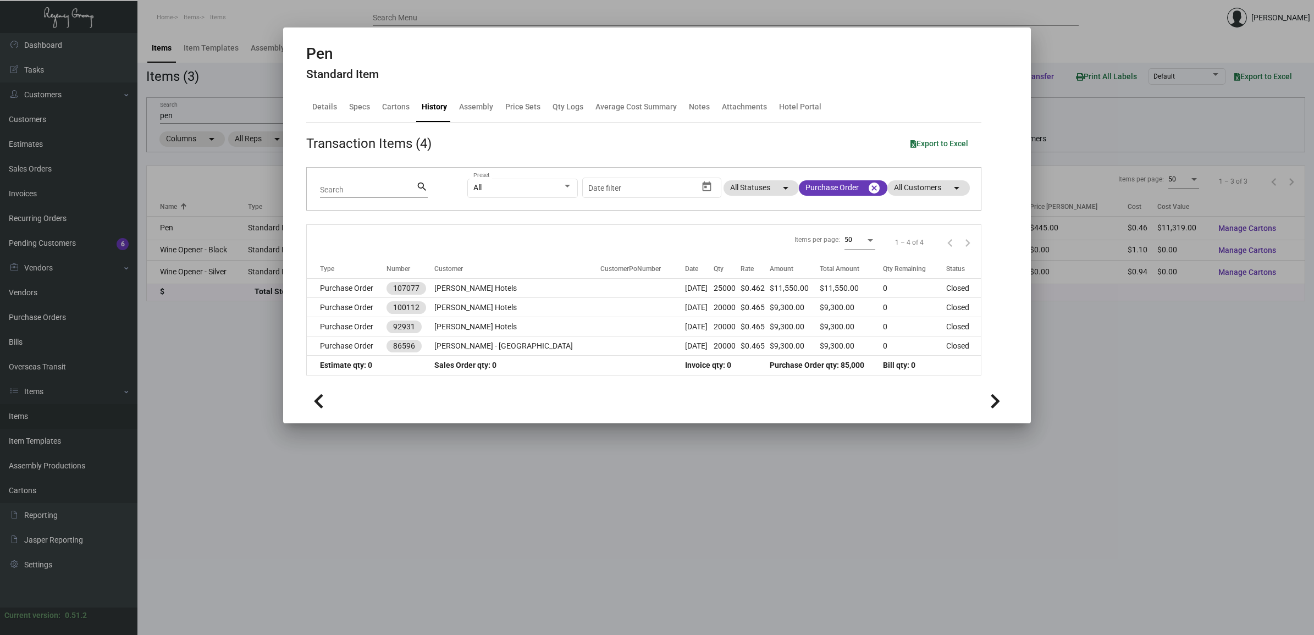
click at [600, 285] on td at bounding box center [642, 288] width 85 height 19
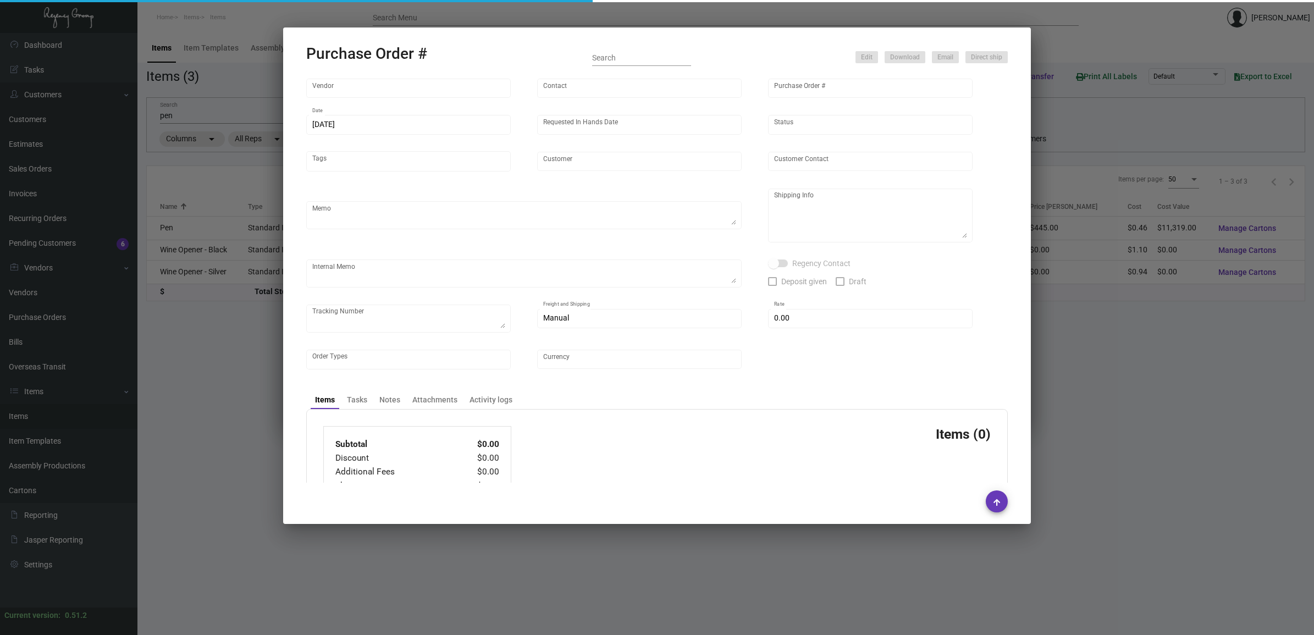
type input "Prostar - Pens"
type input "[PERSON_NAME]"
type input "107077"
type input "[DATE]"
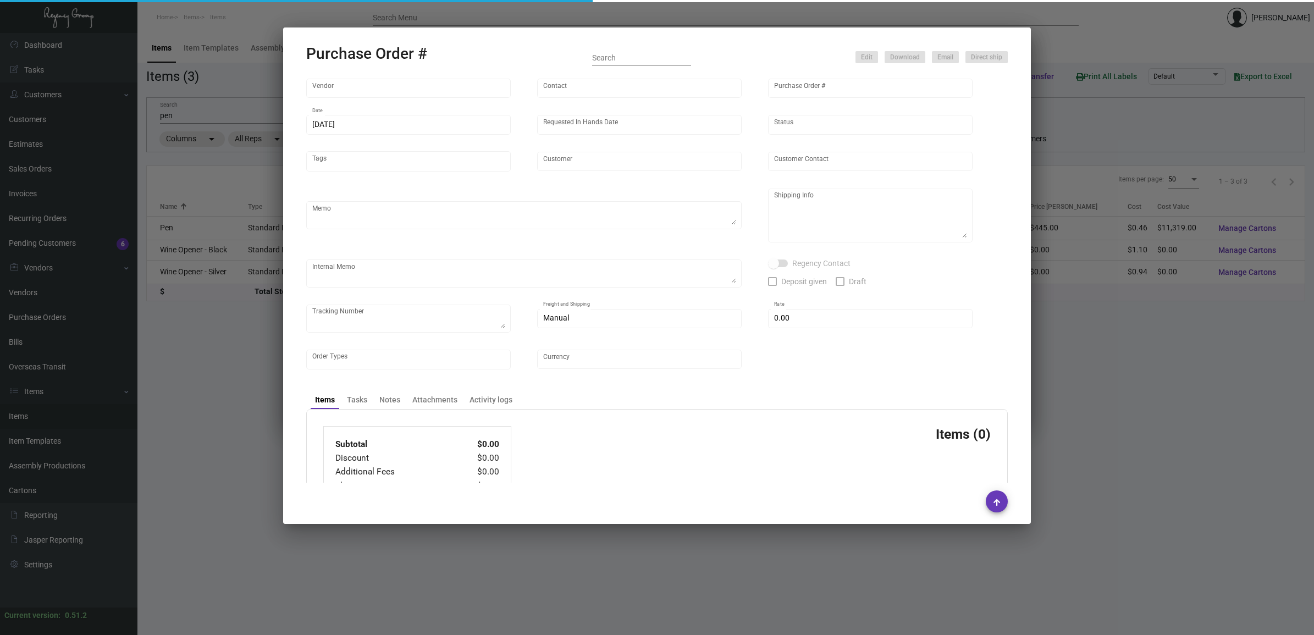
type input "[PERSON_NAME] Hotels"
type textarea "Via boat."
type textarea "Regency Group NJ - [PERSON_NAME] [STREET_ADDRESS]"
checkbox input "true"
type input "$ 0.00"
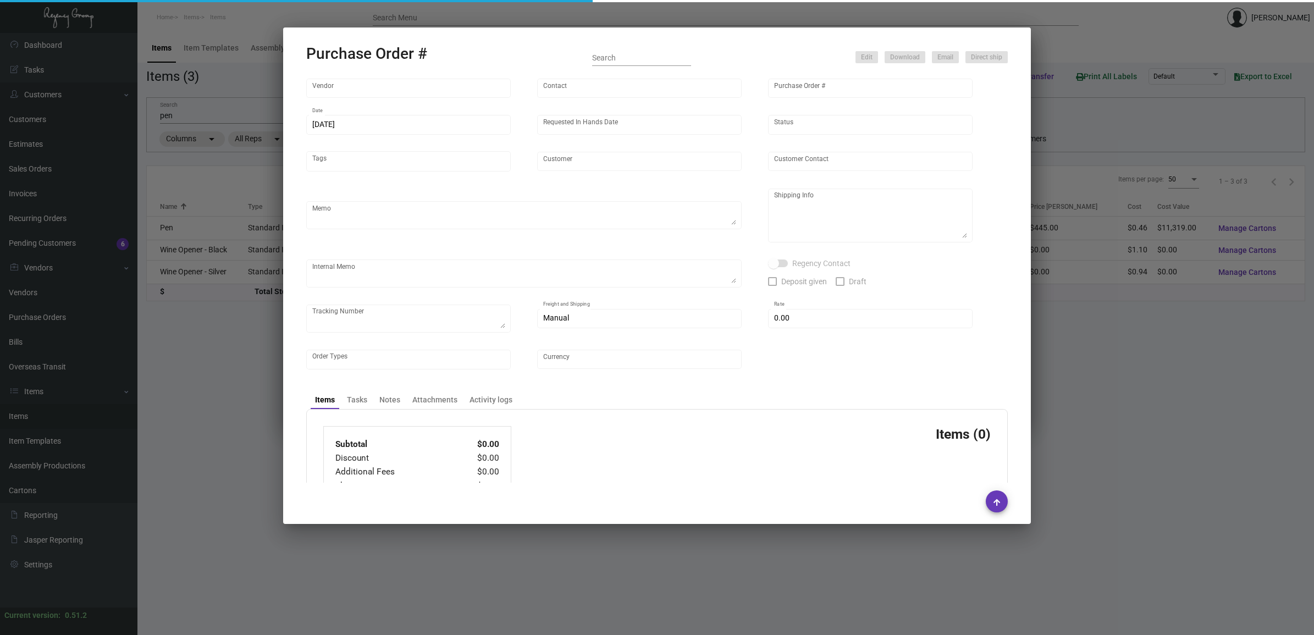
type input "United States Dollar $"
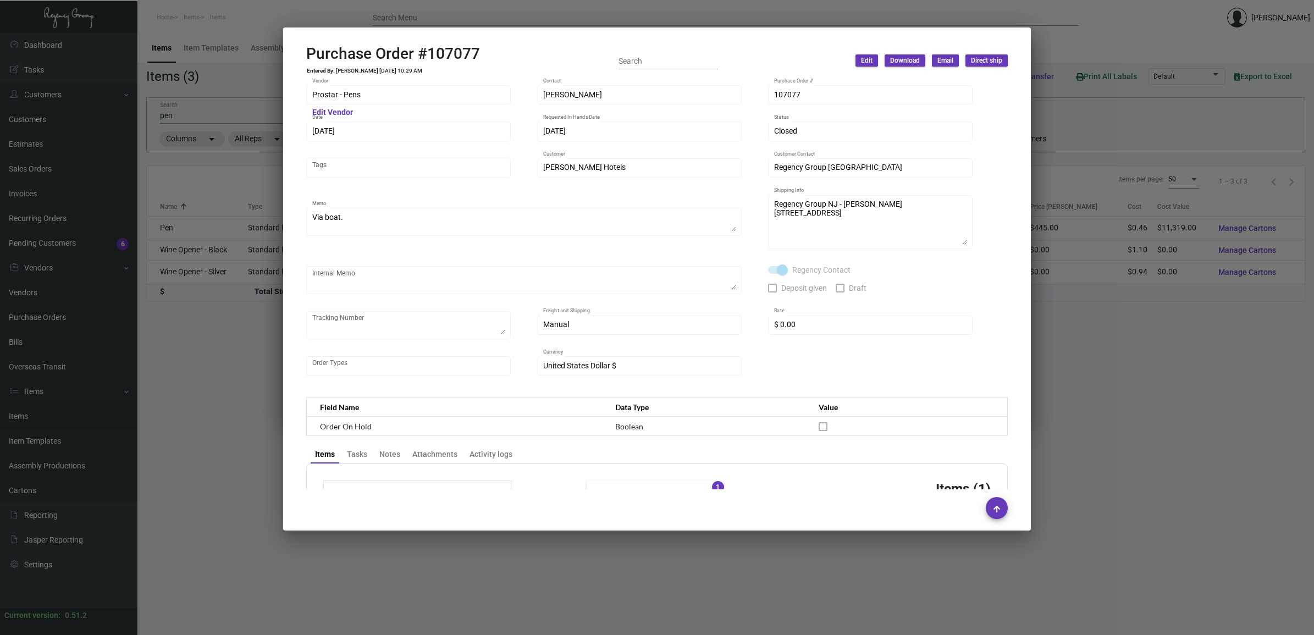
click at [449, 53] on h2 "Purchase Order #107077" at bounding box center [393, 54] width 174 height 19
copy h2 "107077"
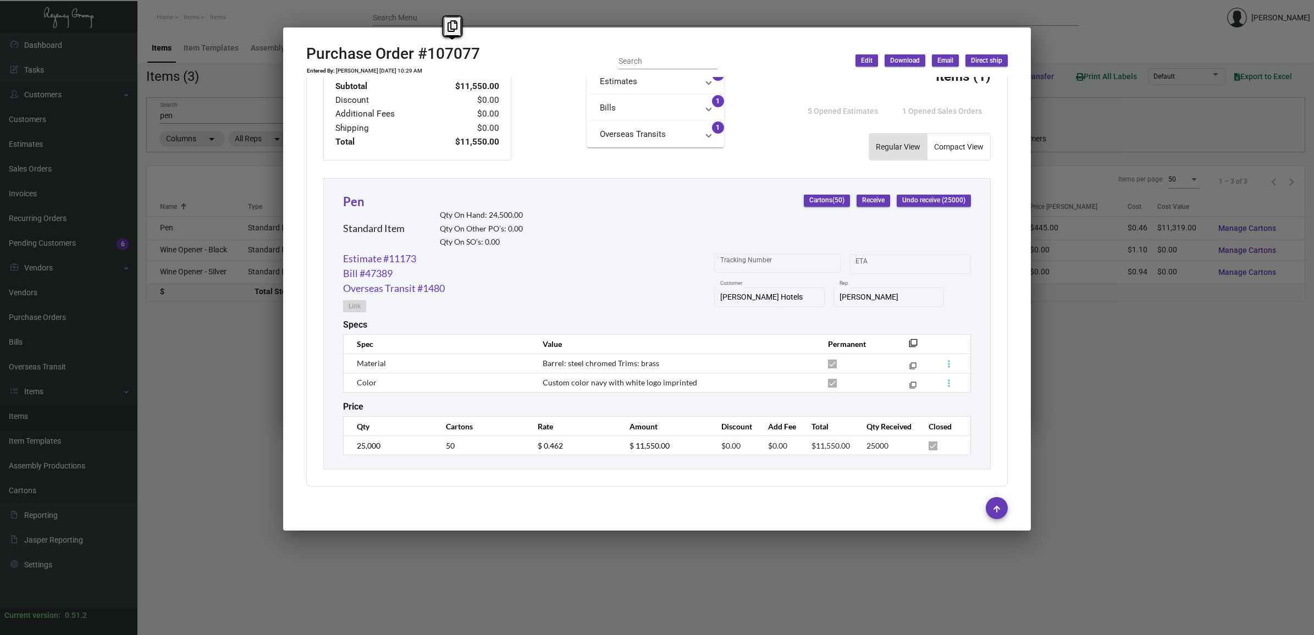
scroll to position [413, 0]
click at [909, 341] on mat-icon "filter_none" at bounding box center [913, 345] width 9 height 9
copy h2 "107077"
click at [359, 70] on td "[PERSON_NAME] [DATE] 10:29 AM" at bounding box center [378, 71] width 87 height 7
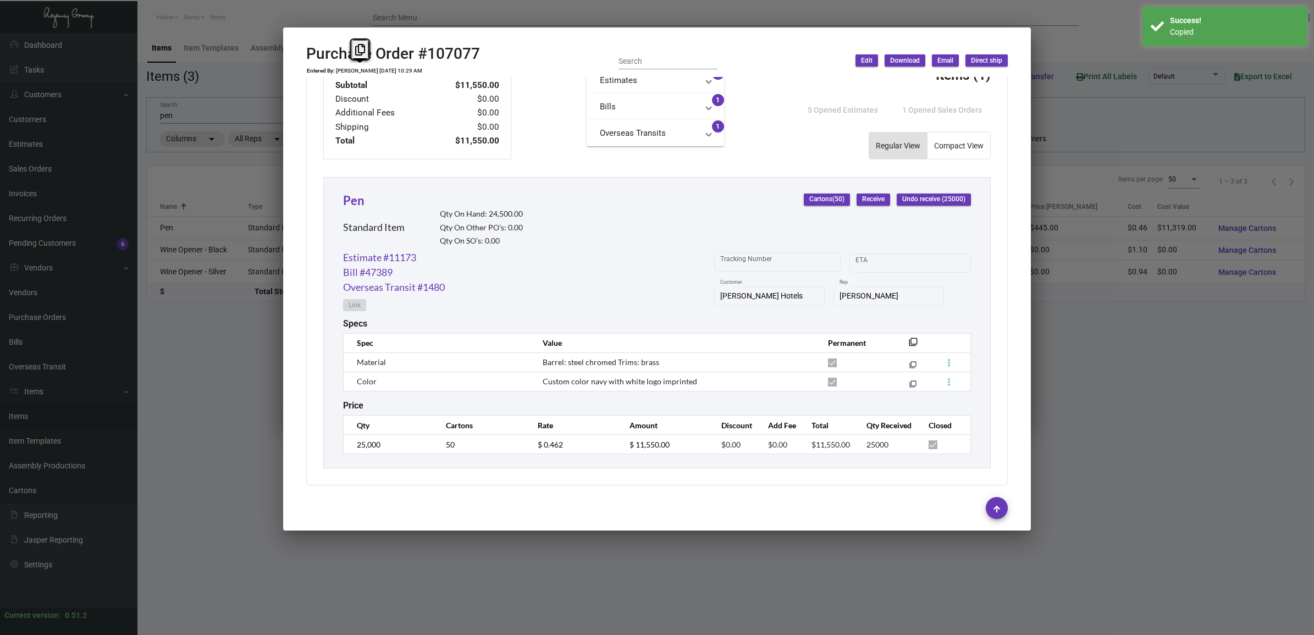
click at [359, 70] on td "[PERSON_NAME] [DATE] 10:29 AM" at bounding box center [378, 71] width 87 height 7
copy td "[PERSON_NAME] [DATE] 10:29 AM"
drag, startPoint x: 1065, startPoint y: 318, endPoint x: 1087, endPoint y: 325, distance: 22.6
click at [1065, 318] on div at bounding box center [657, 317] width 1314 height 635
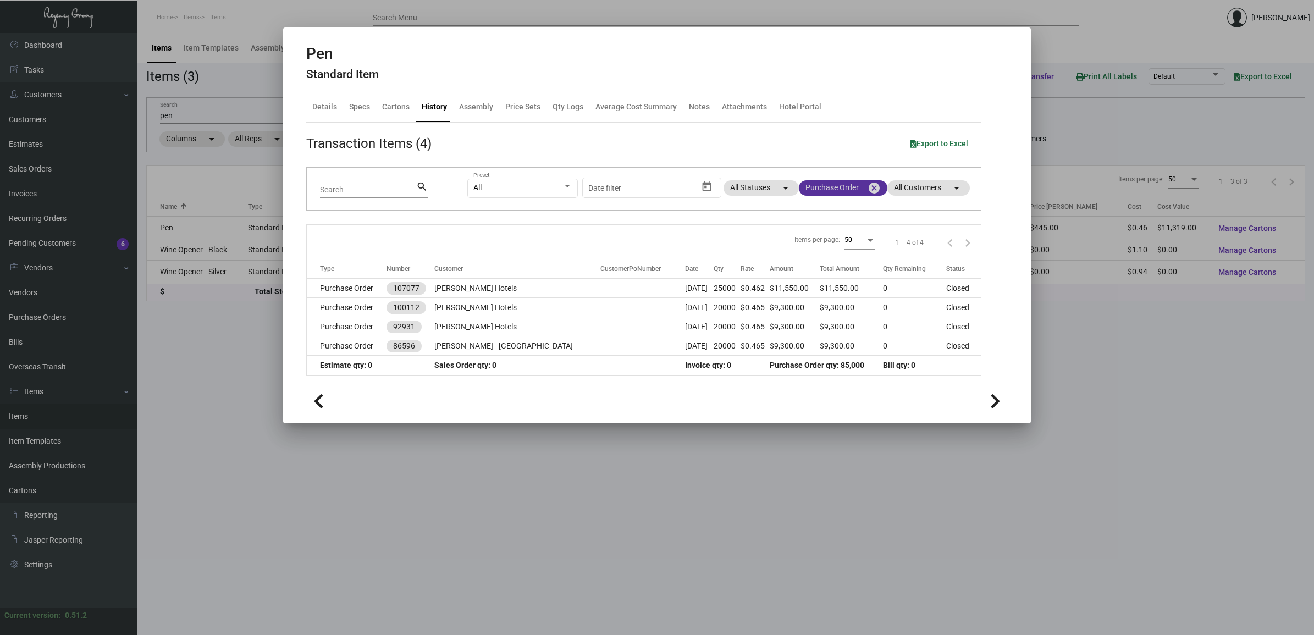
click at [872, 190] on mat-icon "cancel" at bounding box center [874, 187] width 13 height 13
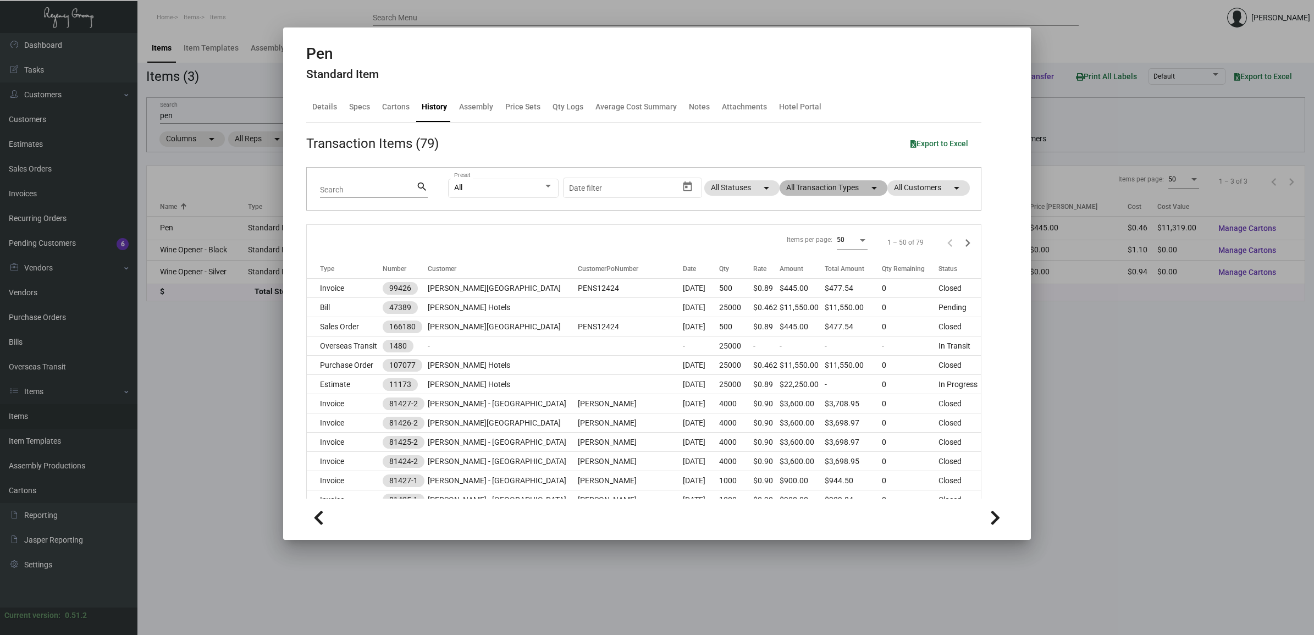
click at [853, 185] on mat-chip "All Transaction Types arrow_drop_down" at bounding box center [834, 187] width 108 height 15
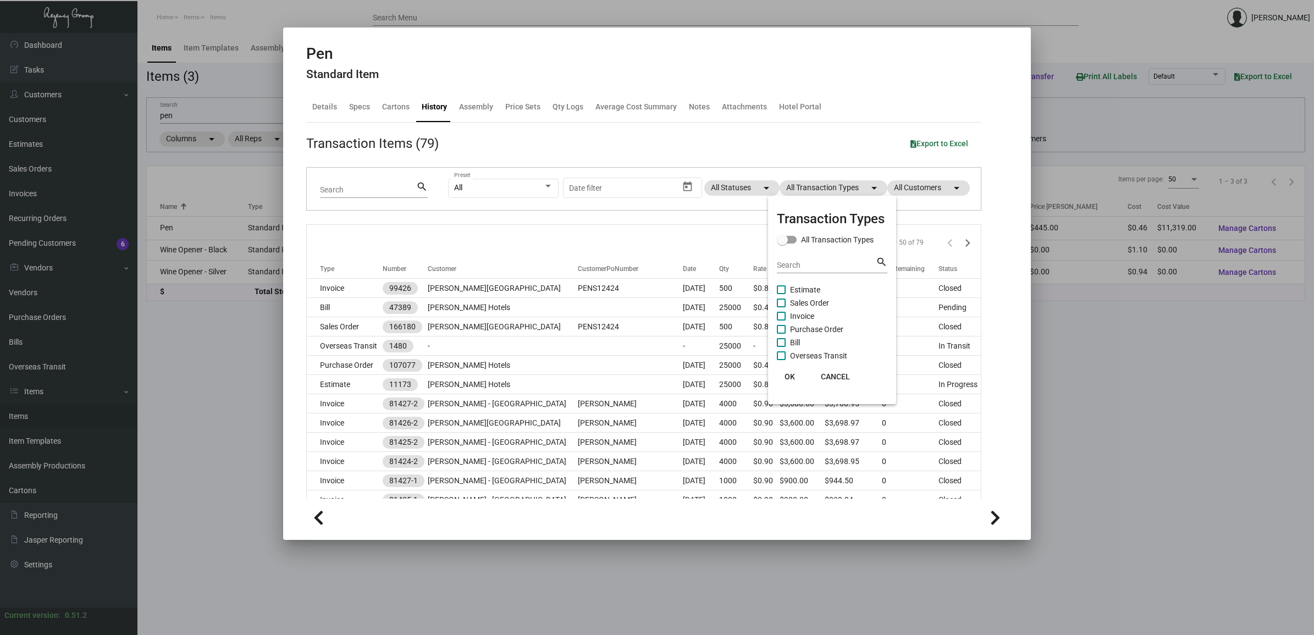
click at [804, 287] on span "Estimate" at bounding box center [805, 289] width 30 height 13
click at [781, 294] on input "Estimate" at bounding box center [781, 294] width 1 height 1
checkbox input "true"
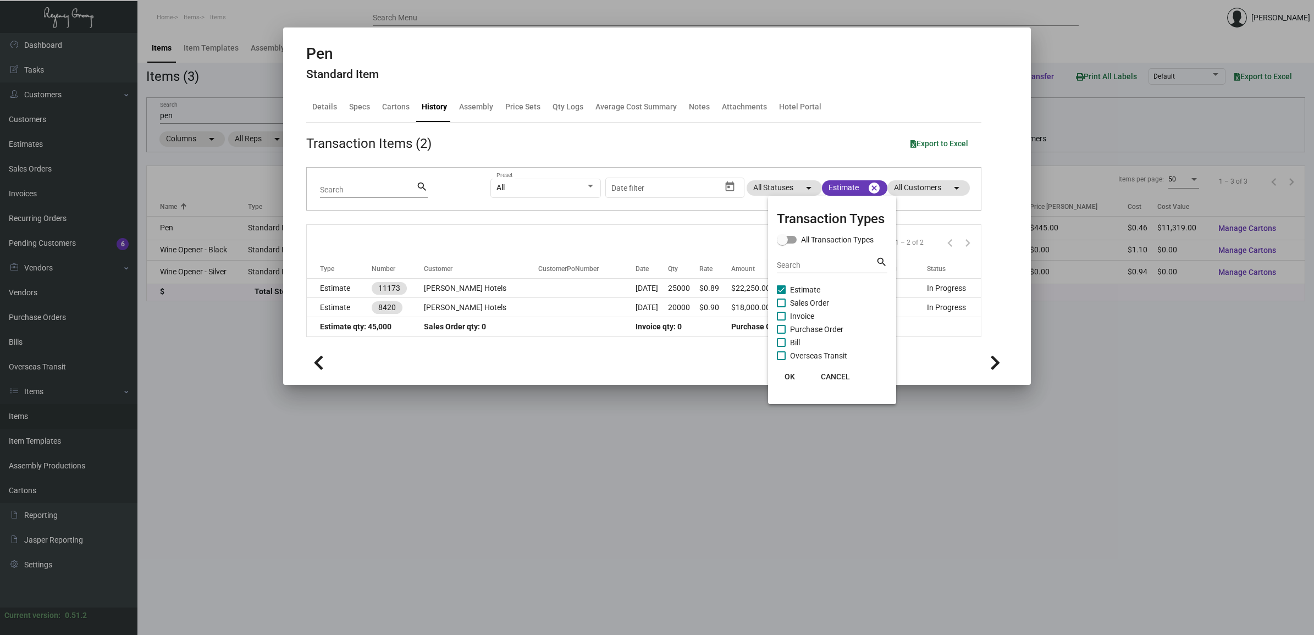
click at [356, 290] on div at bounding box center [657, 317] width 1314 height 635
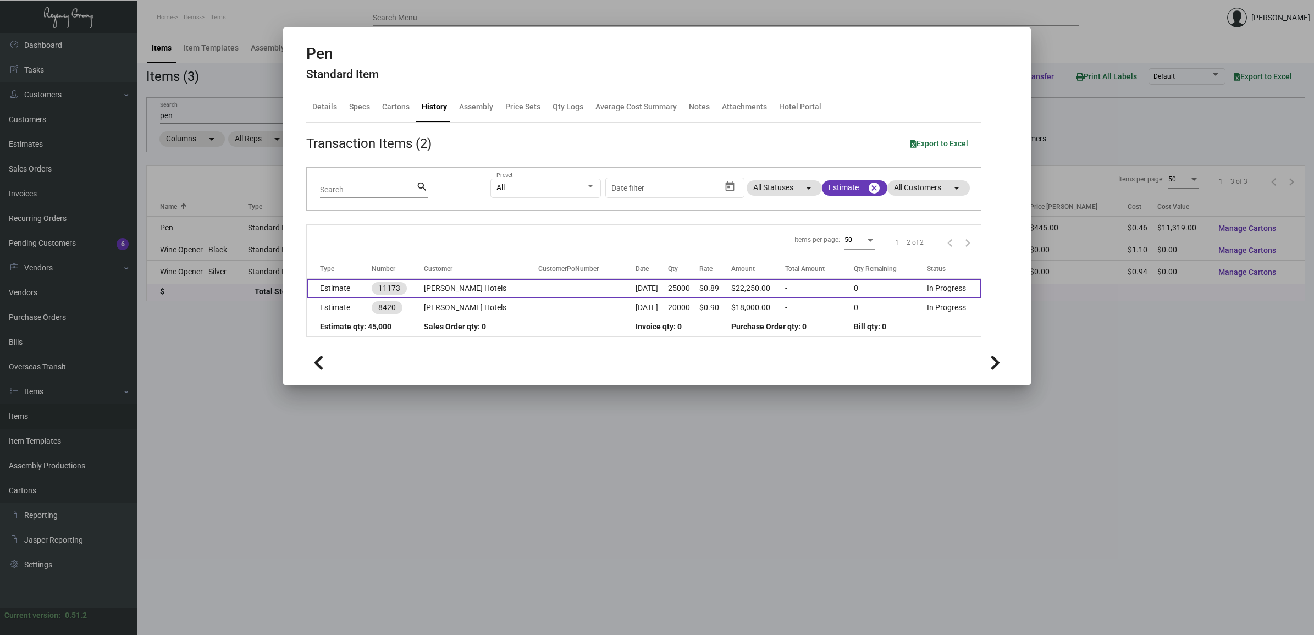
click at [355, 290] on td "Estimate" at bounding box center [339, 288] width 65 height 19
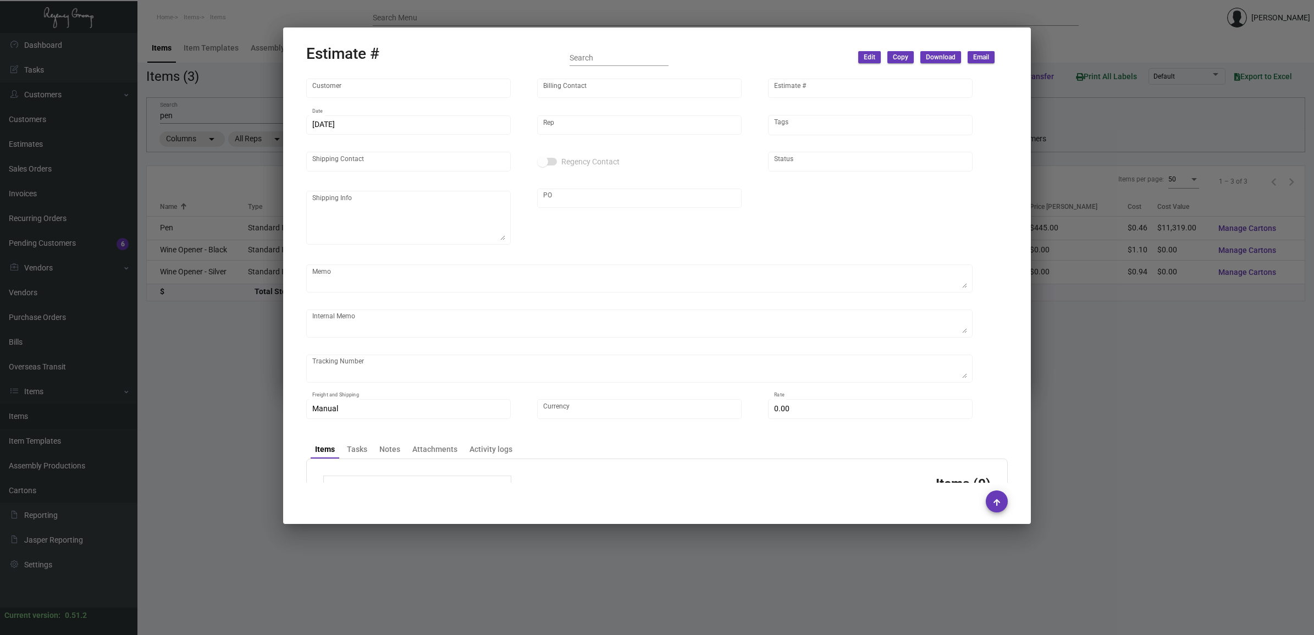
type input "[PERSON_NAME] Hotels"
type input "[PERSON_NAME]"
type input "11173"
type input "[DATE]"
type input "[PERSON_NAME]"
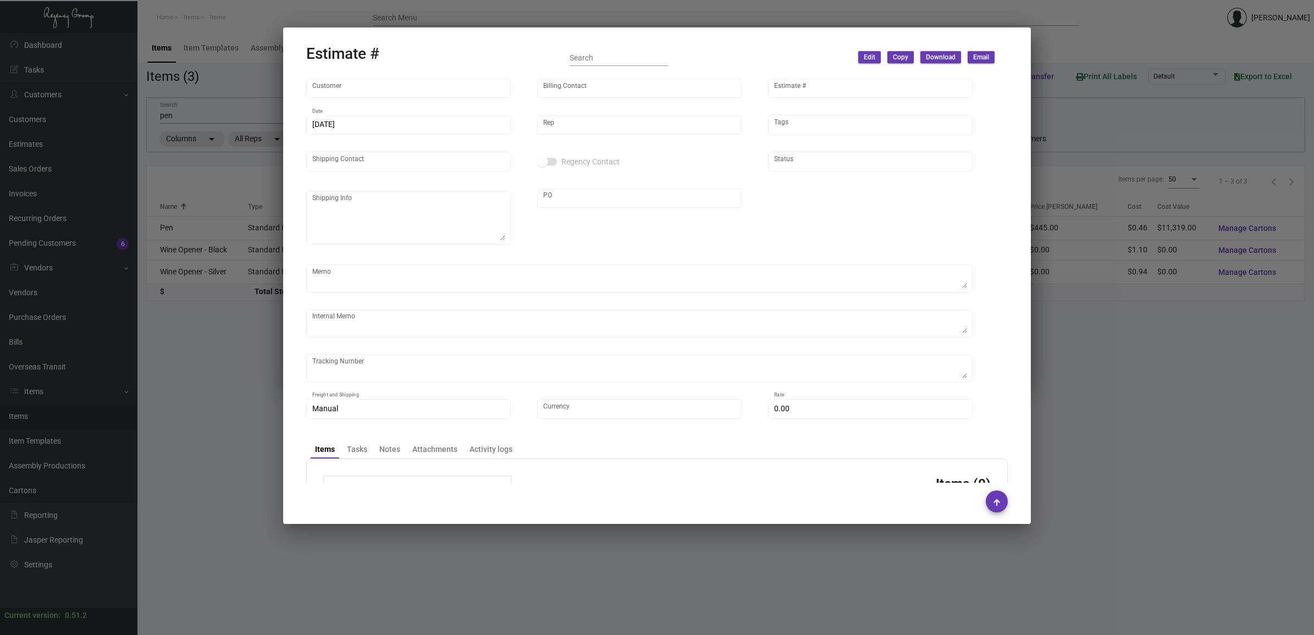
type input "United States Dollar $"
type input "$ 0.00"
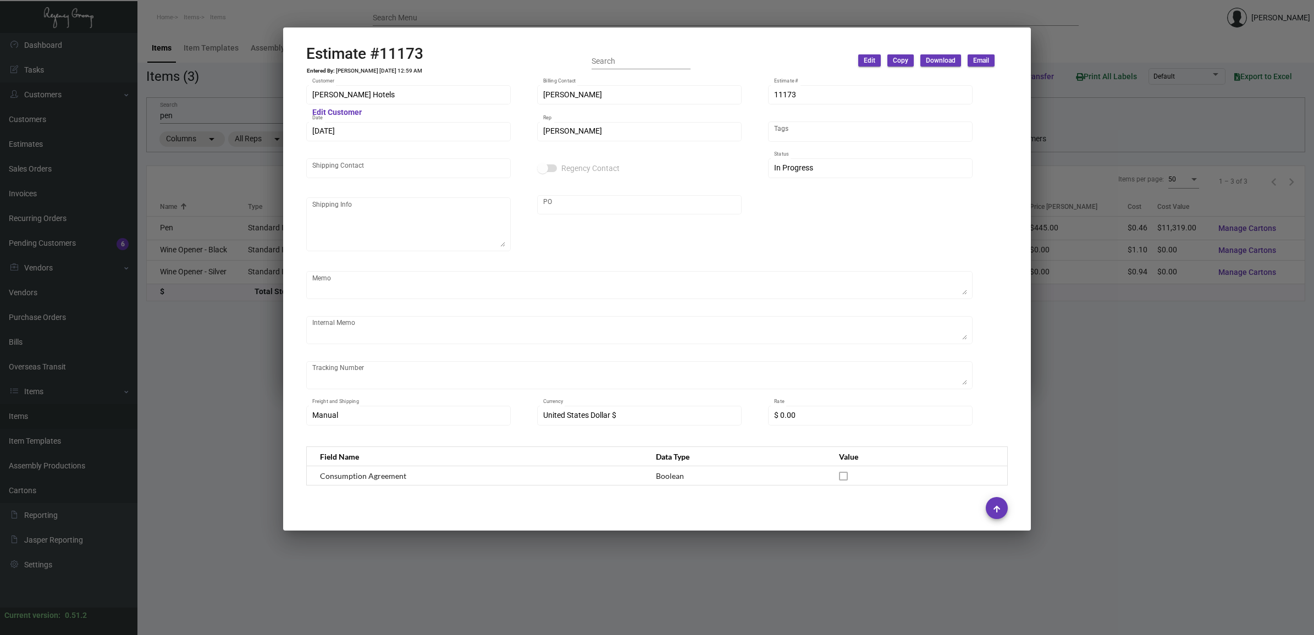
click at [404, 51] on h2 "Estimate #11173" at bounding box center [364, 54] width 117 height 19
copy h2 "11173"
click at [354, 68] on td "[PERSON_NAME] [DATE] 12:59 AM" at bounding box center [378, 71] width 87 height 7
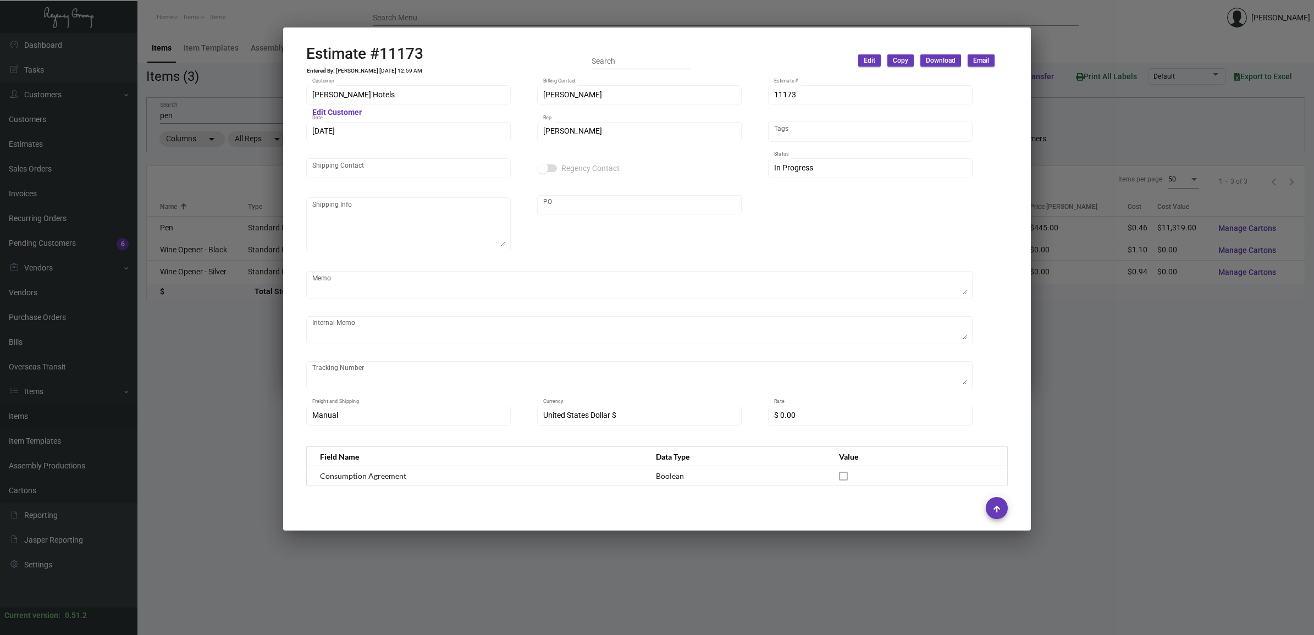
click at [354, 68] on td "[PERSON_NAME] [DATE] 12:59 AM" at bounding box center [378, 71] width 87 height 7
copy td "[PERSON_NAME] [DATE] 12:59 AM"
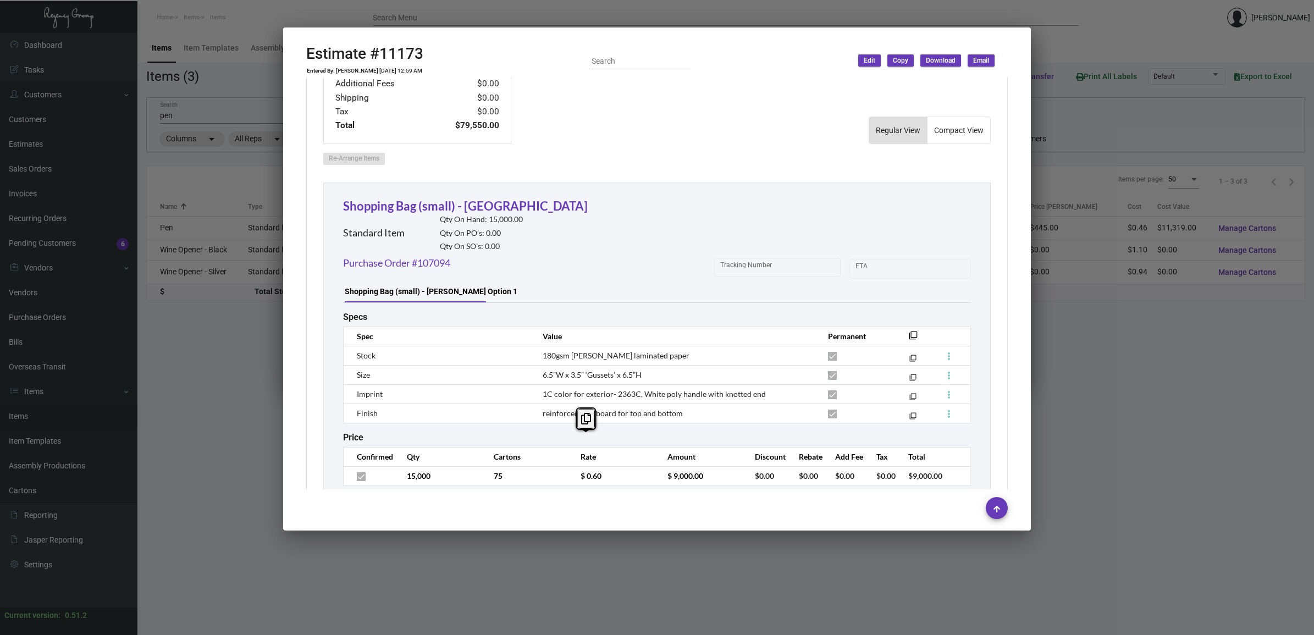
scroll to position [0, 0]
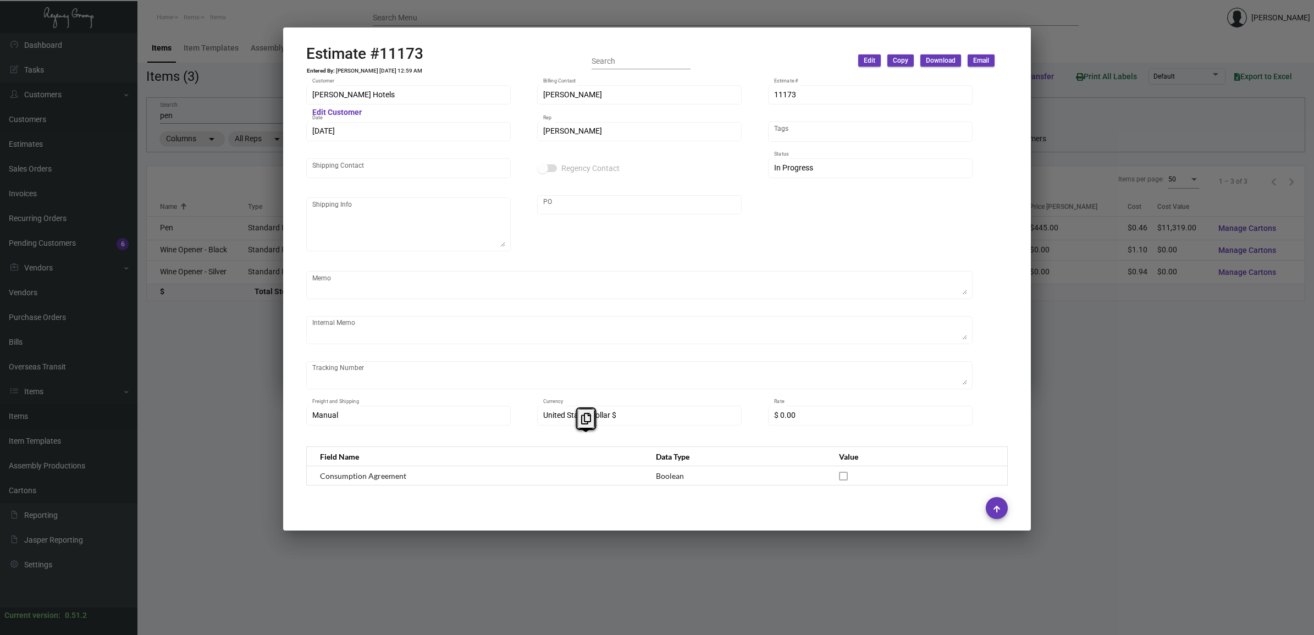
click at [564, 12] on div at bounding box center [657, 317] width 1314 height 635
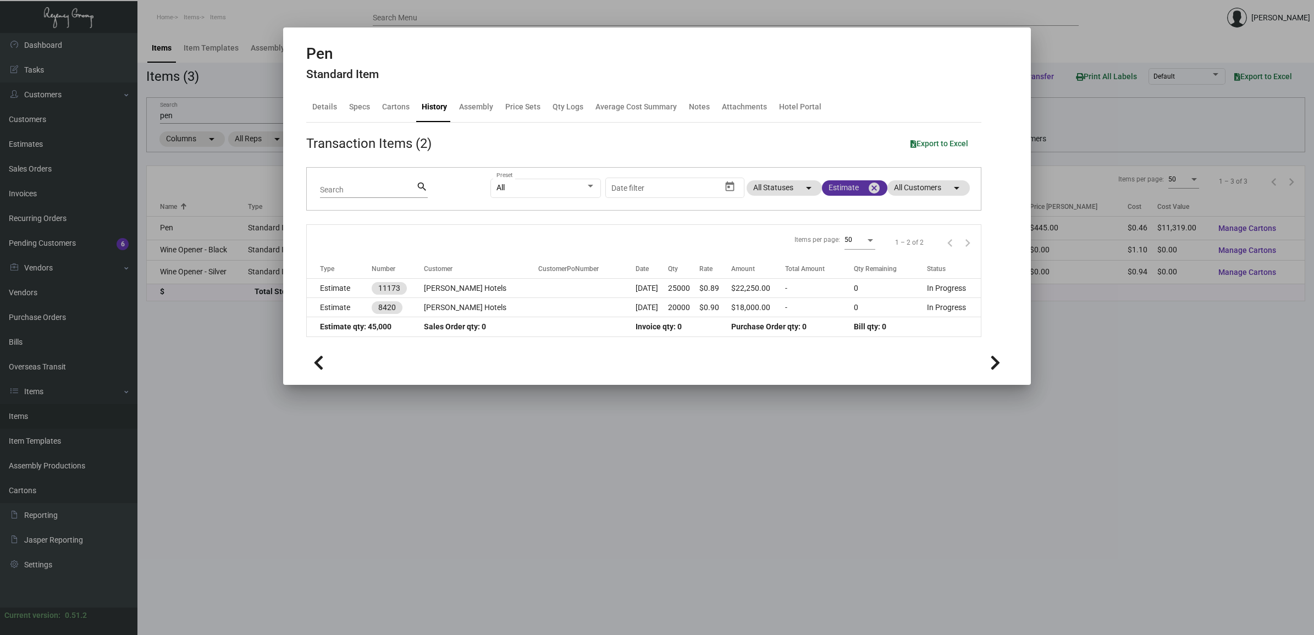
click at [876, 189] on mat-icon "cancel" at bounding box center [874, 187] width 13 height 13
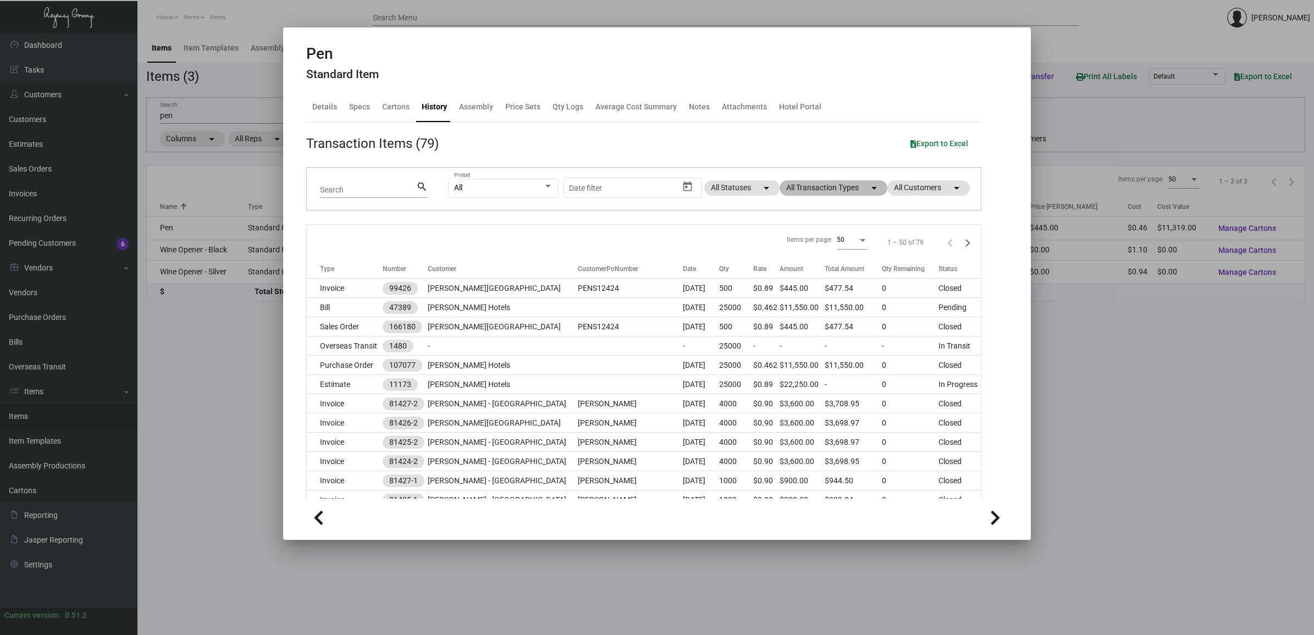
click at [847, 190] on mat-chip "All Transaction Types arrow_drop_down" at bounding box center [834, 187] width 108 height 15
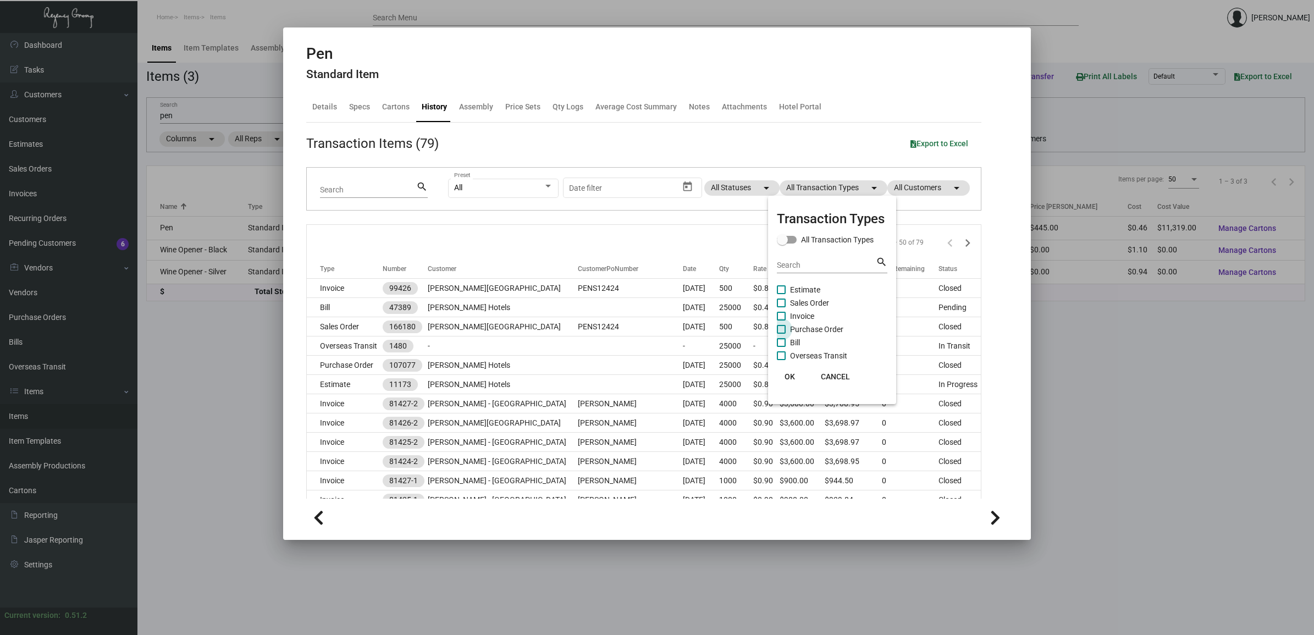
click at [810, 328] on span "Purchase Order" at bounding box center [816, 329] width 53 height 13
click at [781, 334] on input "Purchase Order" at bounding box center [781, 334] width 1 height 1
checkbox input "true"
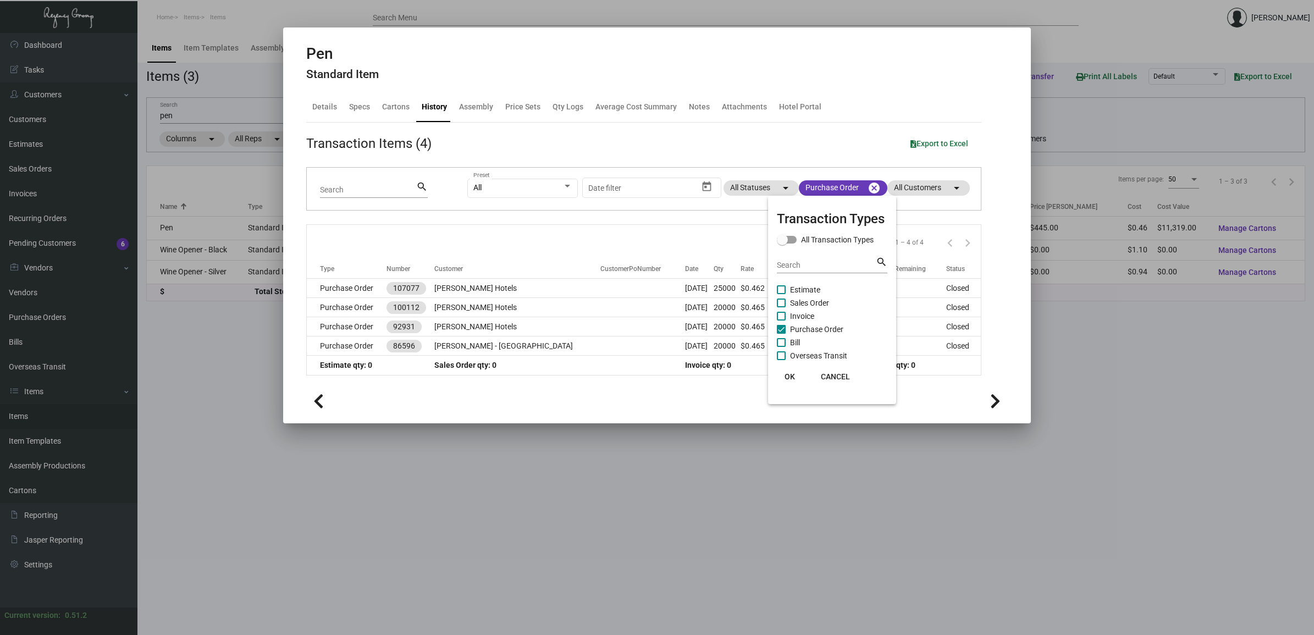
click at [350, 279] on div at bounding box center [657, 317] width 1314 height 635
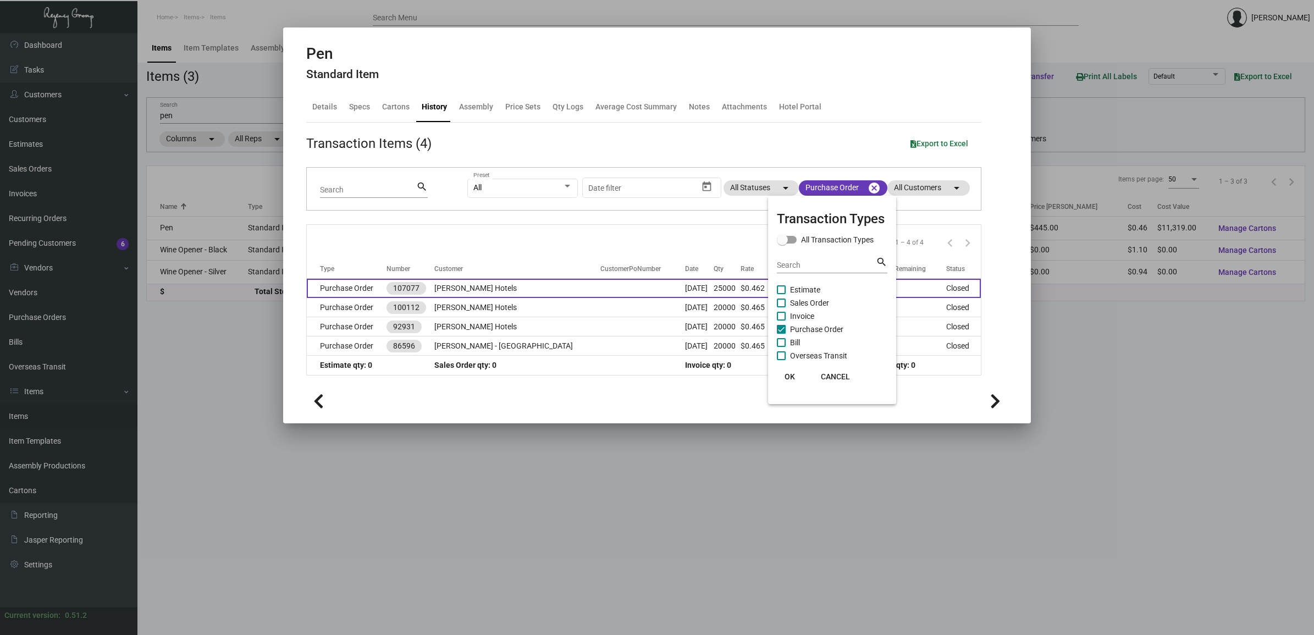
click at [356, 289] on td "Purchase Order" at bounding box center [347, 288] width 80 height 19
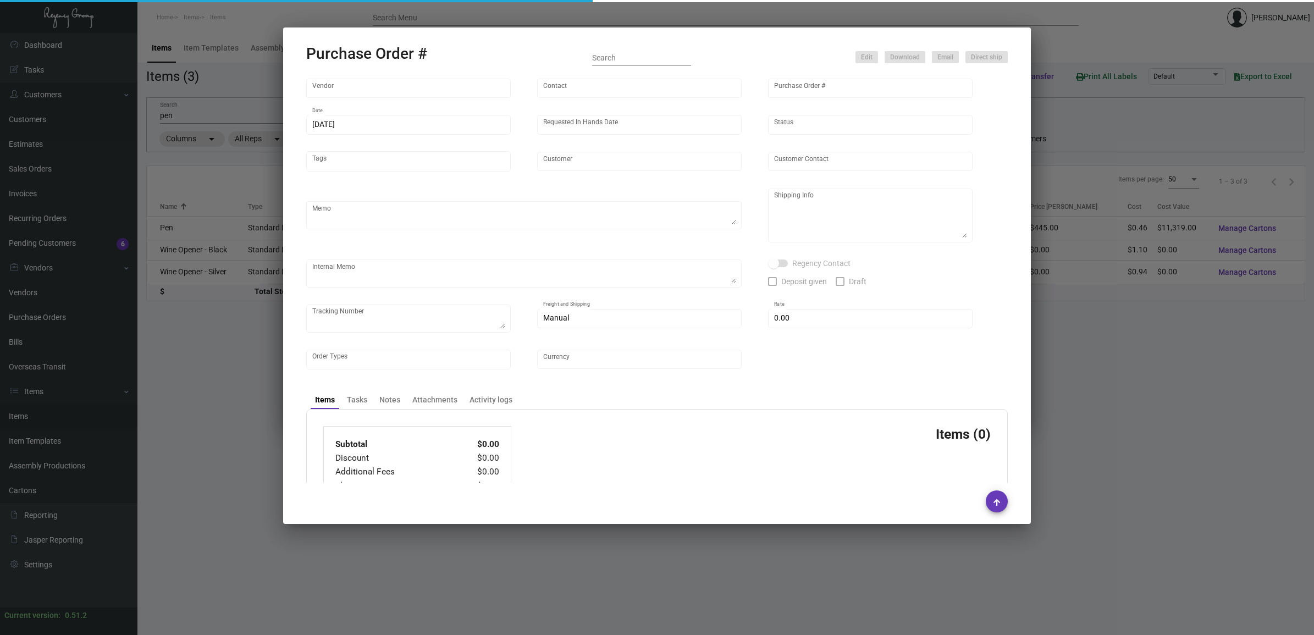
type input "Prostar - Pens"
type input "[PERSON_NAME]"
type input "107077"
type input "[DATE]"
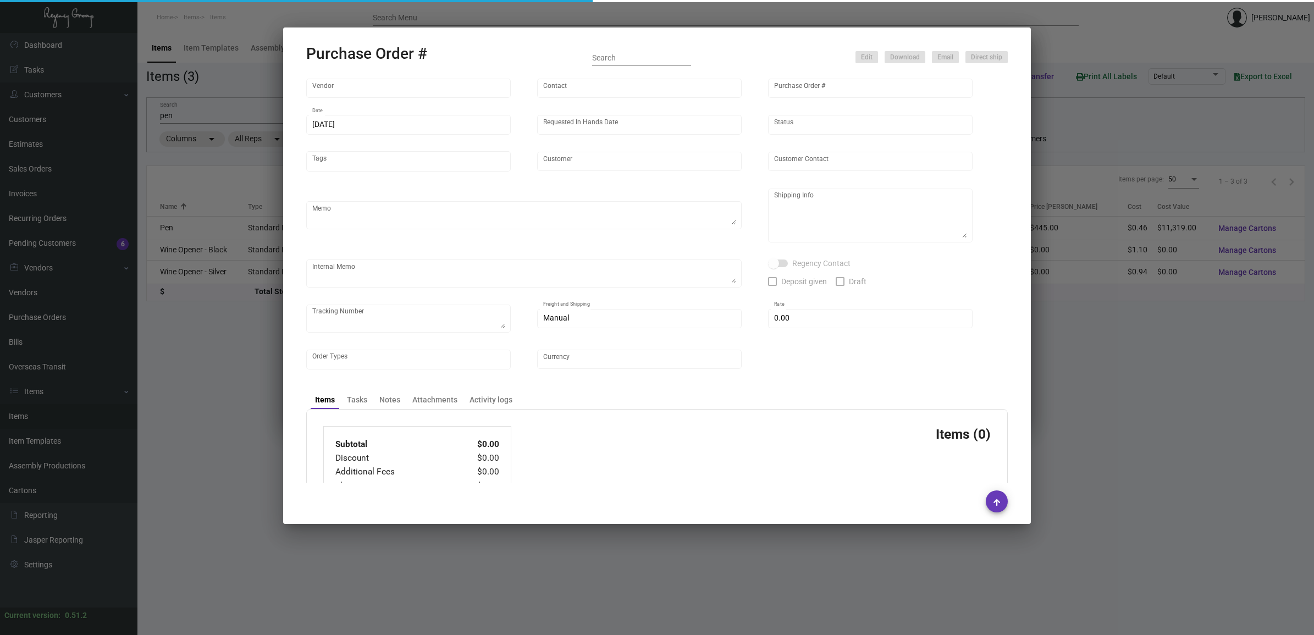
type input "[PERSON_NAME] Hotels"
type textarea "Via boat."
type textarea "Regency Group NJ - [PERSON_NAME] [STREET_ADDRESS]"
checkbox input "true"
type input "$ 0.00"
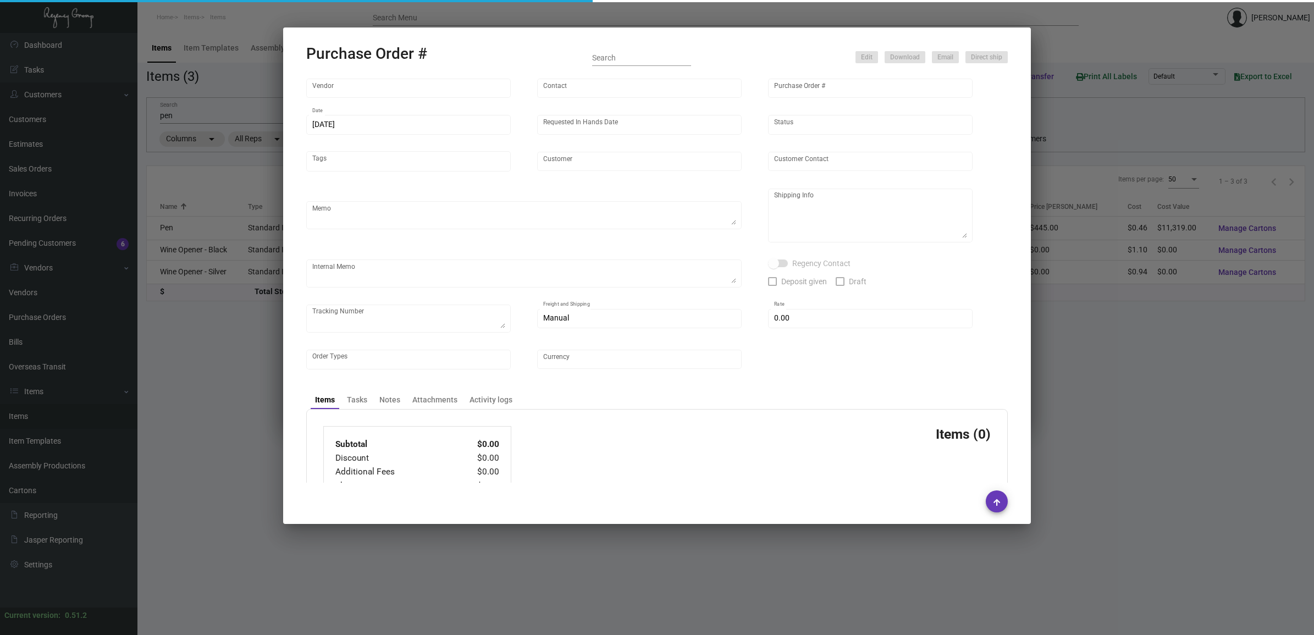
type input "United States Dollar $"
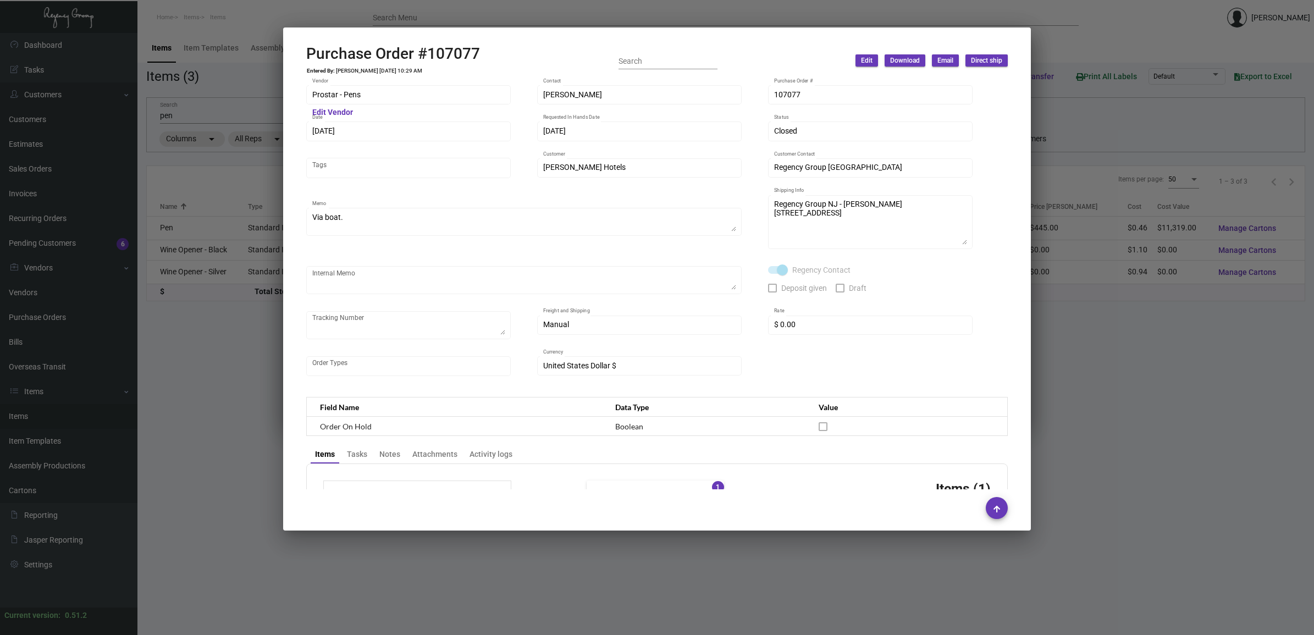
click at [1106, 345] on div at bounding box center [657, 317] width 1314 height 635
